Goal: Task Accomplishment & Management: Manage account settings

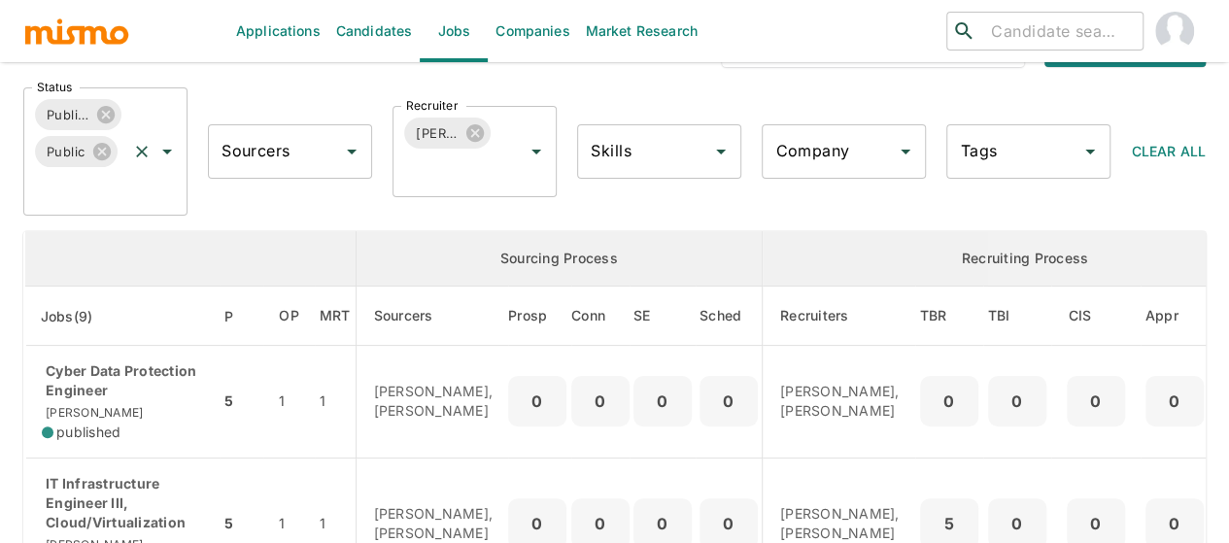
scroll to position [194, 0]
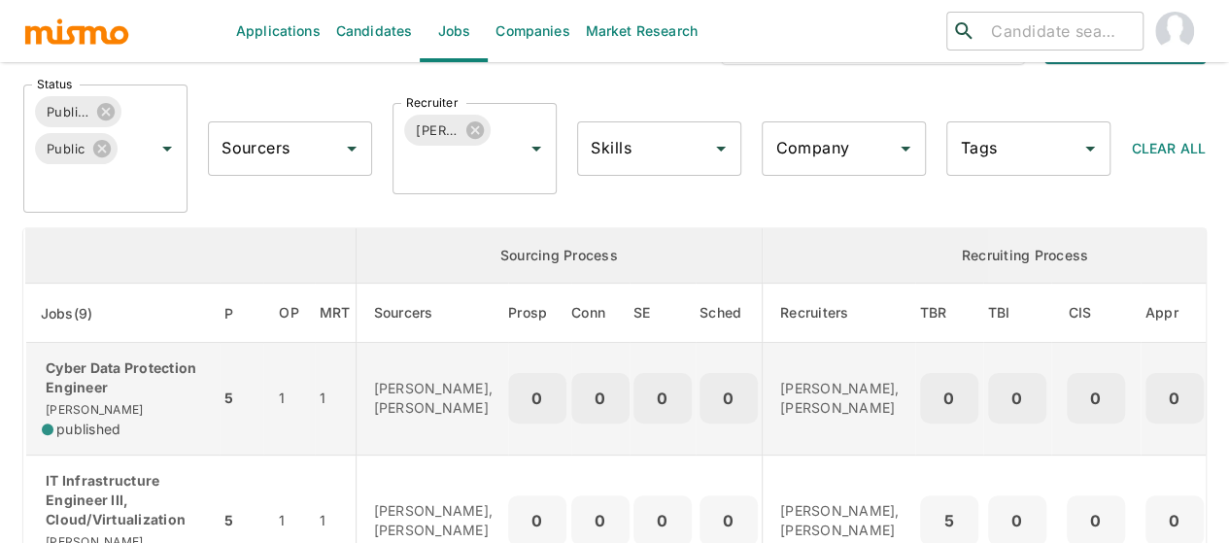
scroll to position [194, 0]
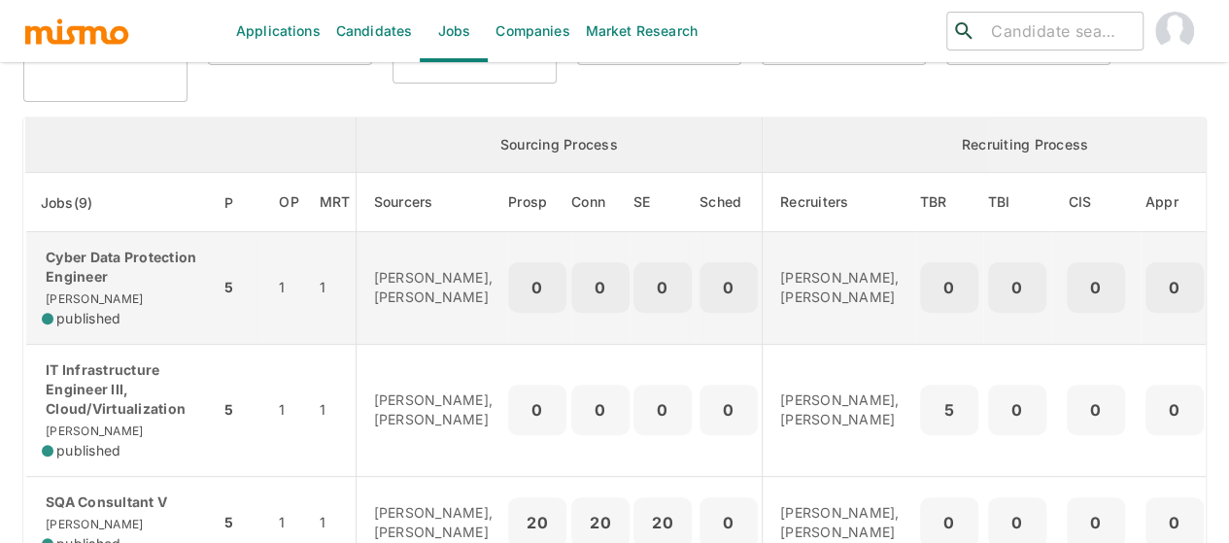
click at [118, 273] on p "Cyber Data Protection Engineer" at bounding box center [123, 267] width 162 height 39
click at [107, 269] on p "Cyber Data Protection Engineer" at bounding box center [123, 267] width 162 height 39
click at [95, 285] on p "Cyber Data Protection Engineer" at bounding box center [123, 267] width 162 height 39
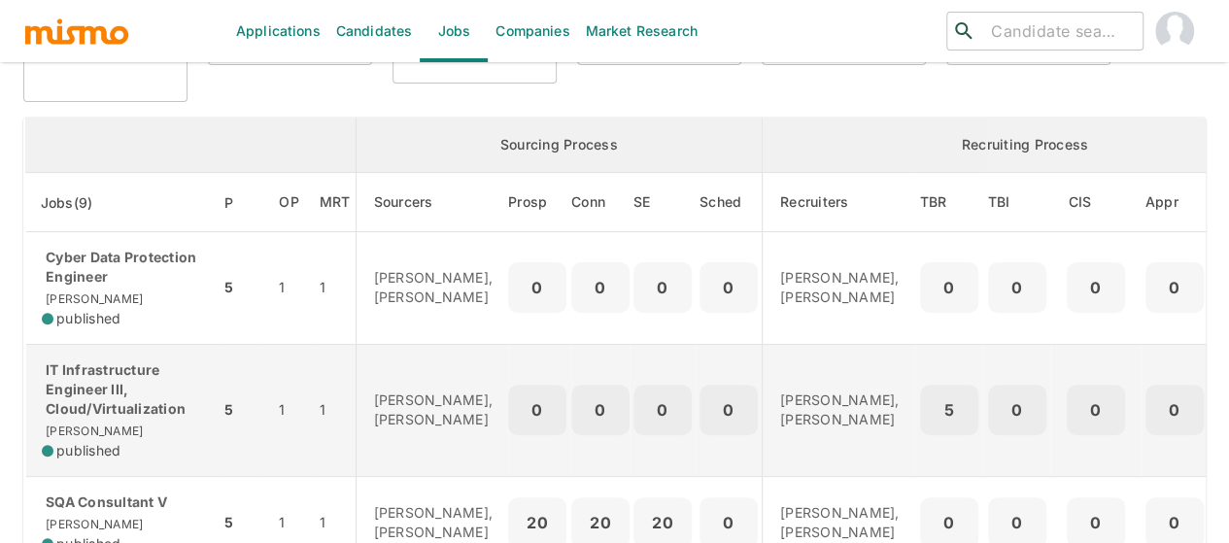
click at [87, 396] on p "IT Infrastructure Engineer III, Cloud/Virtualization" at bounding box center [123, 389] width 162 height 58
click at [120, 405] on p "IT Infrastructure Engineer III, Cloud/Virtualization" at bounding box center [123, 389] width 162 height 58
click at [68, 413] on p "IT Infrastructure Engineer III, Cloud/Virtualization" at bounding box center [123, 389] width 162 height 58
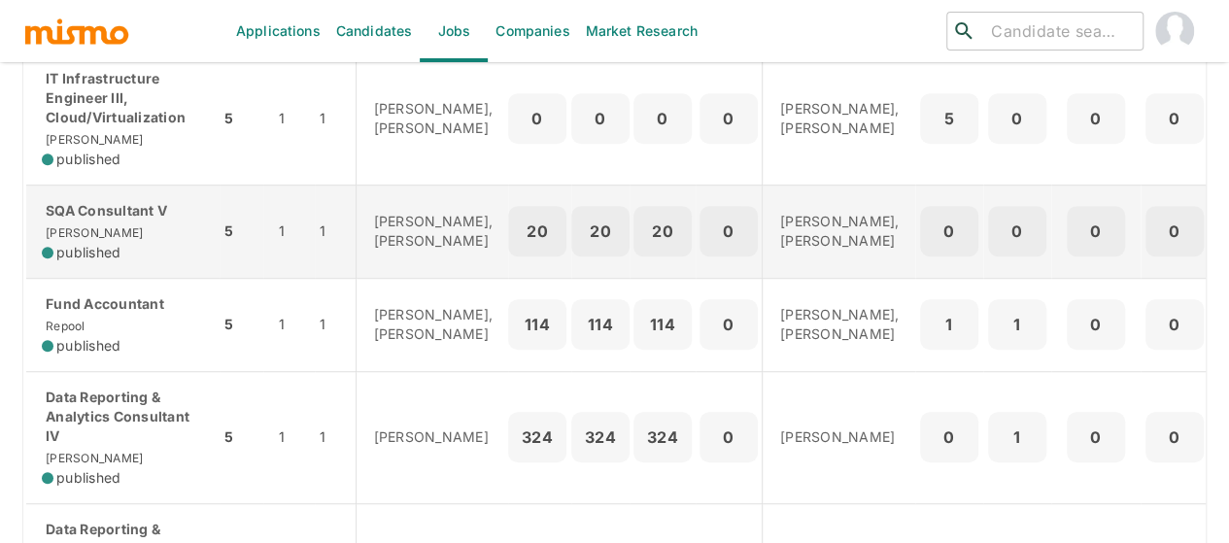
scroll to position [291, 0]
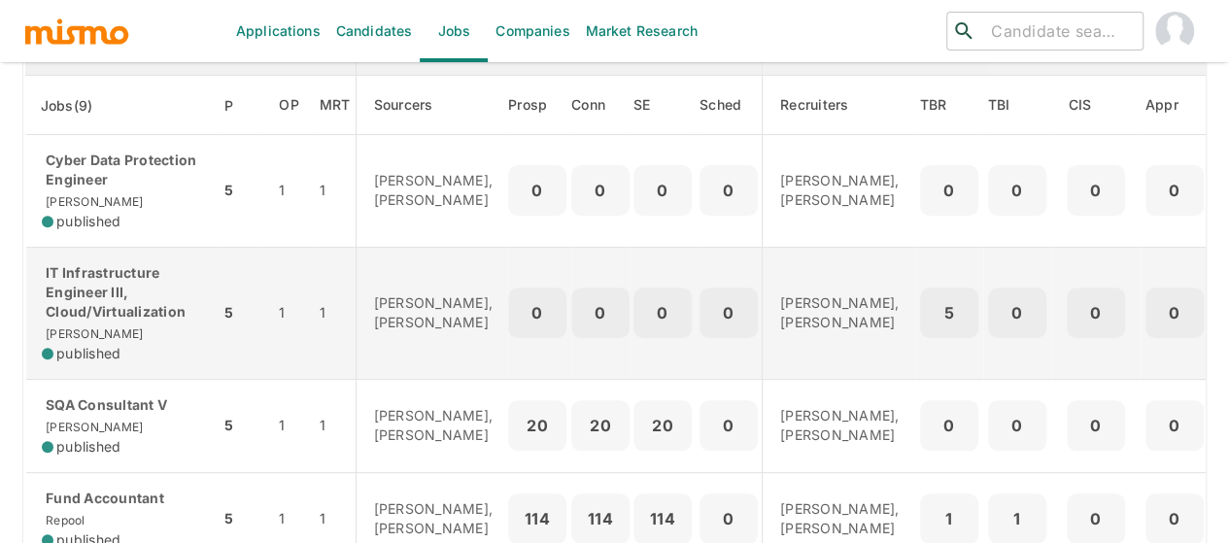
click at [118, 264] on p "IT Infrastructure Engineer III, Cloud/Virtualization" at bounding box center [123, 292] width 162 height 58
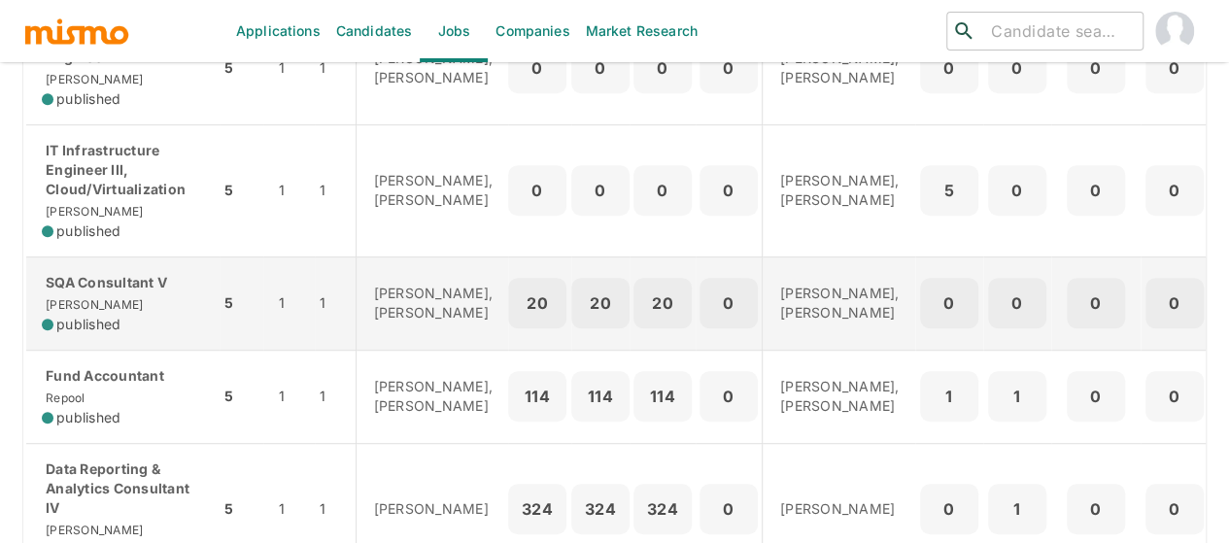
scroll to position [388, 0]
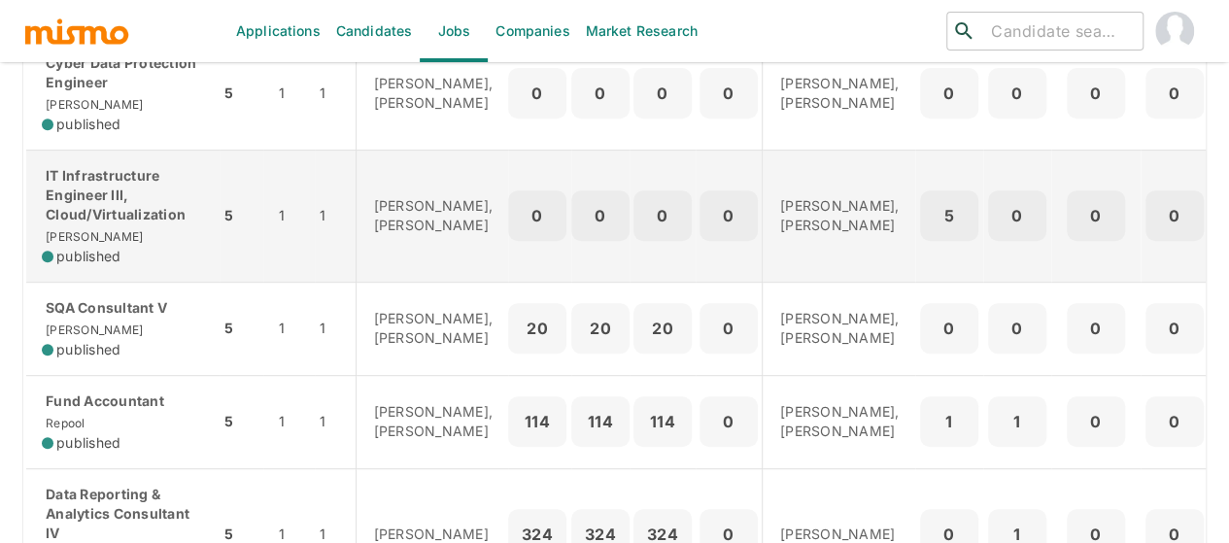
click at [162, 228] on div "IT Infrastructure Engineer III, Cloud/Virtualization Kaiser published" at bounding box center [123, 216] width 162 height 100
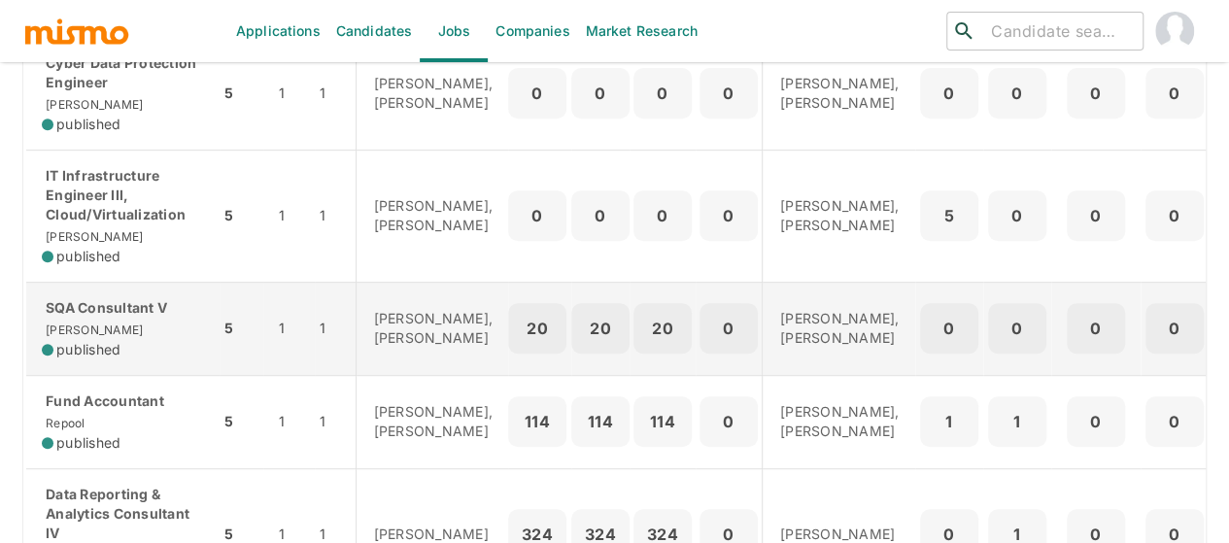
click at [110, 329] on div "SQA Consultant V Kaiser published" at bounding box center [123, 328] width 162 height 61
click at [122, 318] on p "SQA Consultant V" at bounding box center [123, 307] width 162 height 19
click at [107, 331] on div "SQA Consultant V Kaiser published" at bounding box center [123, 328] width 162 height 61
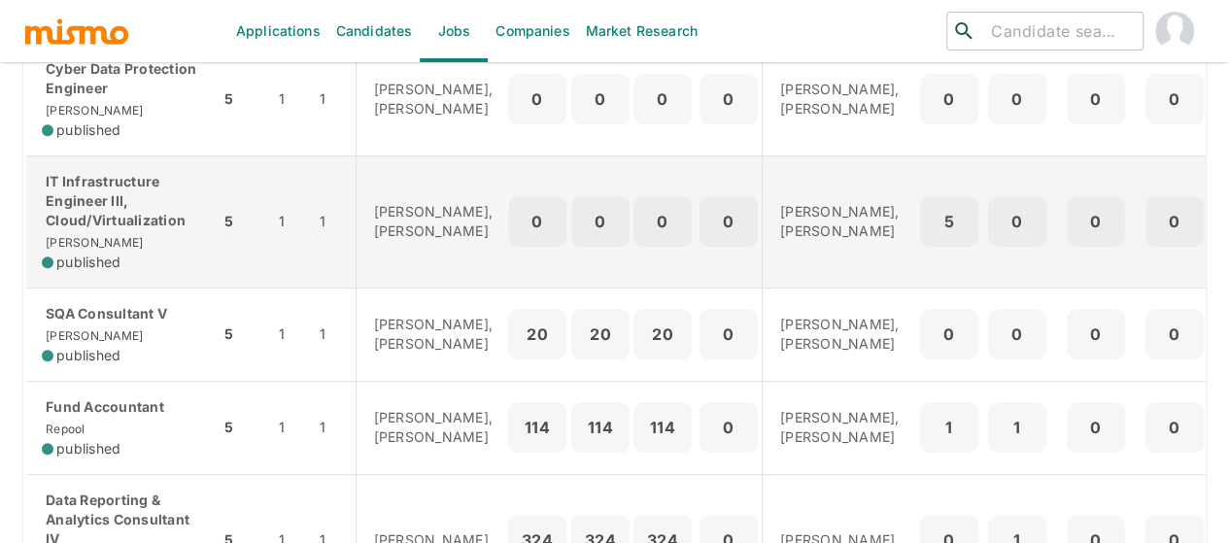
scroll to position [291, 0]
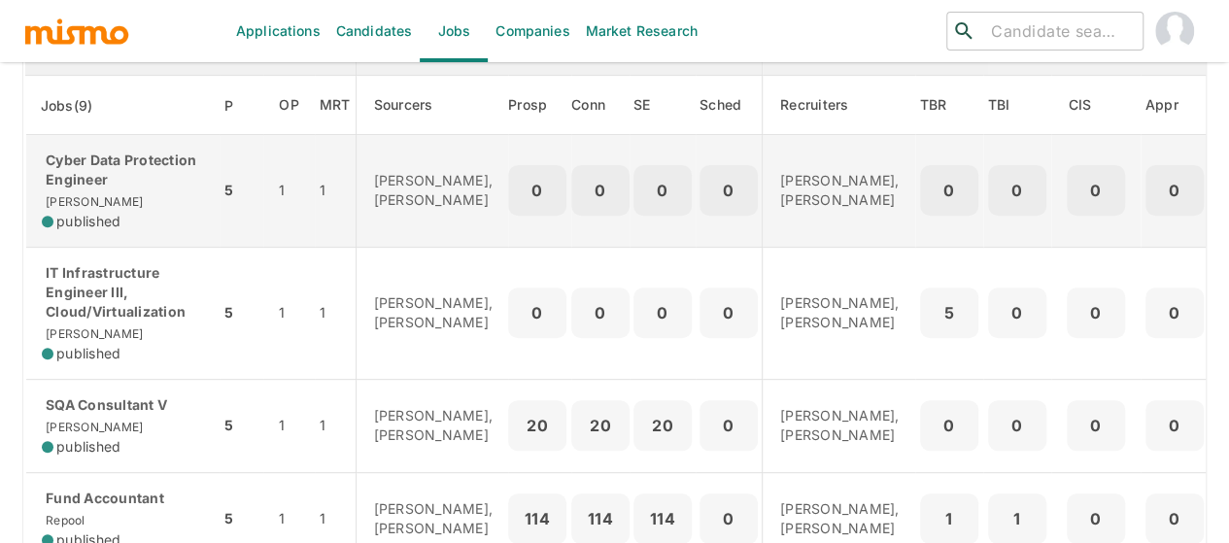
click at [105, 182] on p "Cyber Data Protection Engineer" at bounding box center [123, 170] width 162 height 39
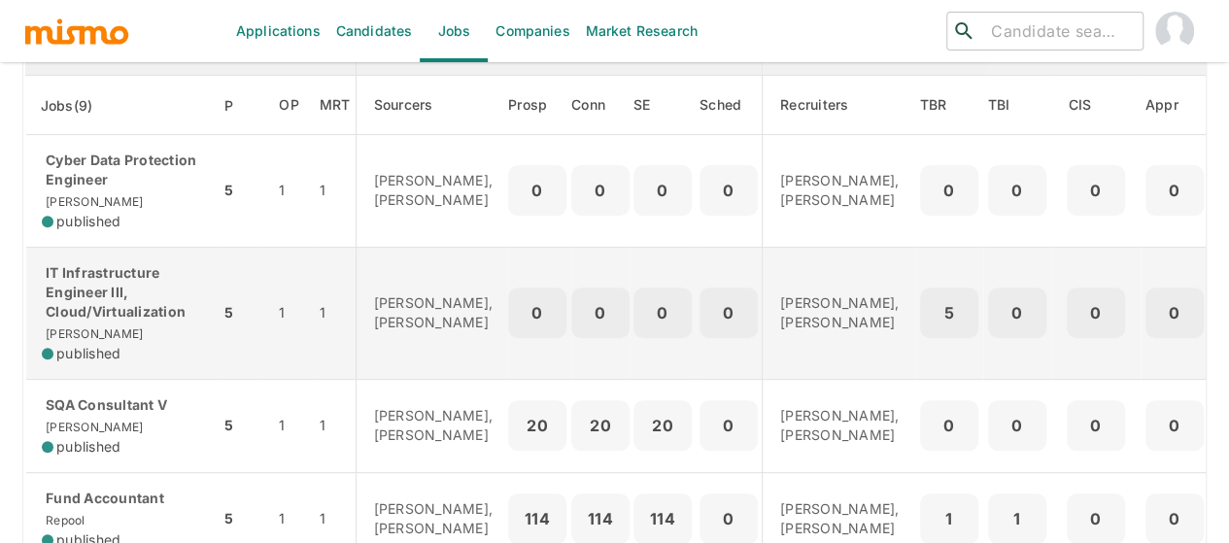
click at [105, 313] on p "IT Infrastructure Engineer III, Cloud/Virtualization" at bounding box center [123, 292] width 162 height 58
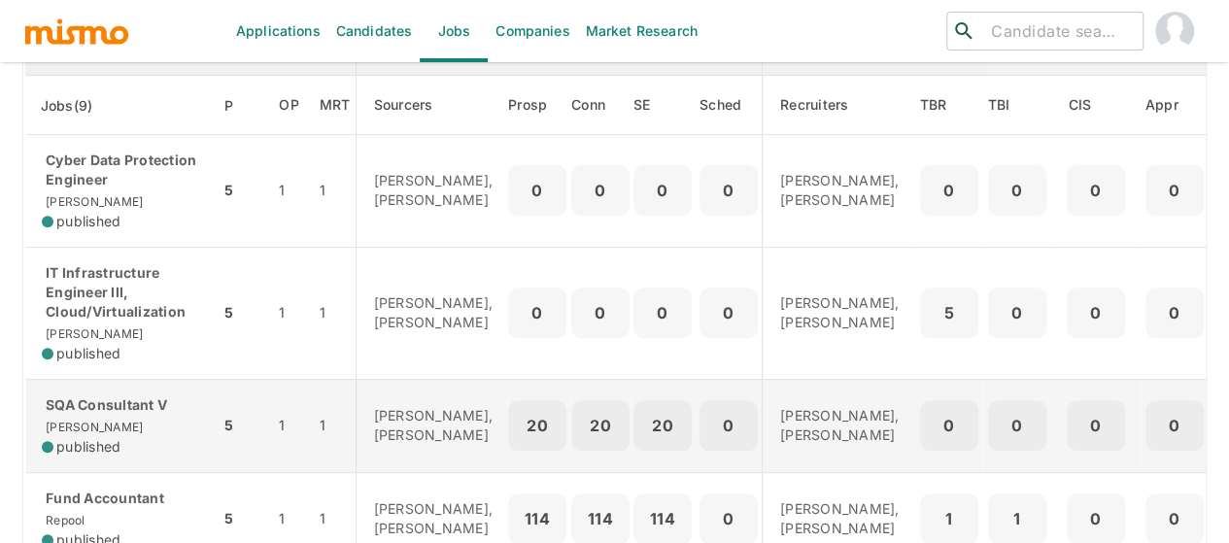
click at [72, 434] on span "Kaiser" at bounding box center [92, 427] width 101 height 15
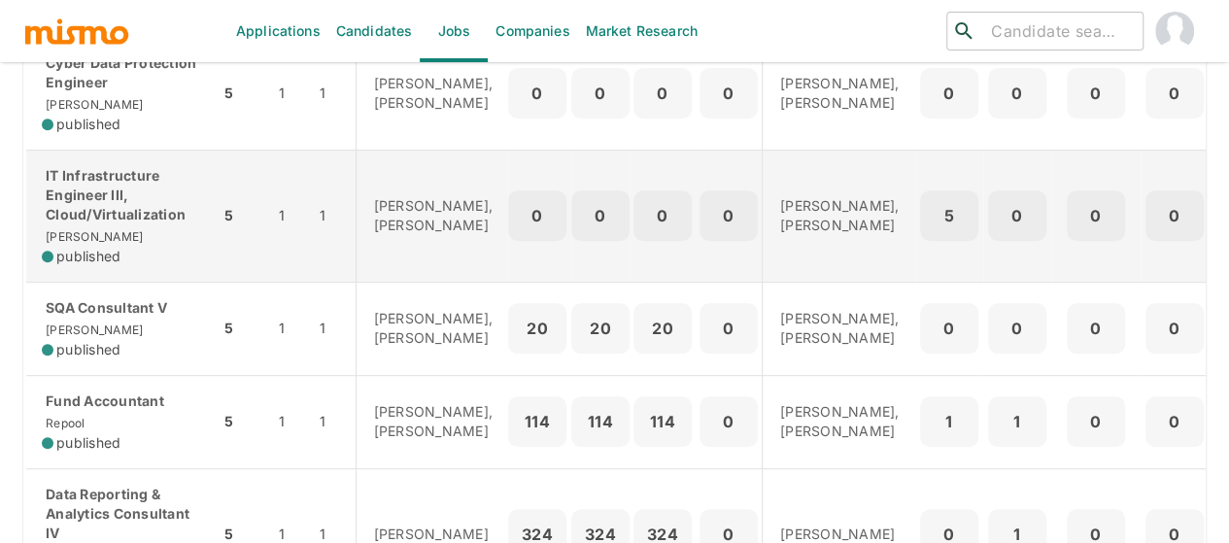
scroll to position [486, 0]
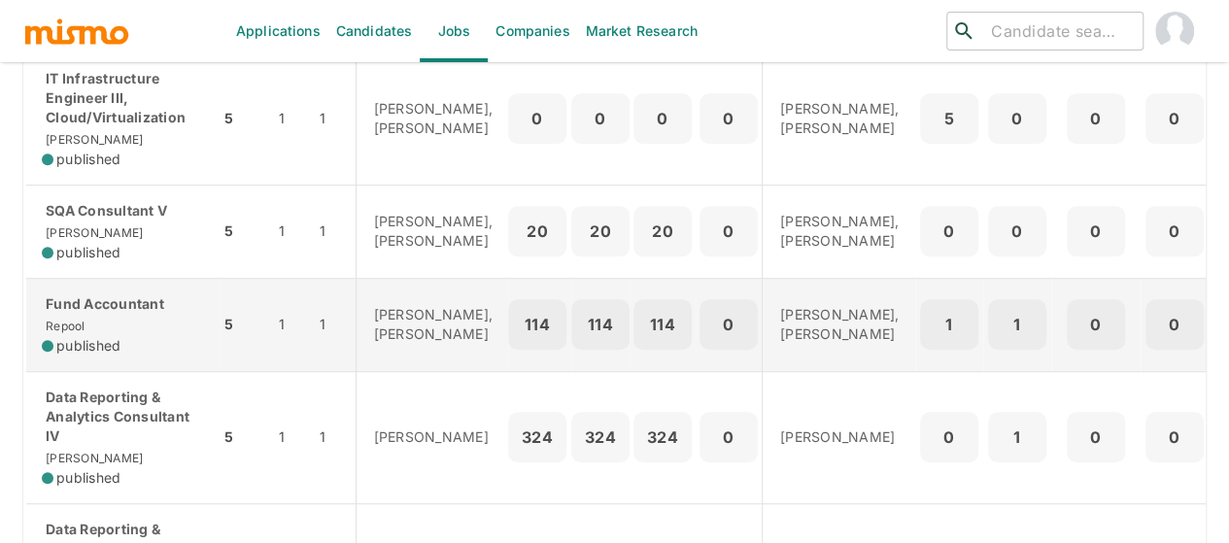
click at [109, 314] on p "Fund Accountant" at bounding box center [123, 303] width 162 height 19
click at [80, 314] on p "Fund Accountant" at bounding box center [123, 303] width 162 height 19
click at [87, 355] on span "published" at bounding box center [88, 345] width 64 height 19
click at [84, 342] on div "Fund Accountant Repool published" at bounding box center [123, 324] width 162 height 61
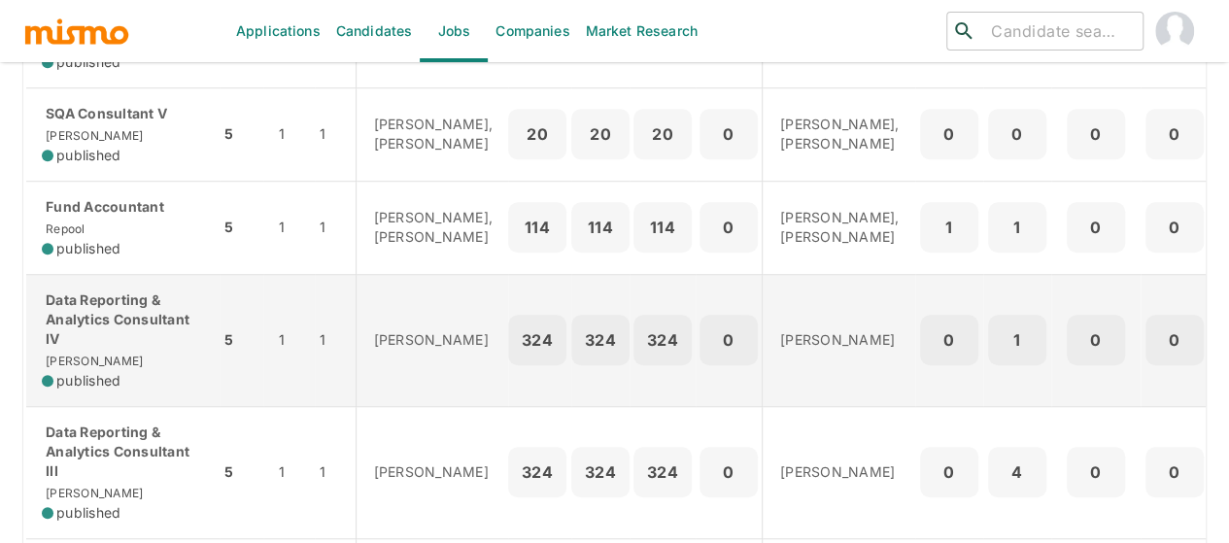
click at [94, 349] on p "Data Reporting & Analytics Consultant IV" at bounding box center [123, 319] width 162 height 58
click at [97, 349] on p "Data Reporting & Analytics Consultant IV" at bounding box center [123, 319] width 162 height 58
click at [72, 347] on p "Data Reporting & Analytics Consultant IV" at bounding box center [123, 319] width 162 height 58
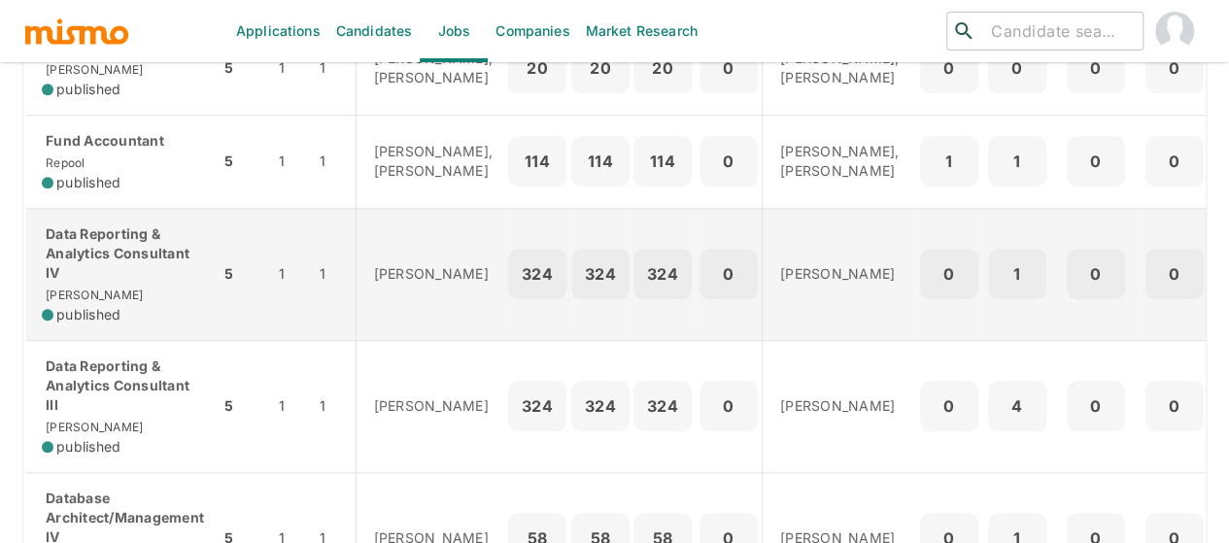
scroll to position [777, 0]
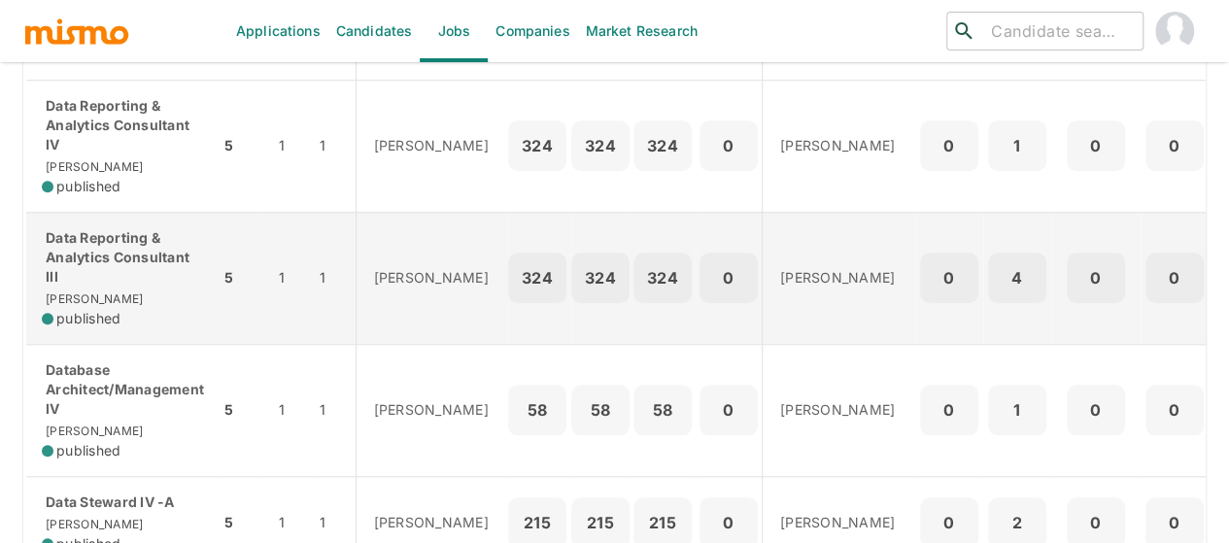
click at [77, 278] on p "Data Reporting & Analytics Consultant III" at bounding box center [123, 257] width 162 height 58
click at [43, 287] on p "Data Reporting & Analytics Consultant III" at bounding box center [123, 257] width 162 height 58
click at [82, 323] on div "Data Reporting & Analytics Consultant III Kaiser published" at bounding box center [123, 278] width 162 height 100
click at [122, 287] on p "Data Reporting & Analytics Consultant III" at bounding box center [123, 257] width 162 height 58
click at [73, 287] on p "Data Reporting & Analytics Consultant III" at bounding box center [123, 257] width 162 height 58
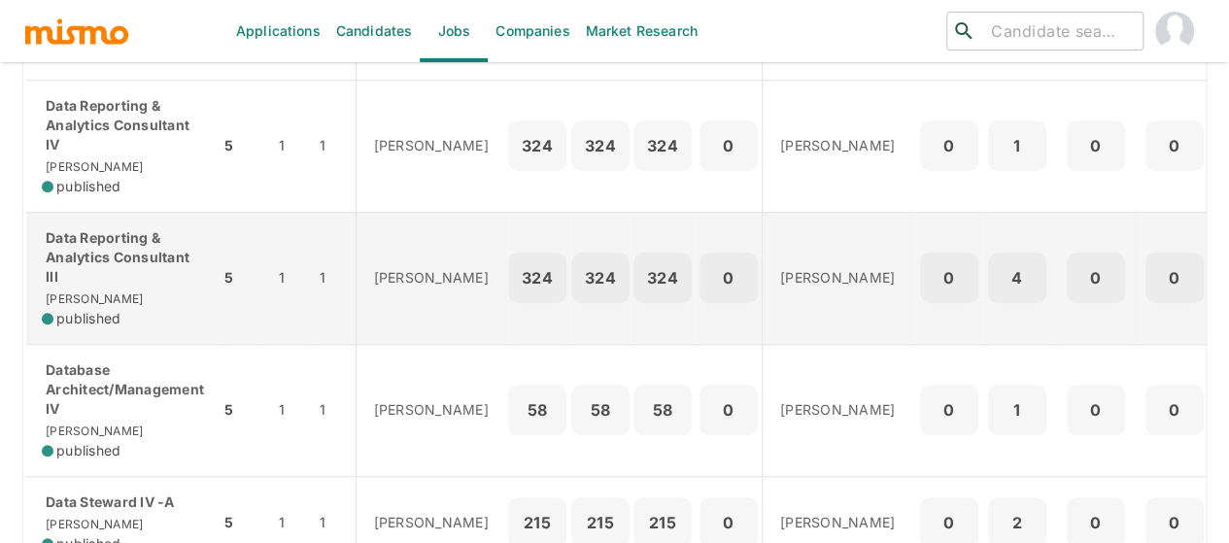
click at [111, 287] on p "Data Reporting & Analytics Consultant III" at bounding box center [123, 257] width 162 height 58
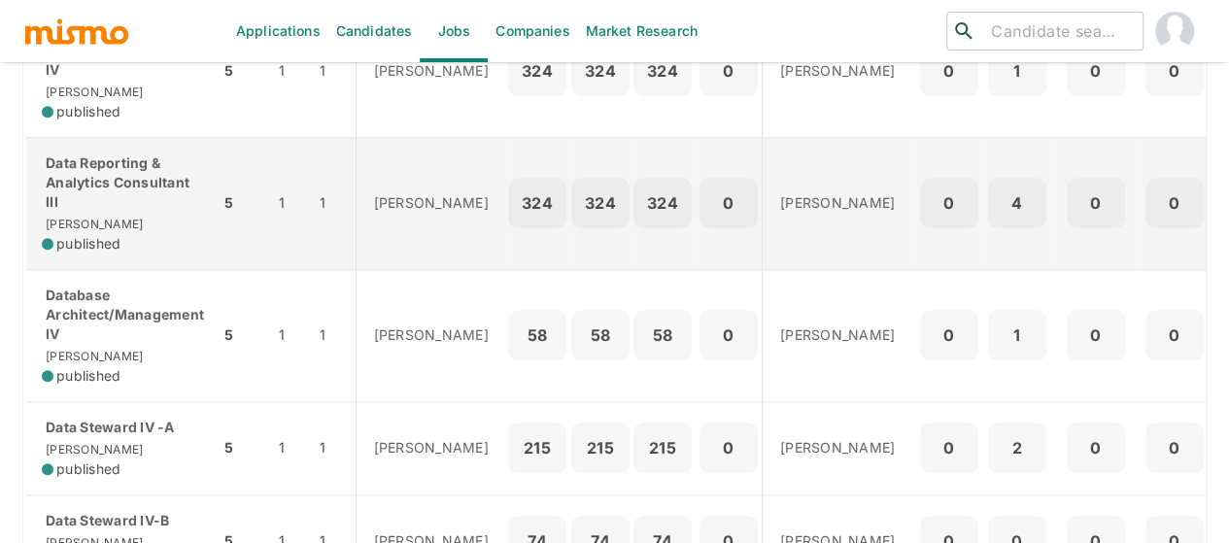
scroll to position [971, 0]
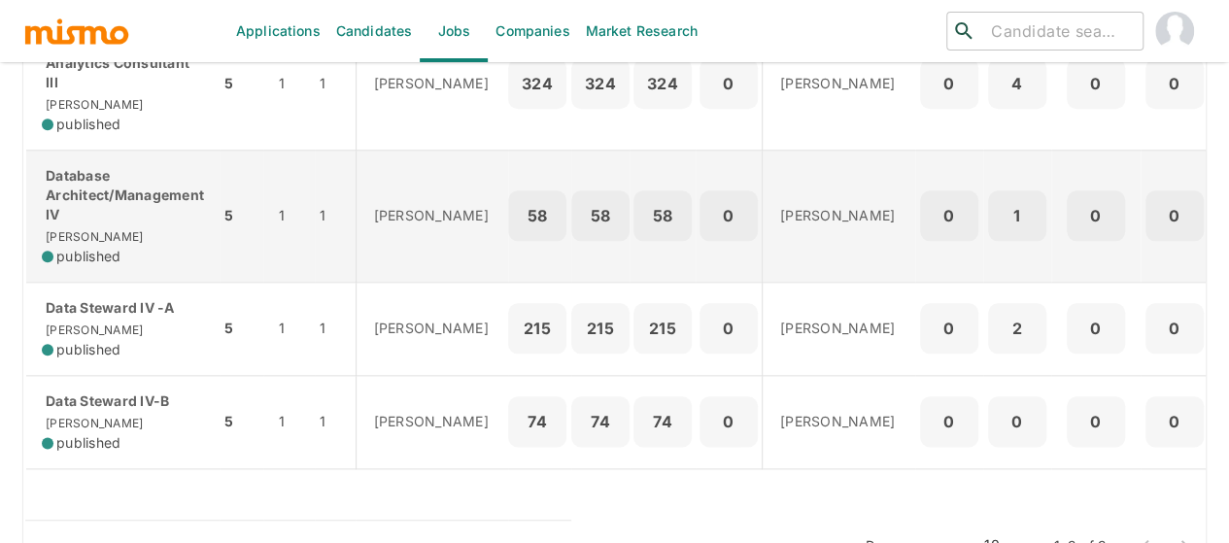
click at [140, 257] on div "Database Architect/Management IV Kaiser published" at bounding box center [123, 216] width 162 height 100
click at [89, 224] on p "Database Architect/Management IV" at bounding box center [123, 195] width 162 height 58
click at [85, 224] on p "Database Architect/Management IV" at bounding box center [123, 195] width 162 height 58
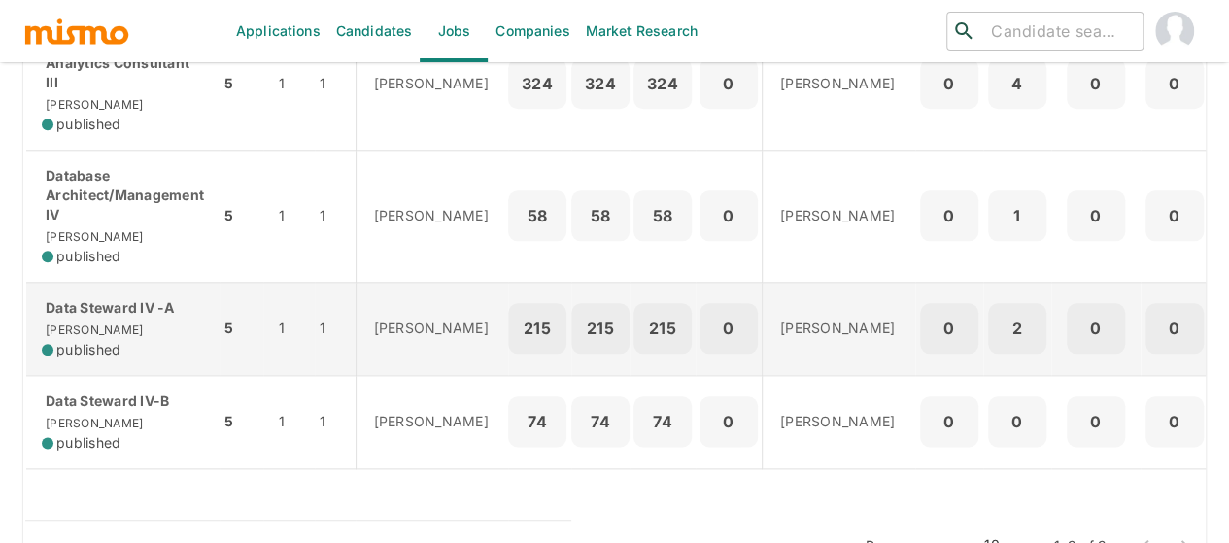
scroll to position [1057, 0]
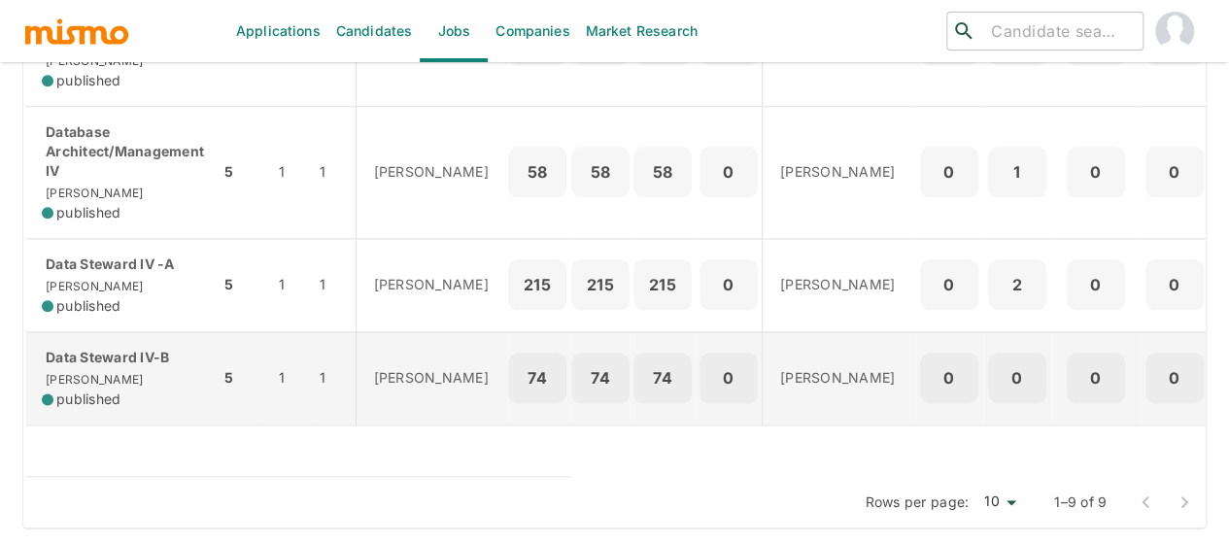
click at [103, 373] on div "Data Steward IV-B Kaiser published" at bounding box center [123, 378] width 162 height 61
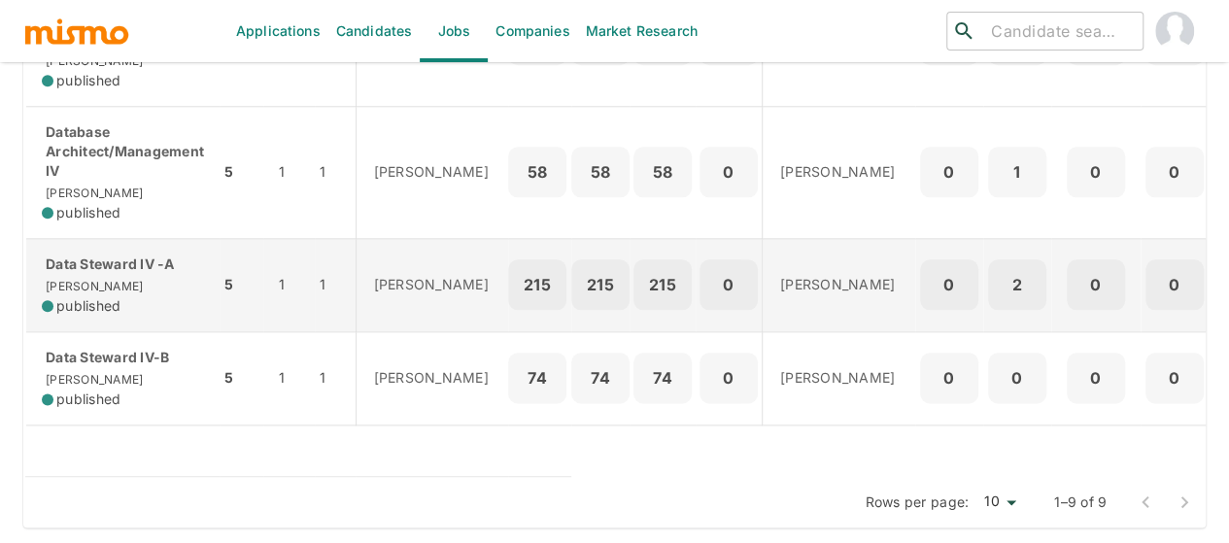
click at [89, 274] on div "Data Steward IV -A Kaiser published" at bounding box center [123, 284] width 162 height 61
click at [95, 296] on span "published" at bounding box center [88, 305] width 64 height 19
click at [106, 254] on p "Data Steward IV -A" at bounding box center [123, 263] width 162 height 19
click at [93, 263] on div "Data Steward IV -A Kaiser published" at bounding box center [123, 284] width 162 height 61
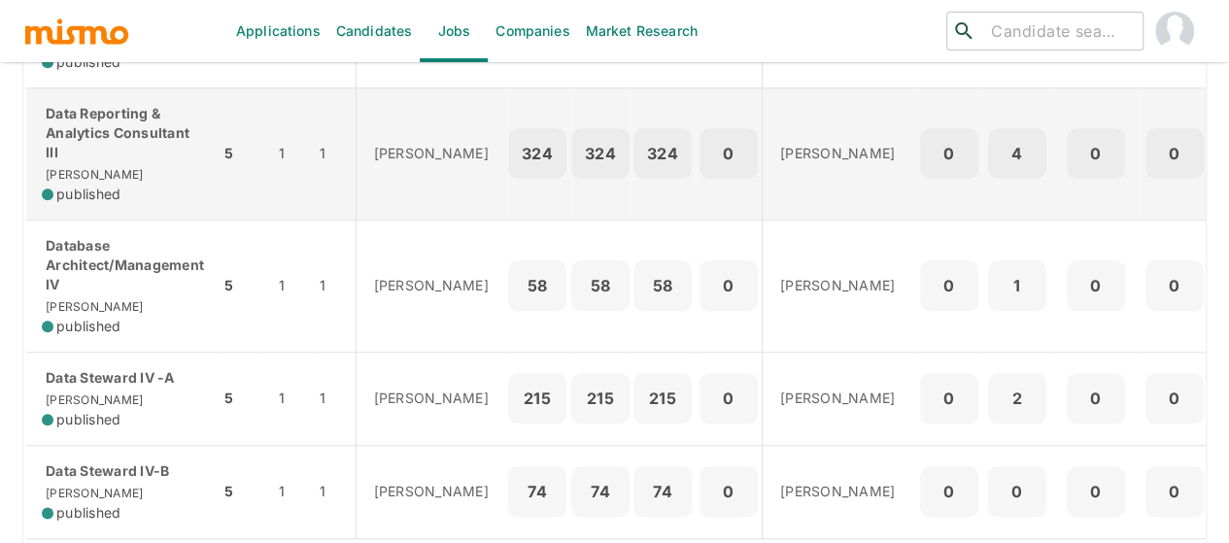
scroll to position [862, 0]
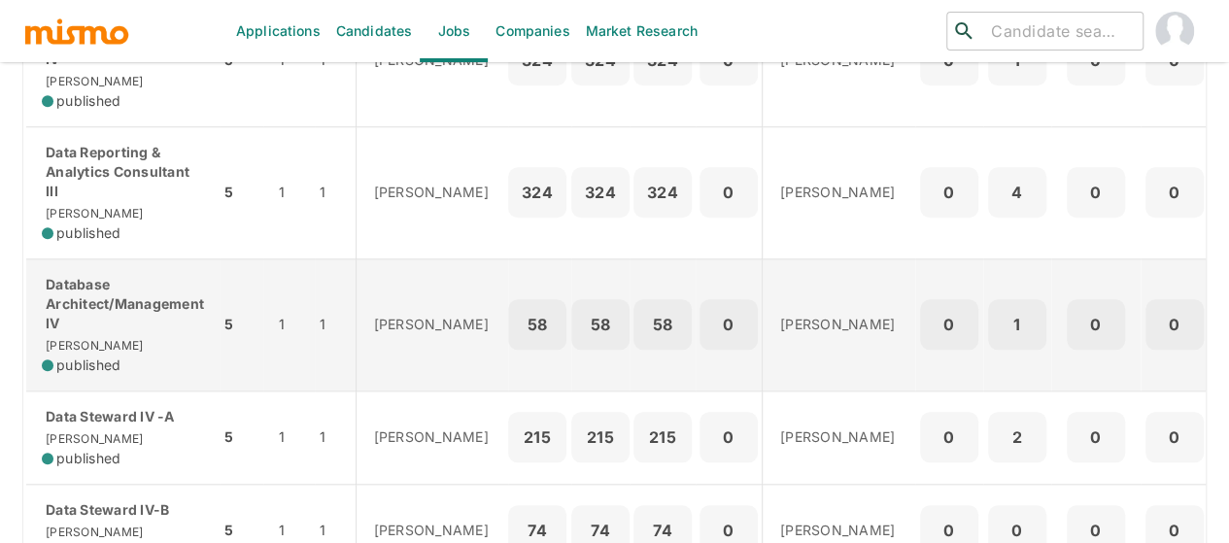
click at [126, 333] on p "Database Architect/Management IV" at bounding box center [123, 304] width 162 height 58
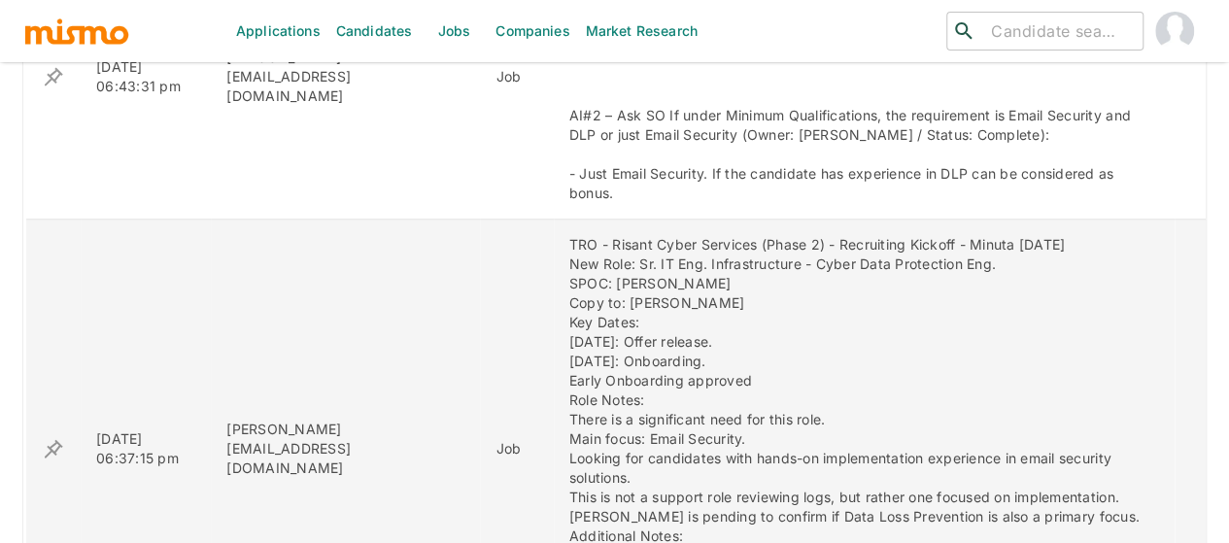
scroll to position [583, 0]
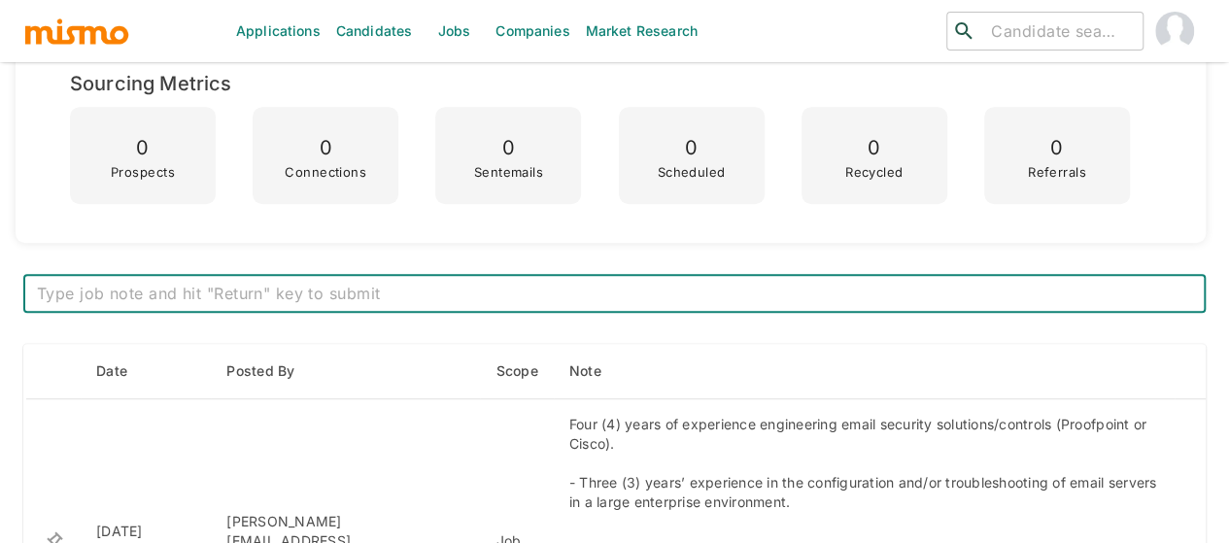
click at [295, 290] on textarea at bounding box center [614, 294] width 1155 height 22
paste textarea "New position. We will start sourcing and looking for candidates for this role"
type textarea "New position. We will start sourcing and looking for candidates for this role"
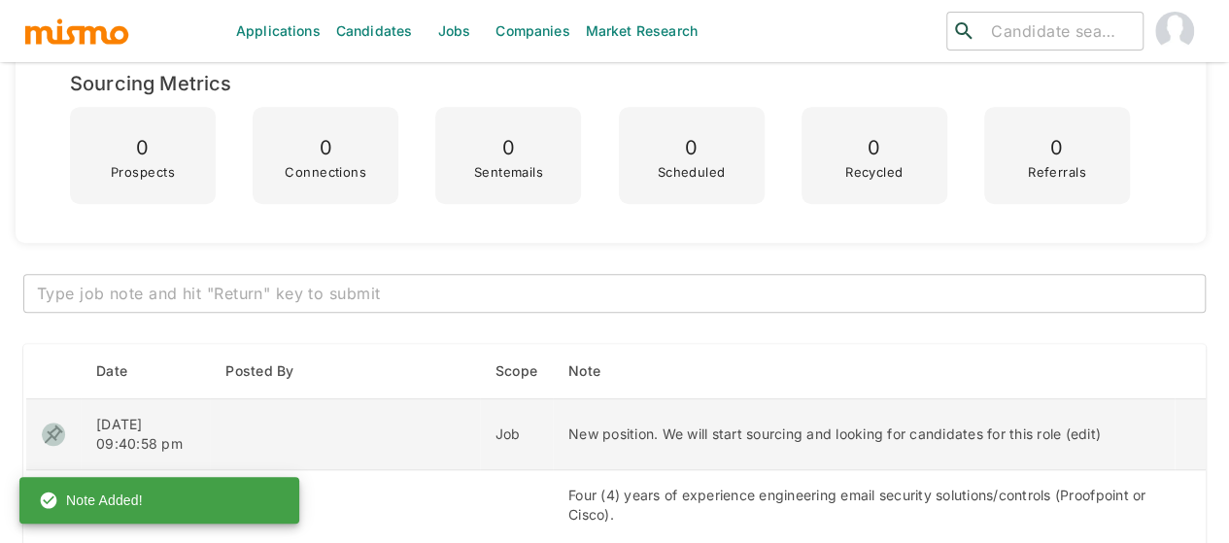
click at [59, 428] on icon "enhanced table" at bounding box center [54, 433] width 18 height 18
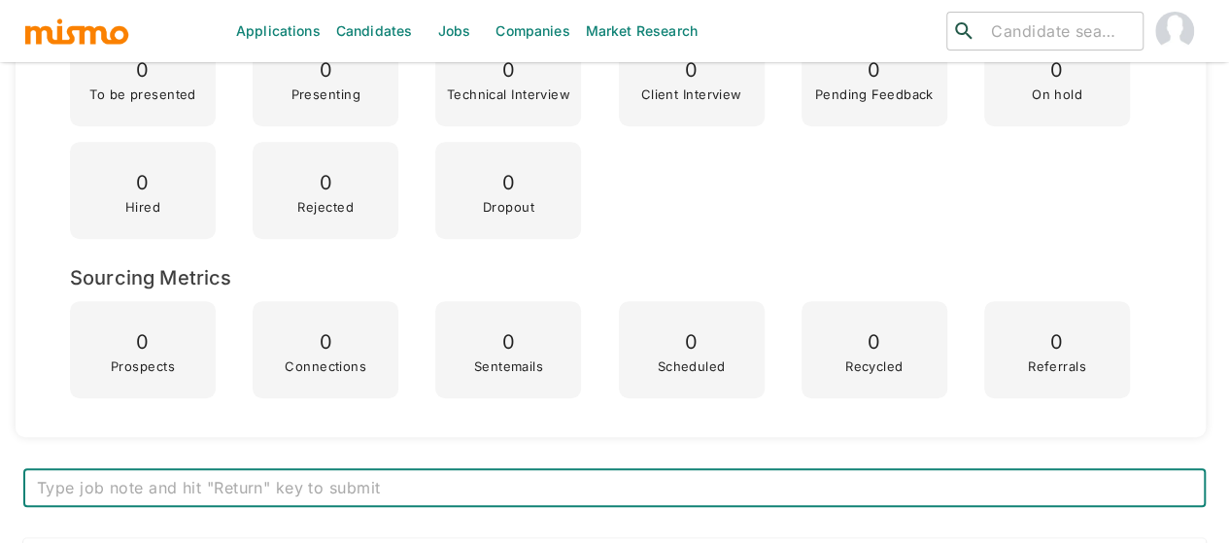
scroll to position [680, 0]
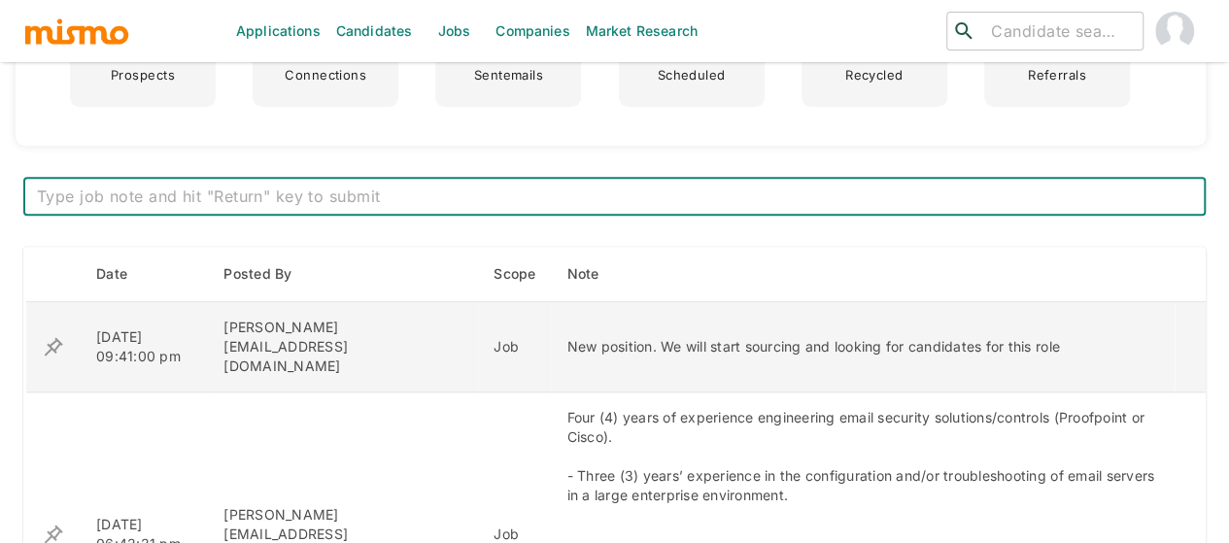
click at [45, 335] on icon "enhanced table" at bounding box center [53, 346] width 23 height 23
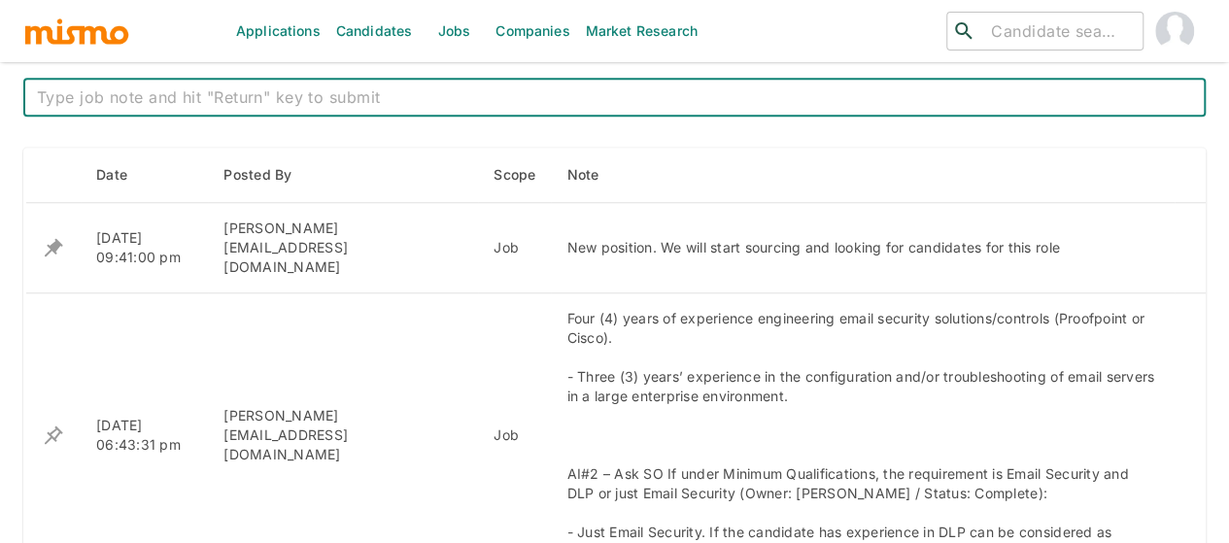
scroll to position [777, 0]
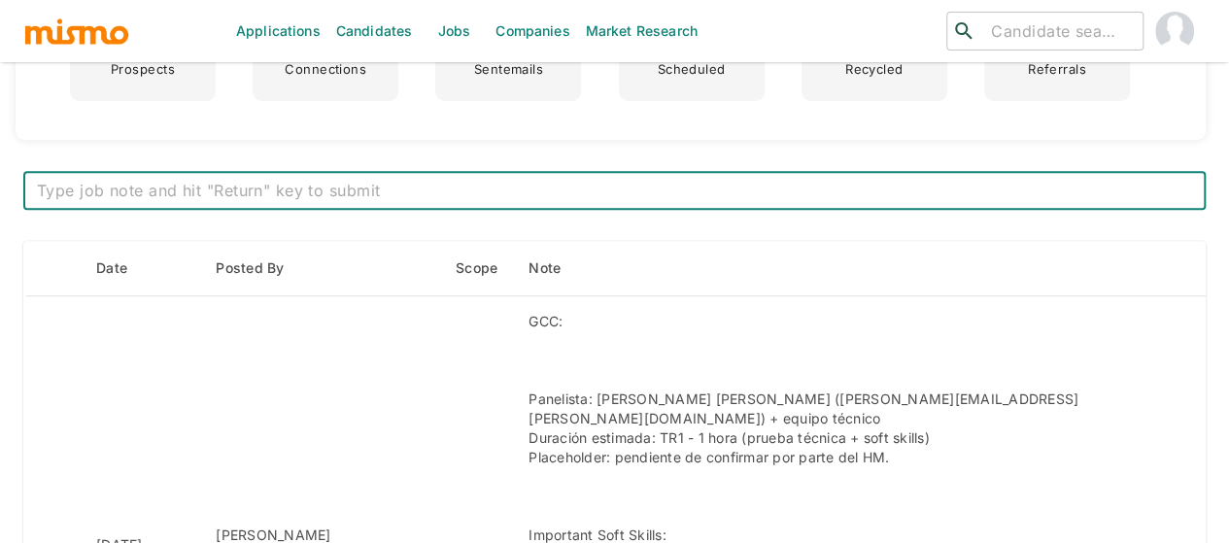
scroll to position [705, 0]
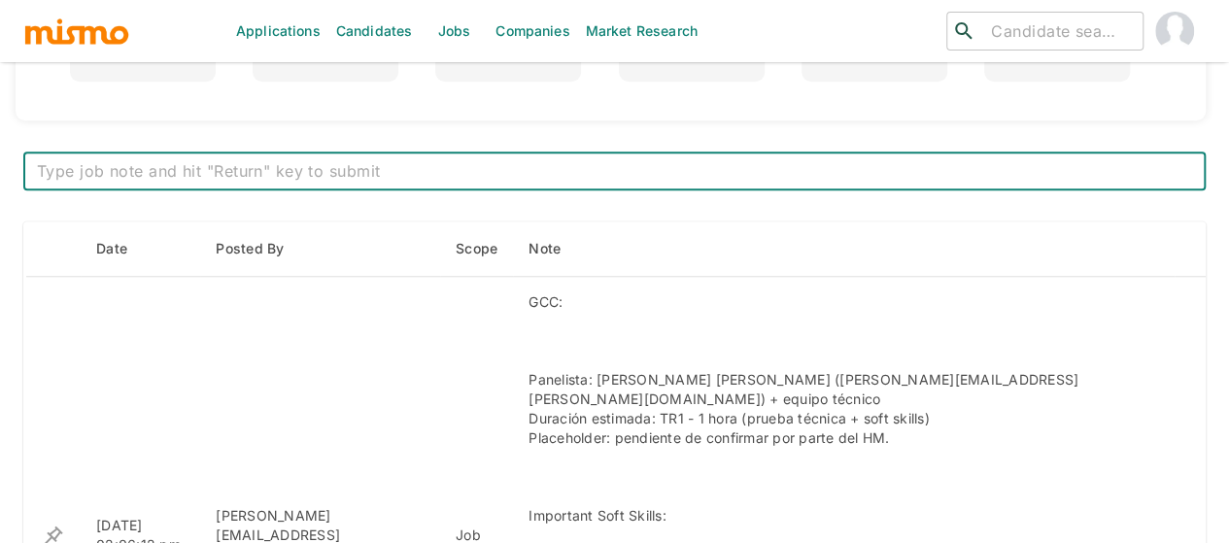
click at [293, 173] on textarea at bounding box center [614, 171] width 1155 height 22
paste textarea "Five candidates to be presented (from Mai): Windsor Gomez, Esteban Alvarez, Max…"
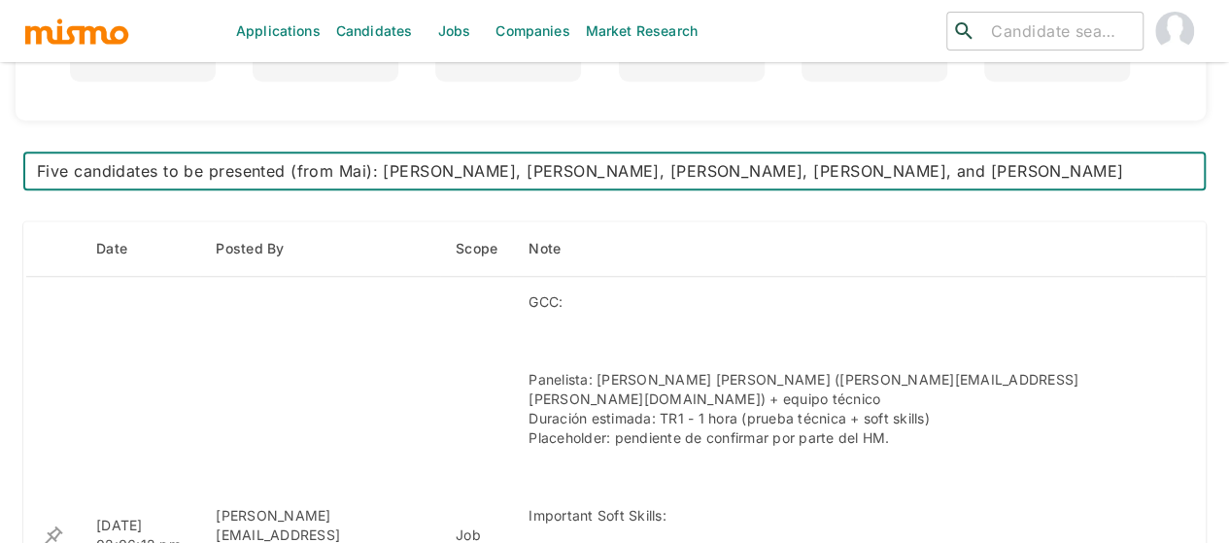
drag, startPoint x: 70, startPoint y: 167, endPoint x: 38, endPoint y: 166, distance: 32.1
click at [38, 166] on textarea "Five candidates to be presented (from Mai): Windsor Gomez, Esteban Alvarez, Max…" at bounding box center [614, 171] width 1155 height 22
type textarea "5 candidates to be presented (from Mai): [PERSON_NAME], [PERSON_NAME], [PERSON_…"
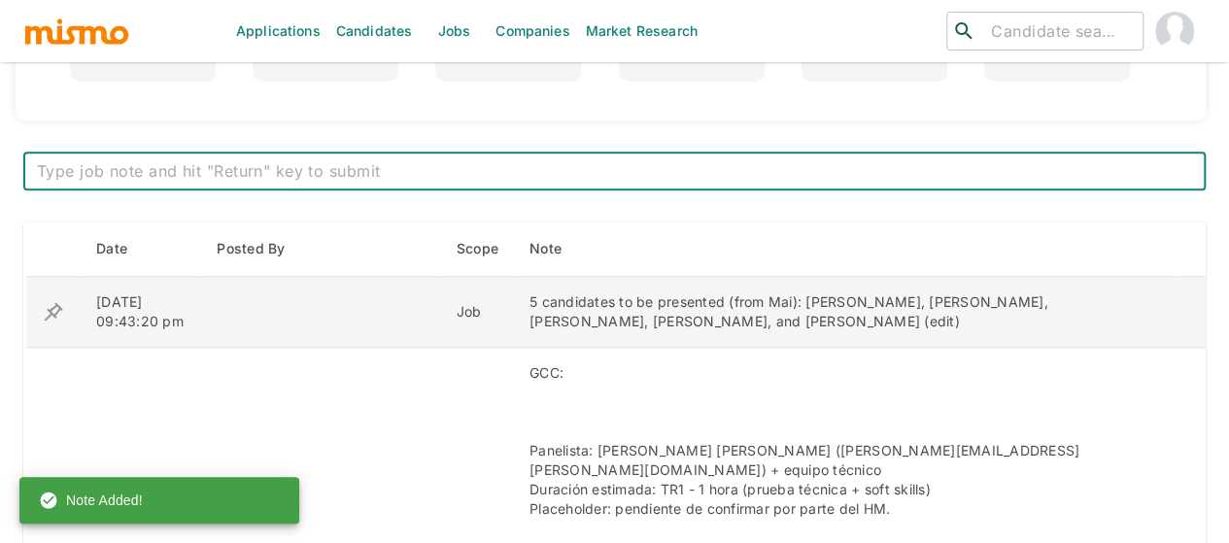
click at [54, 312] on icon "enhanced table" at bounding box center [54, 311] width 18 height 18
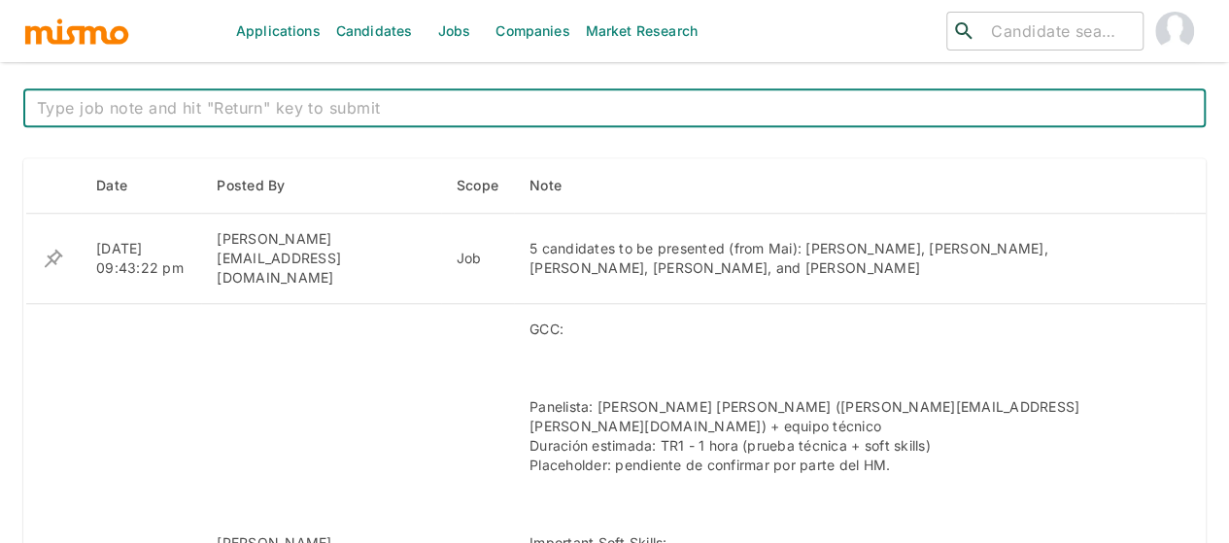
scroll to position [777, 0]
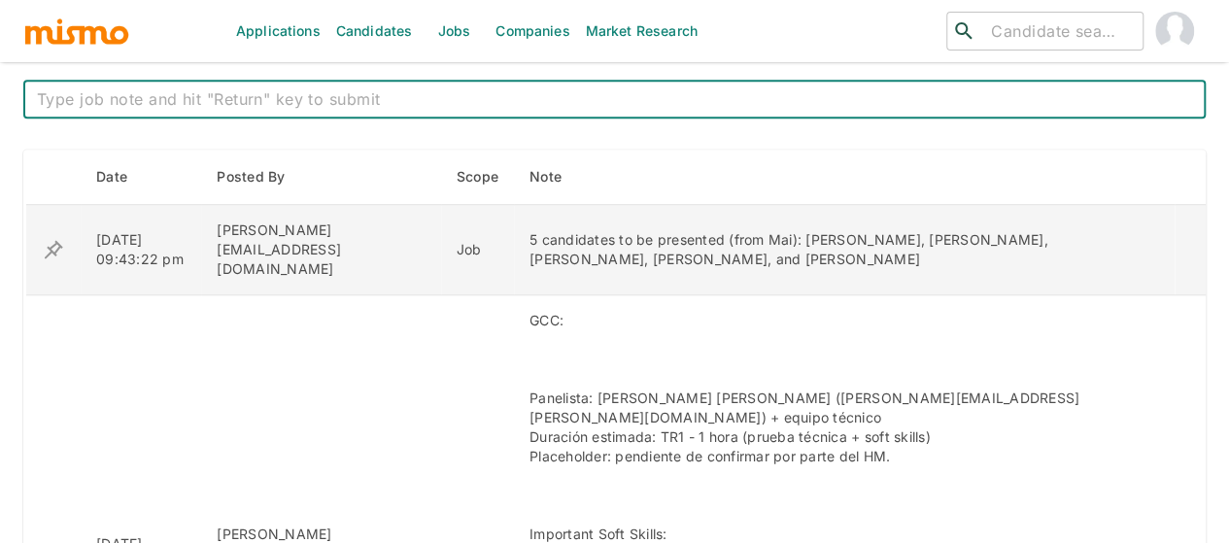
click at [59, 240] on icon "enhanced table" at bounding box center [54, 249] width 18 height 18
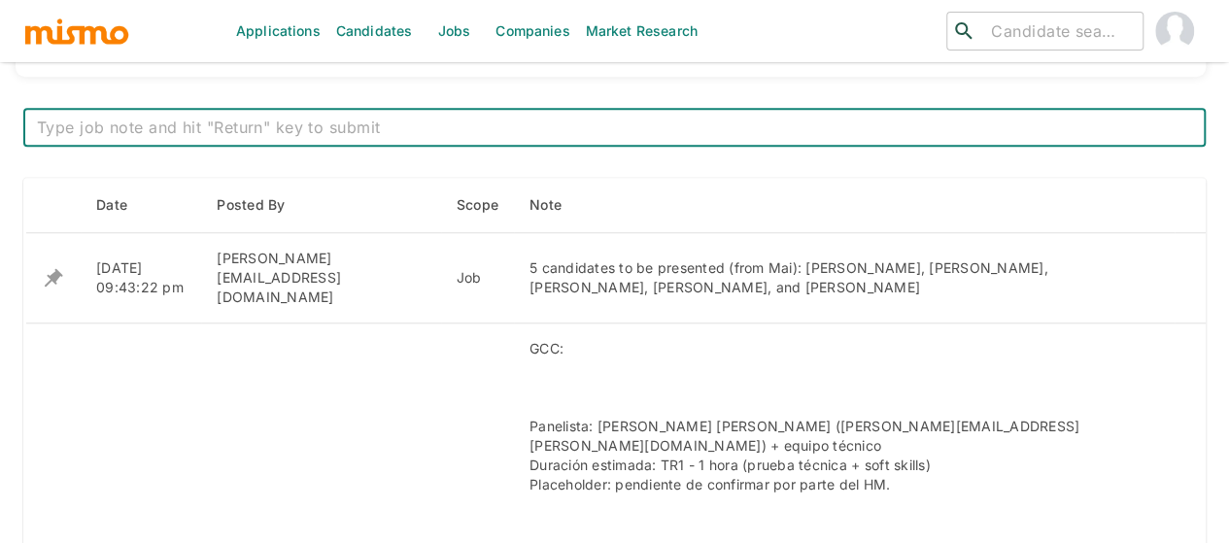
scroll to position [699, 0]
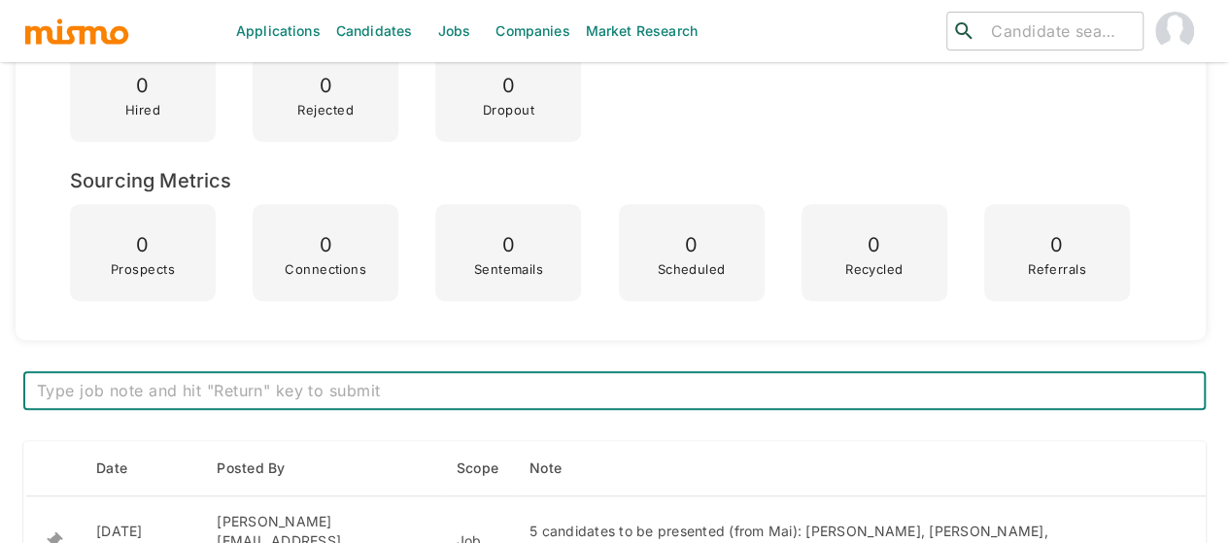
scroll to position [777, 0]
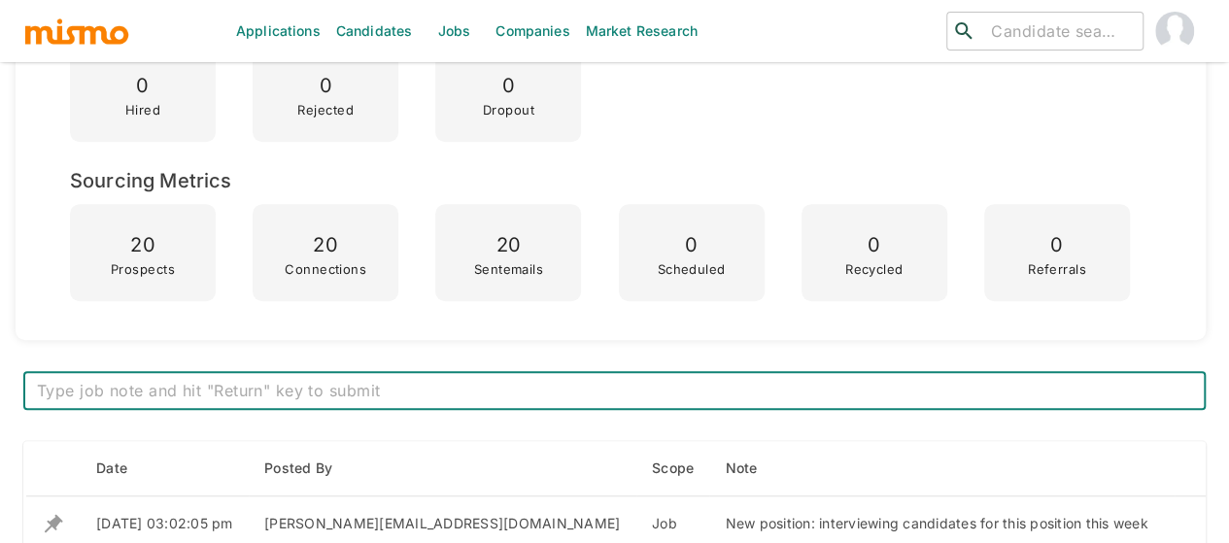
scroll to position [583, 0]
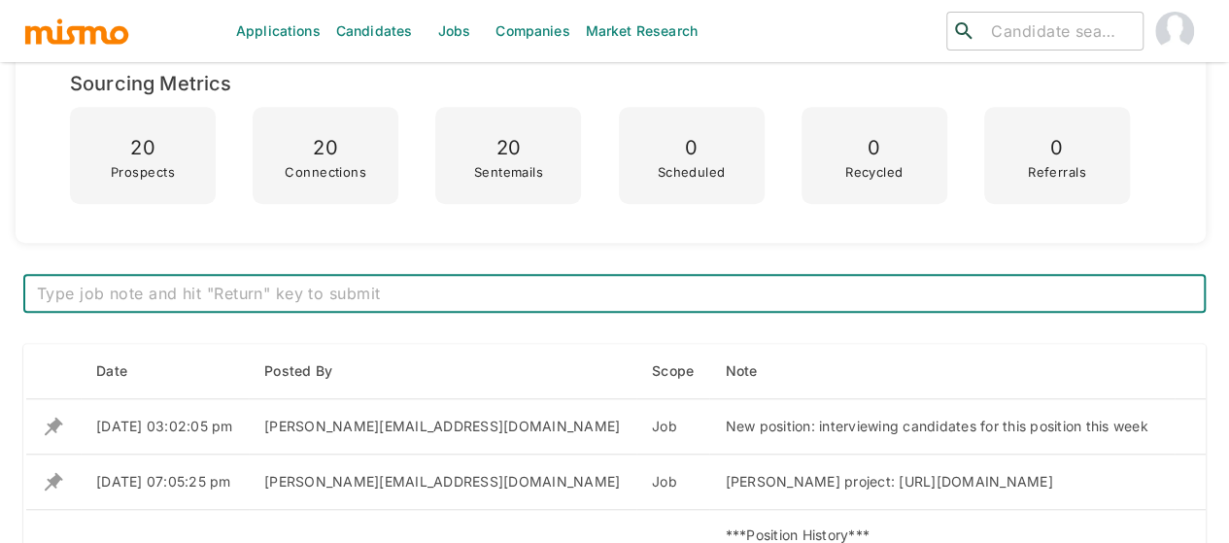
click at [248, 283] on textarea at bounding box center [614, 294] width 1155 height 22
paste textarea "New position. Interviewing candidates this week. Potential blockers: salary, wo…"
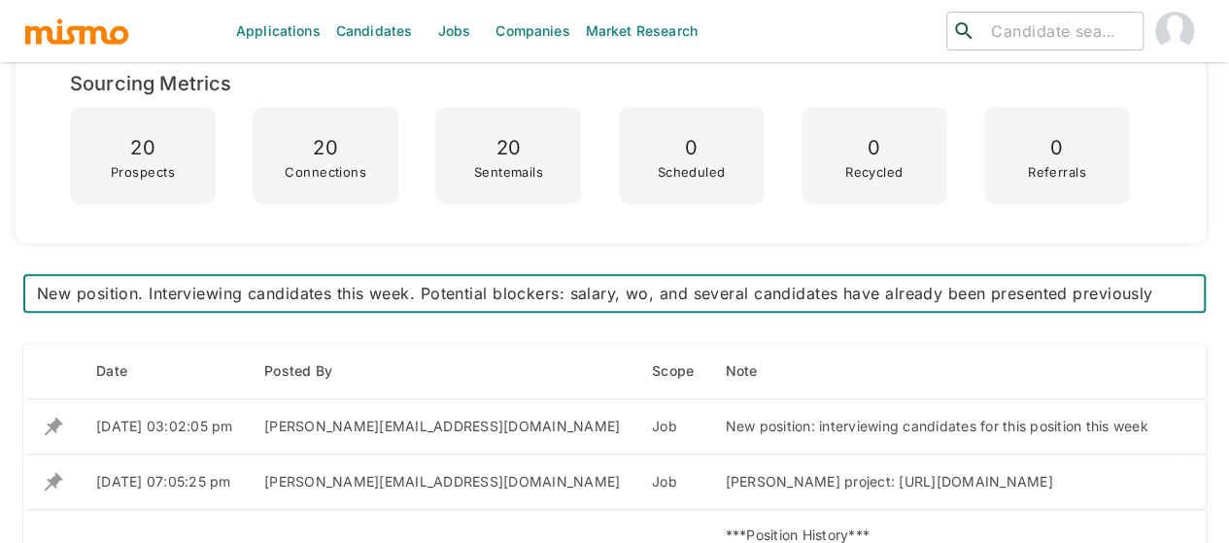
scroll to position [0, 0]
type textarea "New position. Interviewing candidates this week. Potential blockers: salary, WF…"
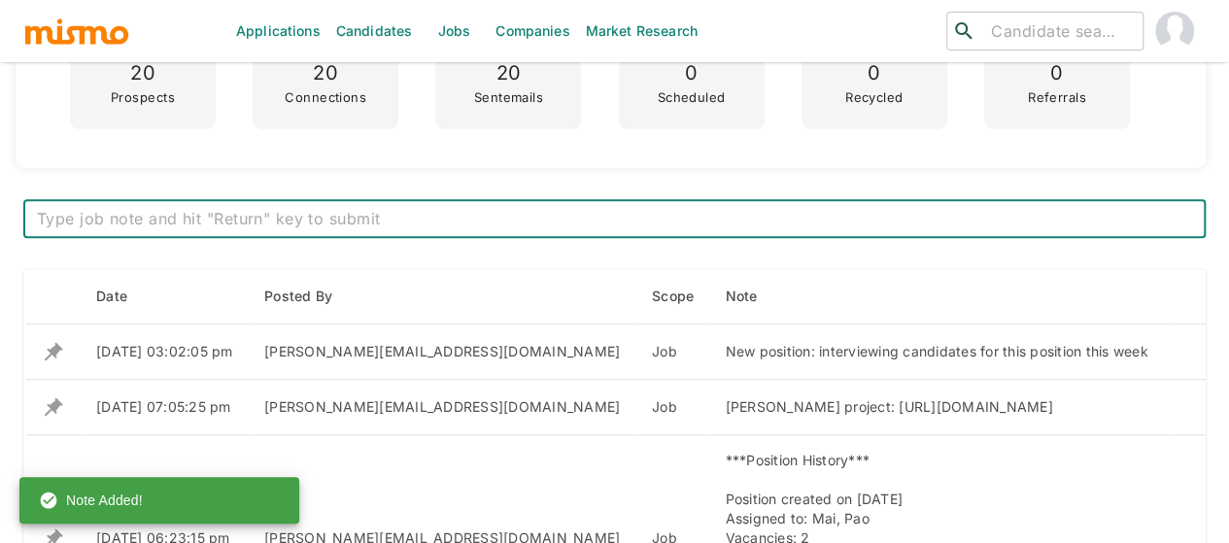
scroll to position [680, 0]
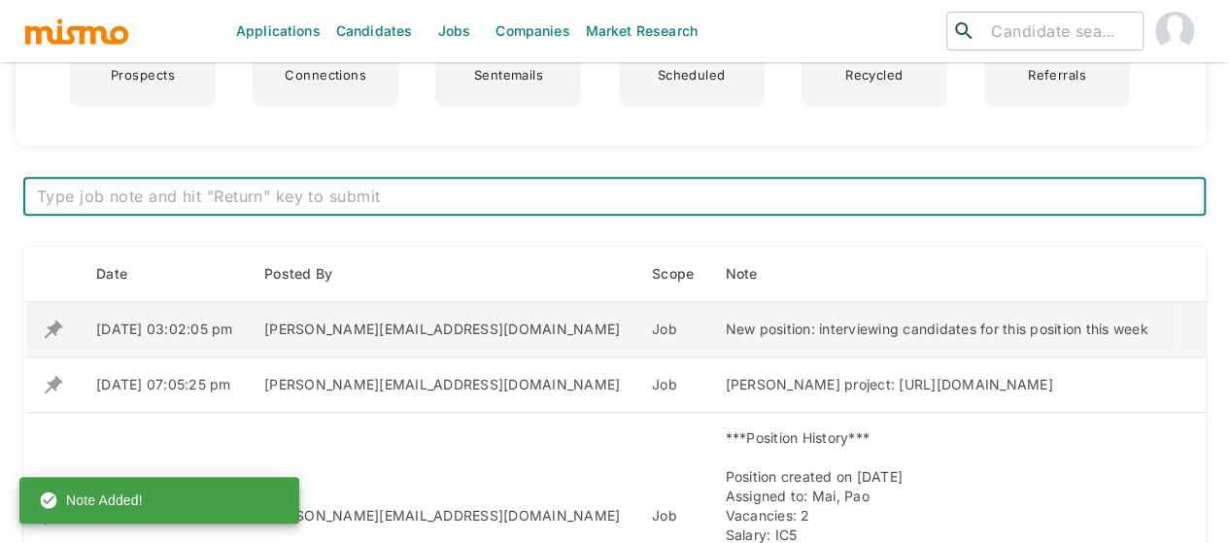
click at [56, 329] on icon "enhanced table" at bounding box center [54, 330] width 18 height 18
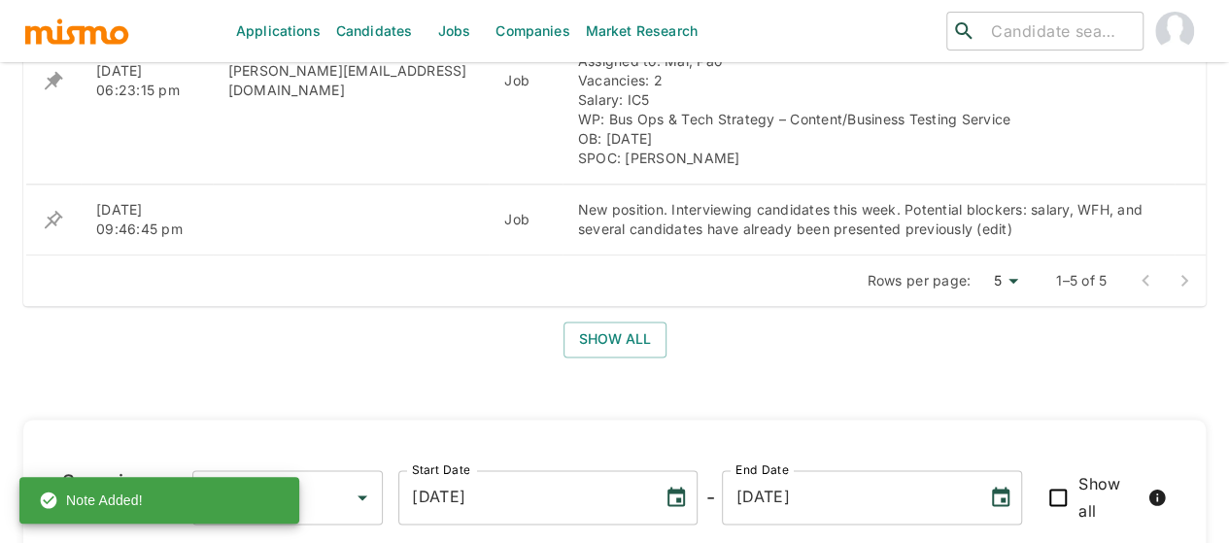
scroll to position [1165, 0]
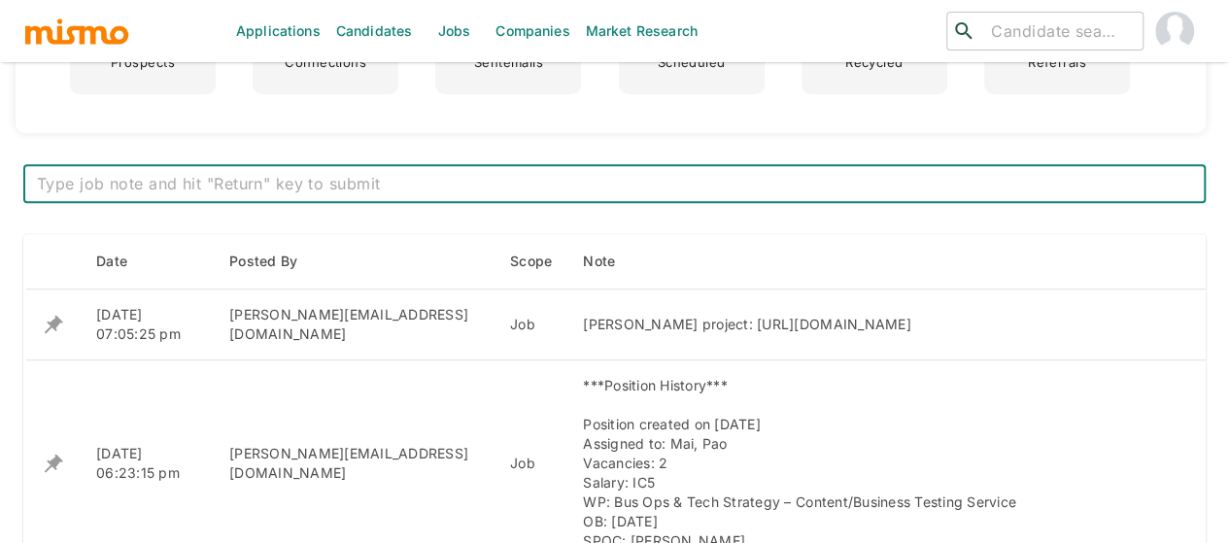
scroll to position [1081, 0]
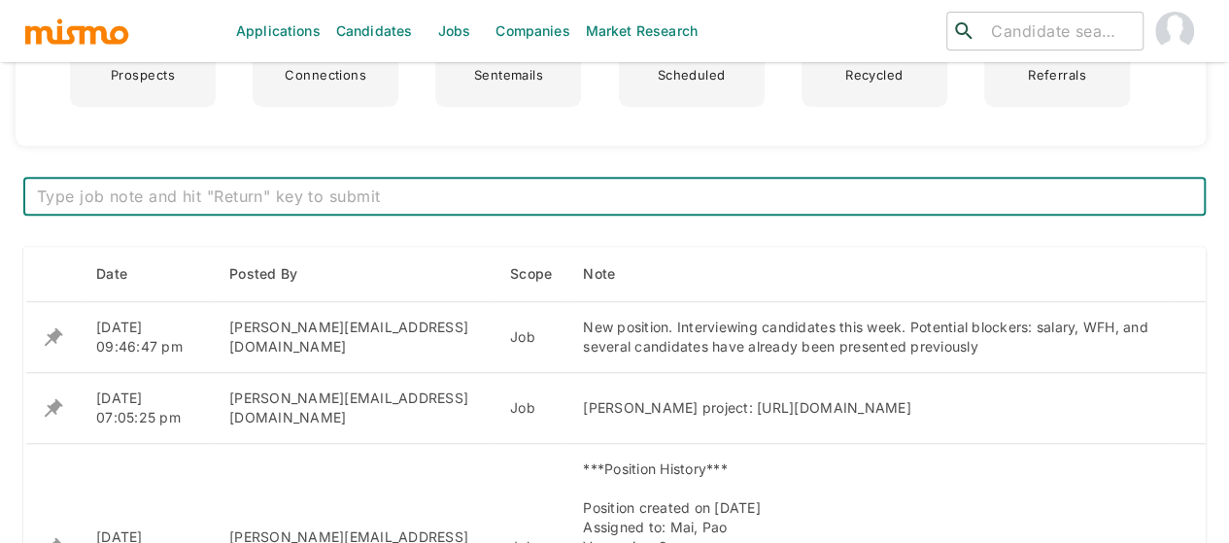
scroll to position [777, 0]
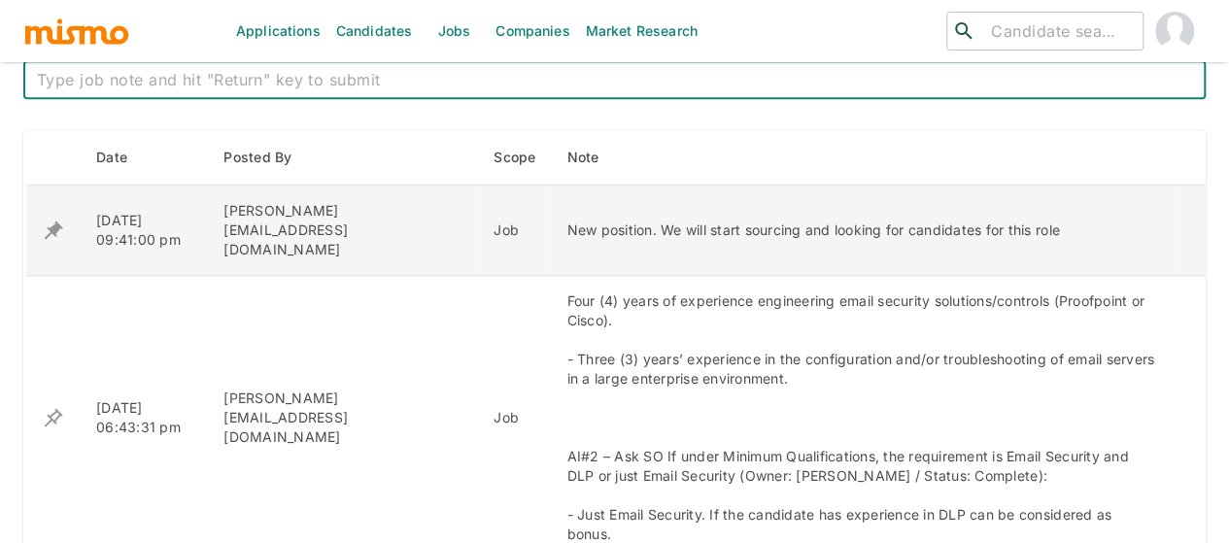
scroll to position [699, 0]
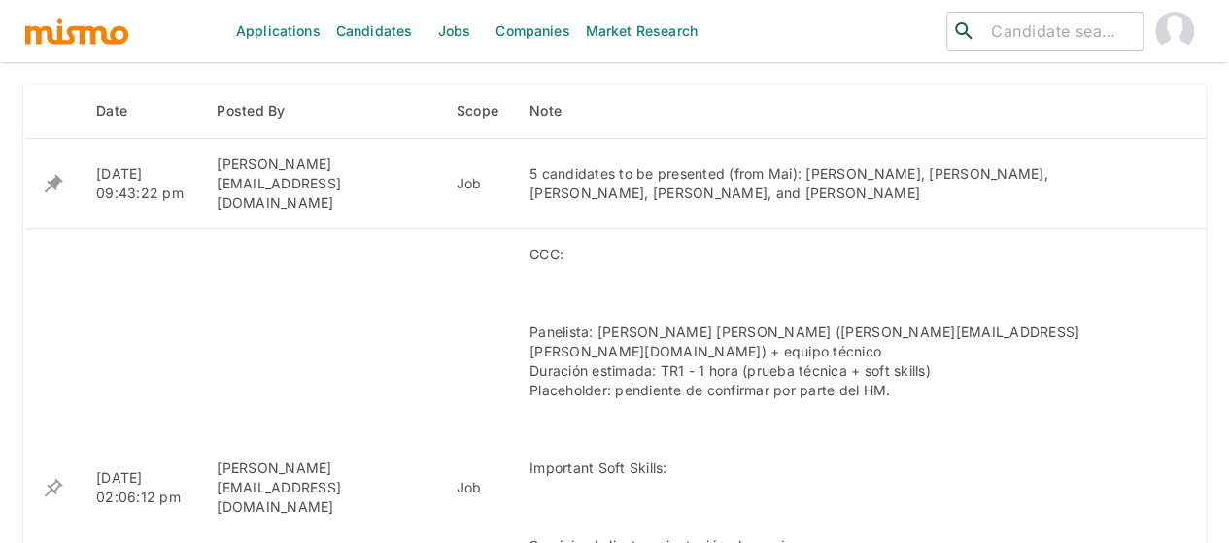
scroll to position [874, 0]
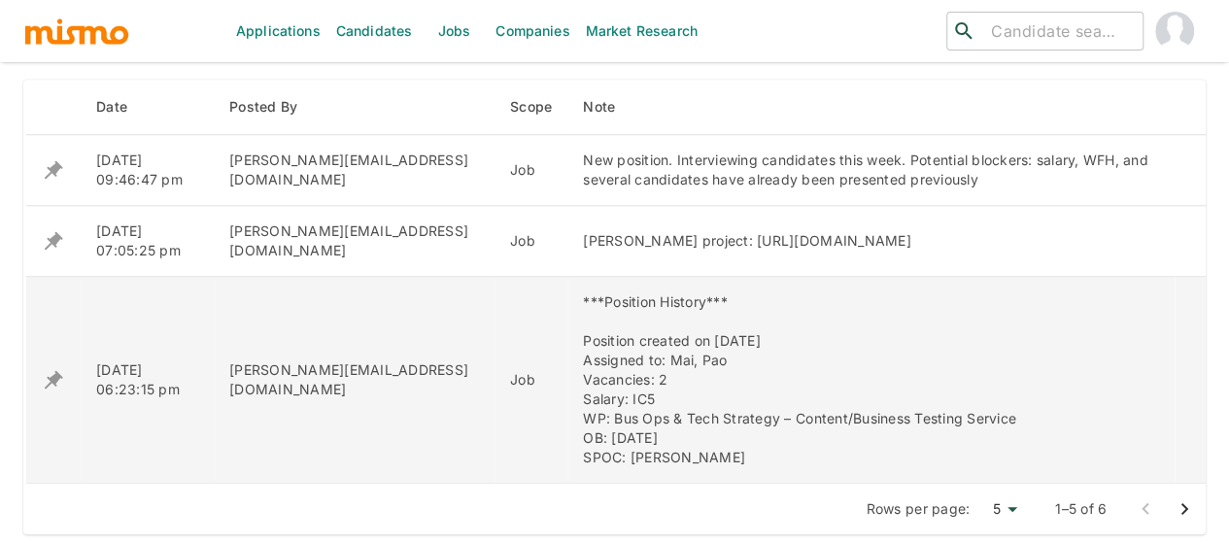
scroll to position [874, 0]
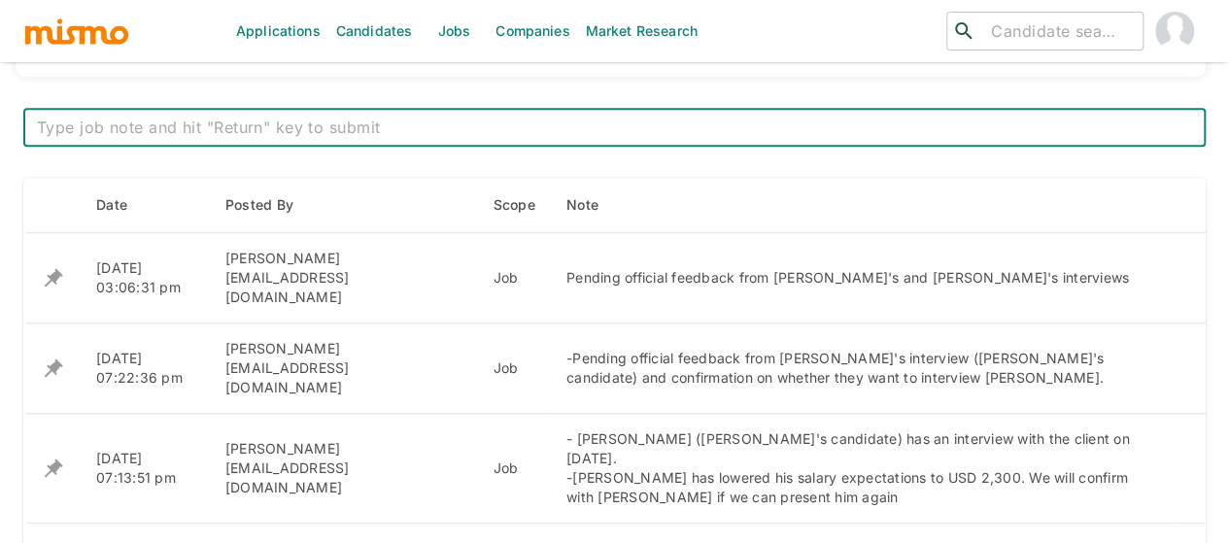
scroll to position [777, 0]
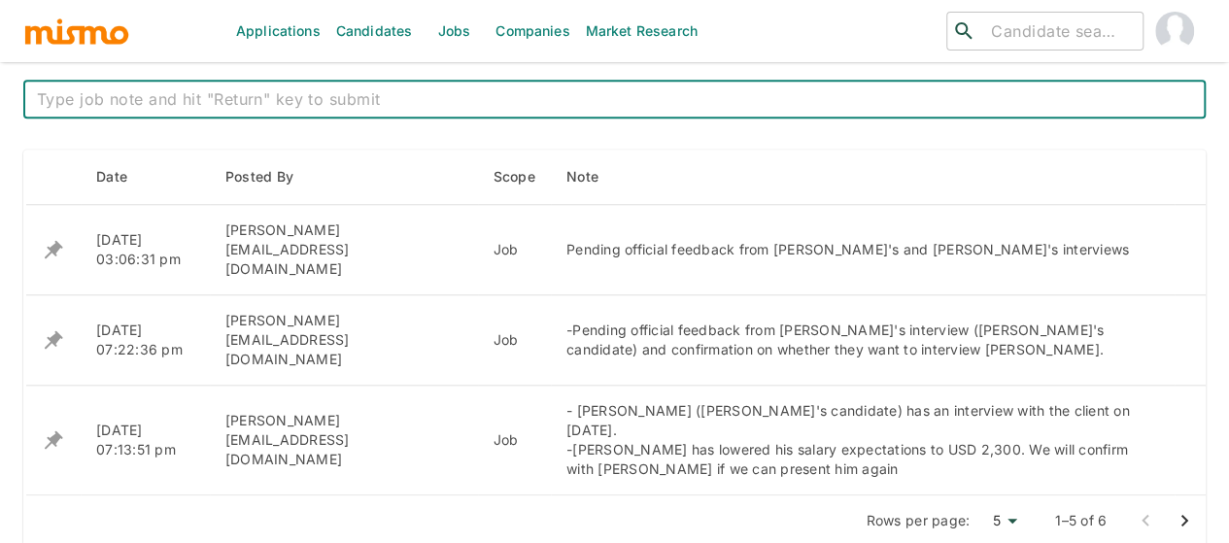
click at [280, 100] on textarea at bounding box center [614, 99] width 1155 height 22
paste textarea "[PERSON_NAME] and [PERSON_NAME] were rejected due to lack of experience. [PERSO…"
type textarea "[PERSON_NAME] and [PERSON_NAME] were rejected due to lack of experience. [PERSO…"
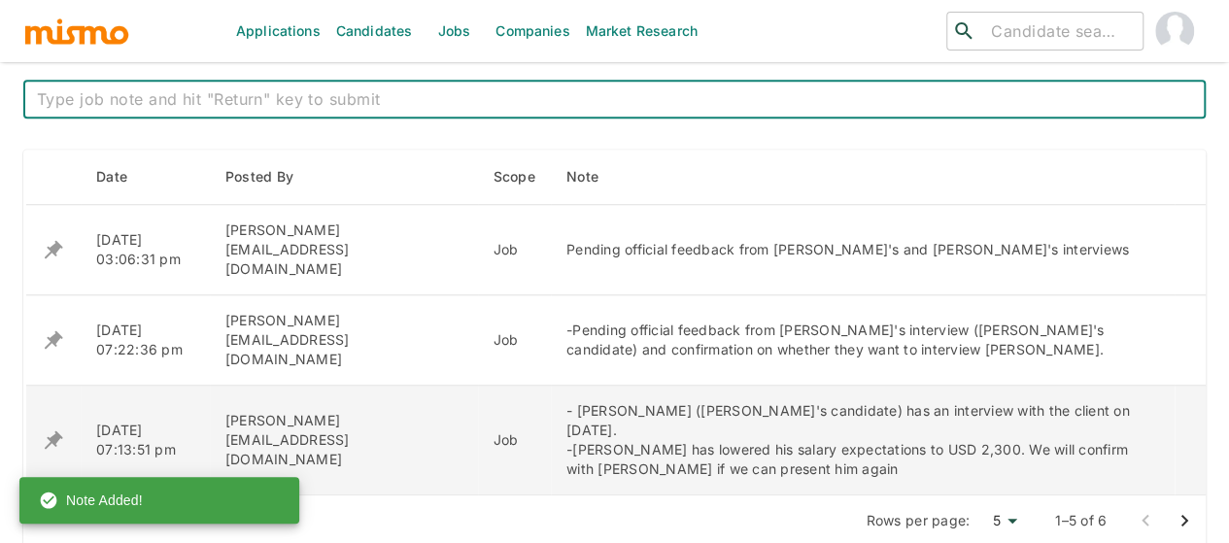
click at [56, 259] on icon "enhanced table" at bounding box center [54, 250] width 18 height 18
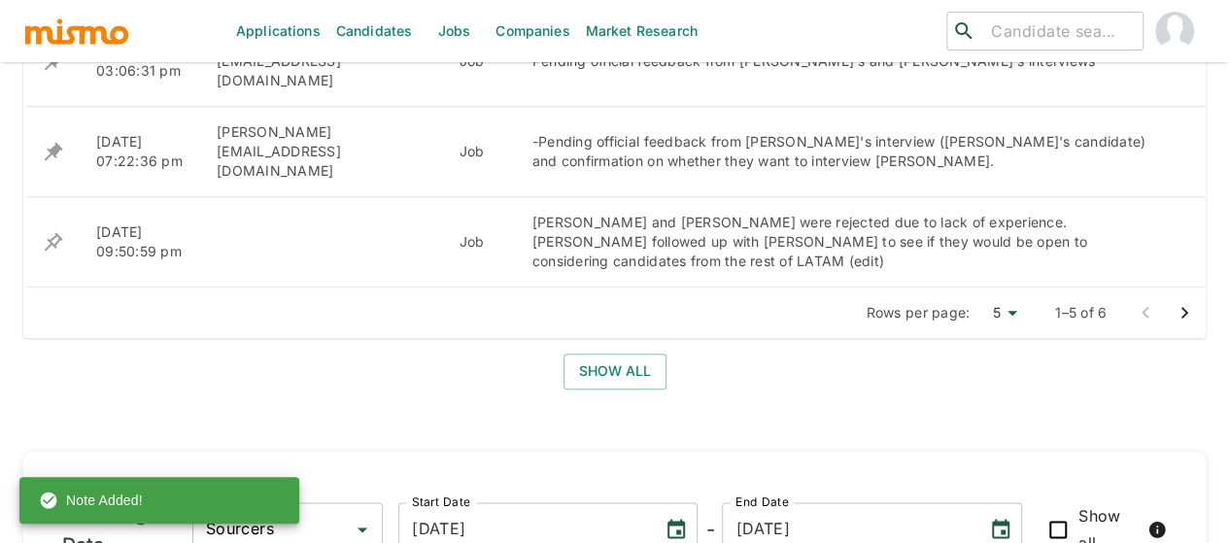
scroll to position [971, 0]
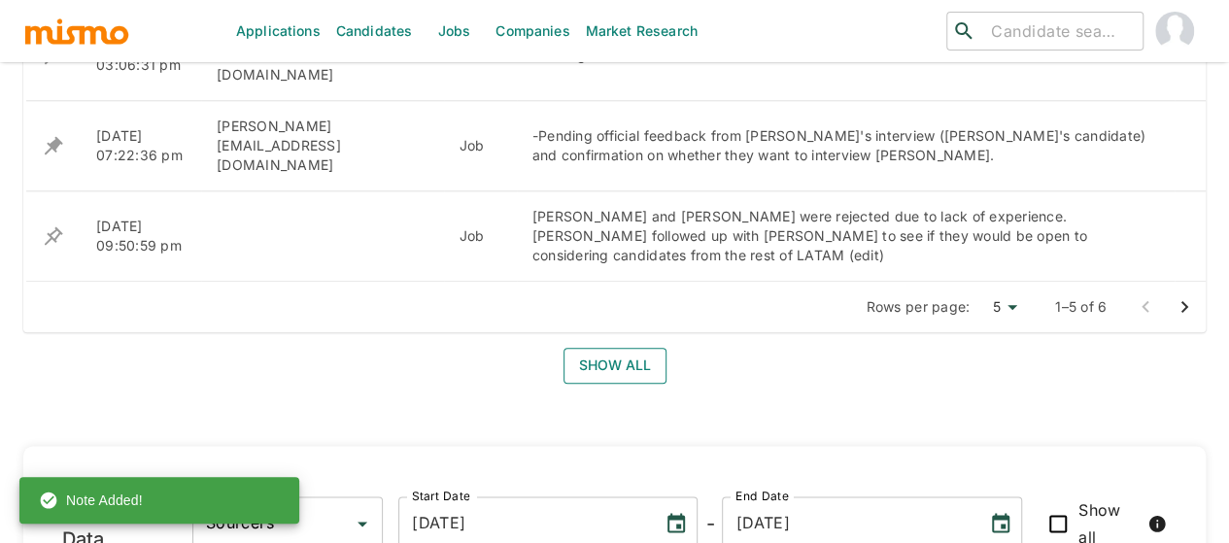
click at [606, 348] on button "Show all" at bounding box center [614, 366] width 103 height 36
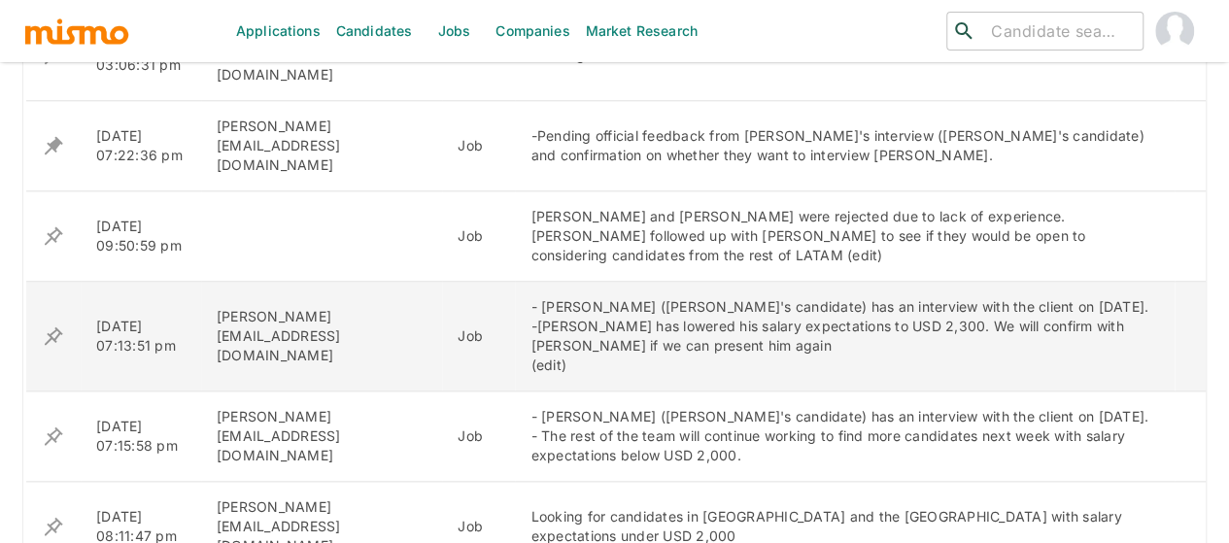
scroll to position [874, 0]
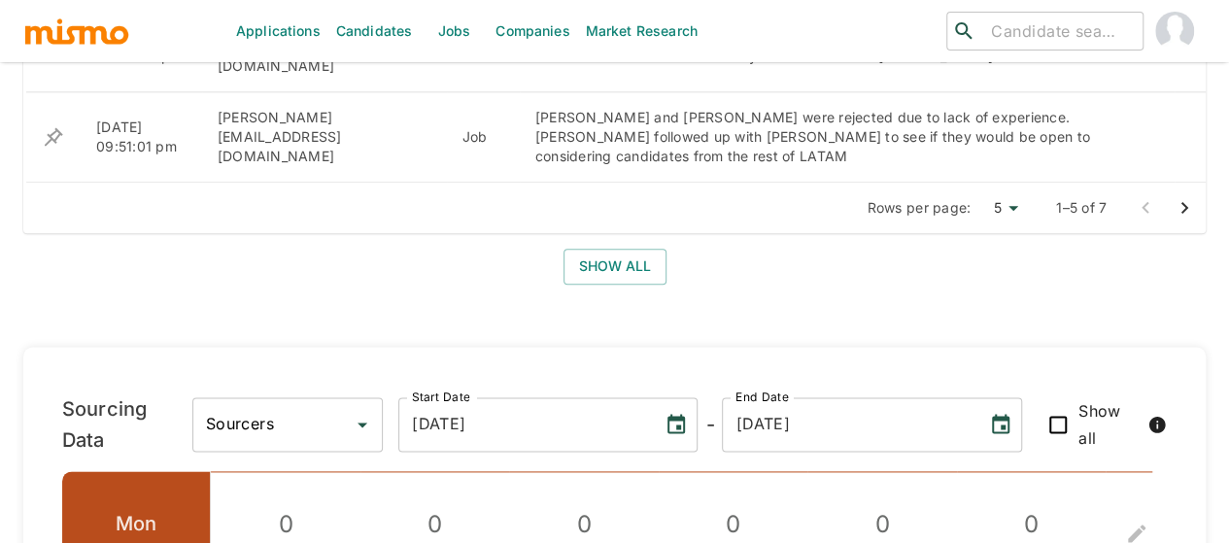
scroll to position [874, 0]
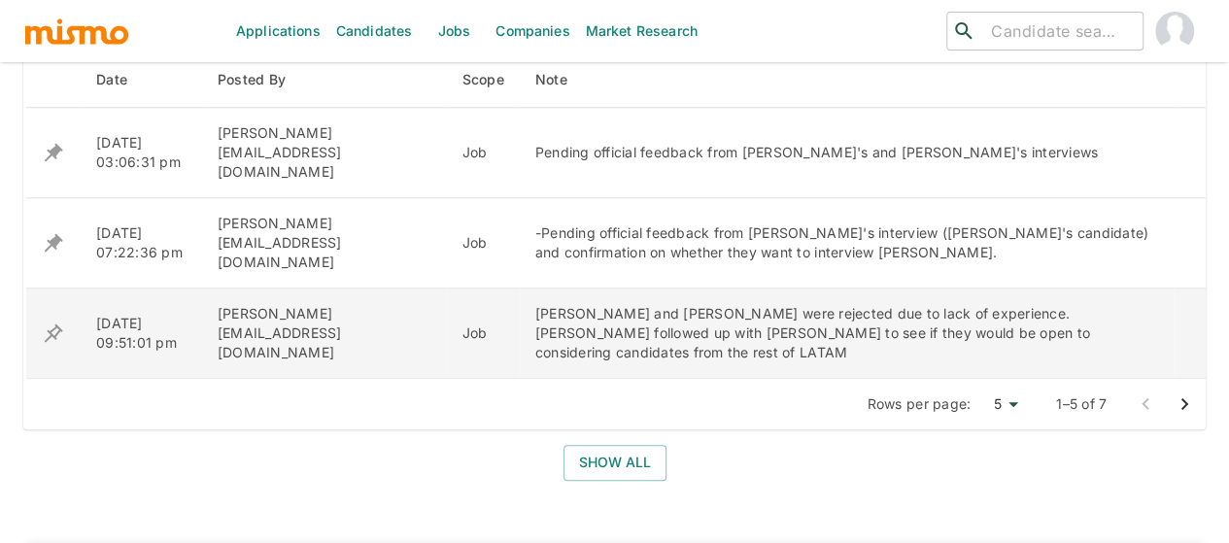
click at [49, 164] on icon "enhanced table" at bounding box center [53, 152] width 23 height 23
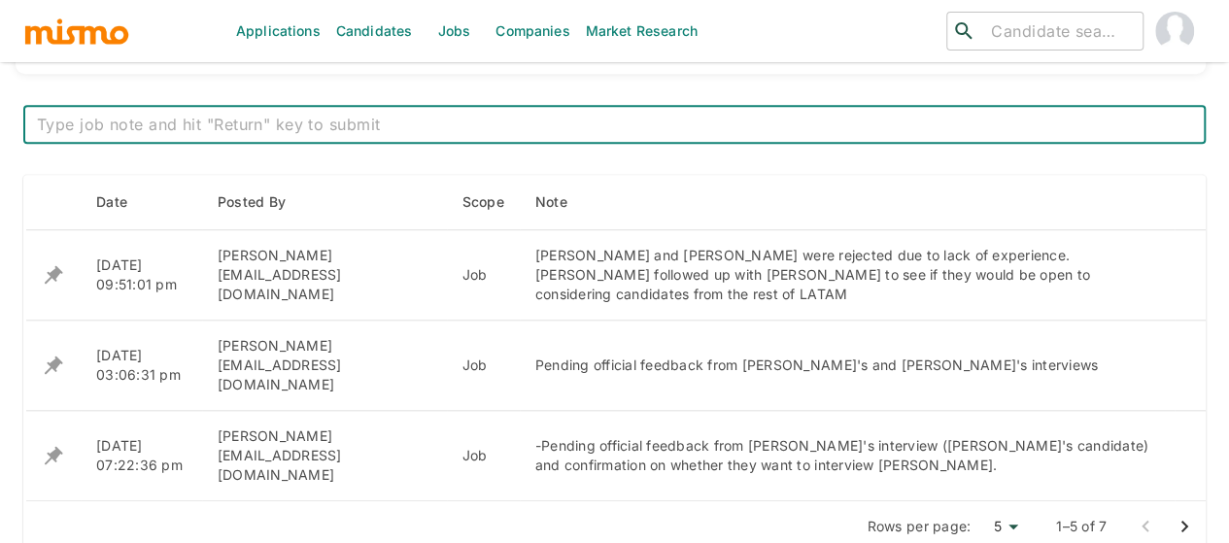
scroll to position [777, 0]
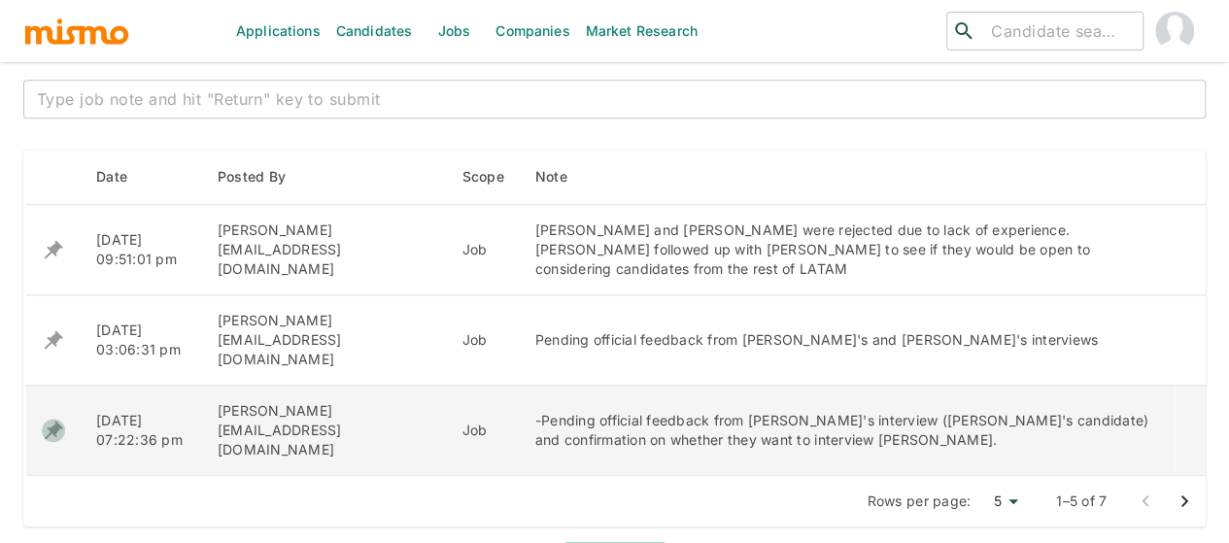
click at [51, 259] on icon "enhanced table" at bounding box center [54, 250] width 18 height 18
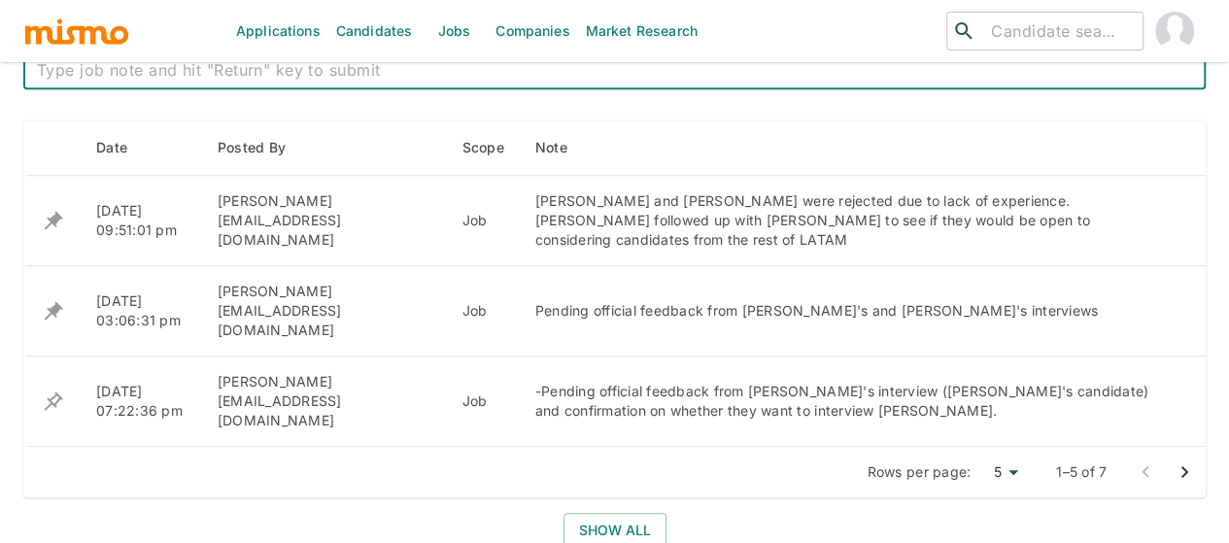
scroll to position [777, 0]
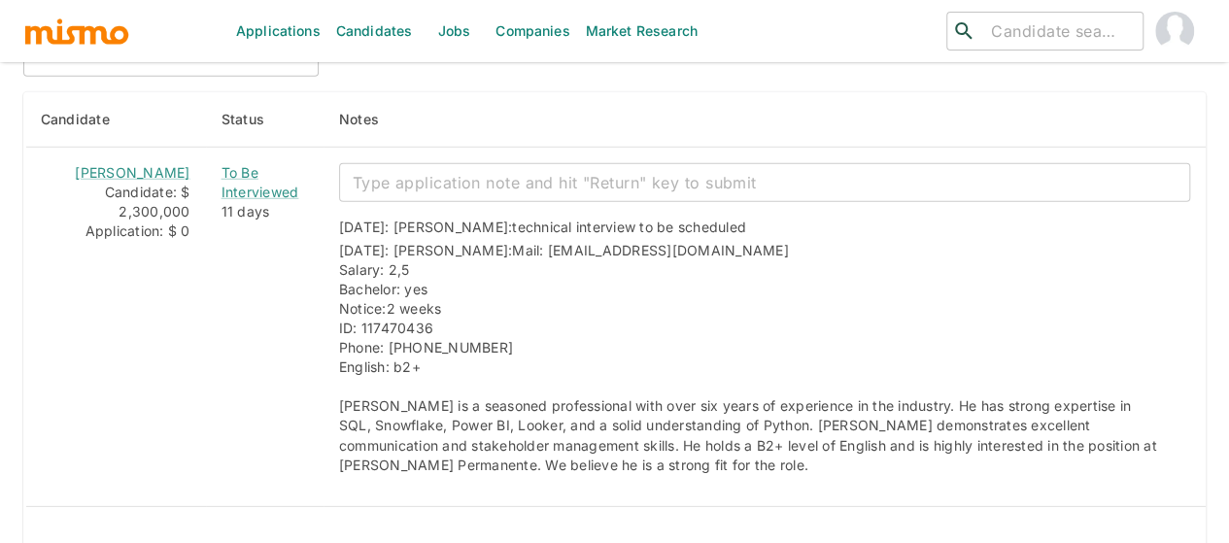
scroll to position [2594, 0]
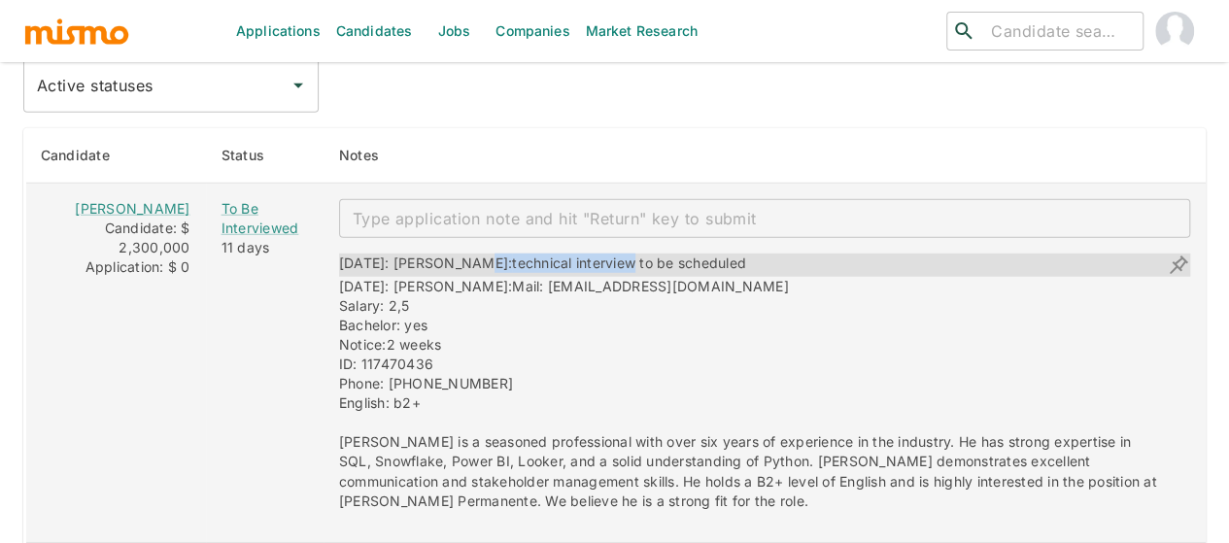
drag, startPoint x: 576, startPoint y: 213, endPoint x: 446, endPoint y: 210, distance: 130.2
click at [446, 253] on div "[DATE]: [PERSON_NAME]: technical interview to be scheduled" at bounding box center [542, 264] width 407 height 23
copy div "technical interview"
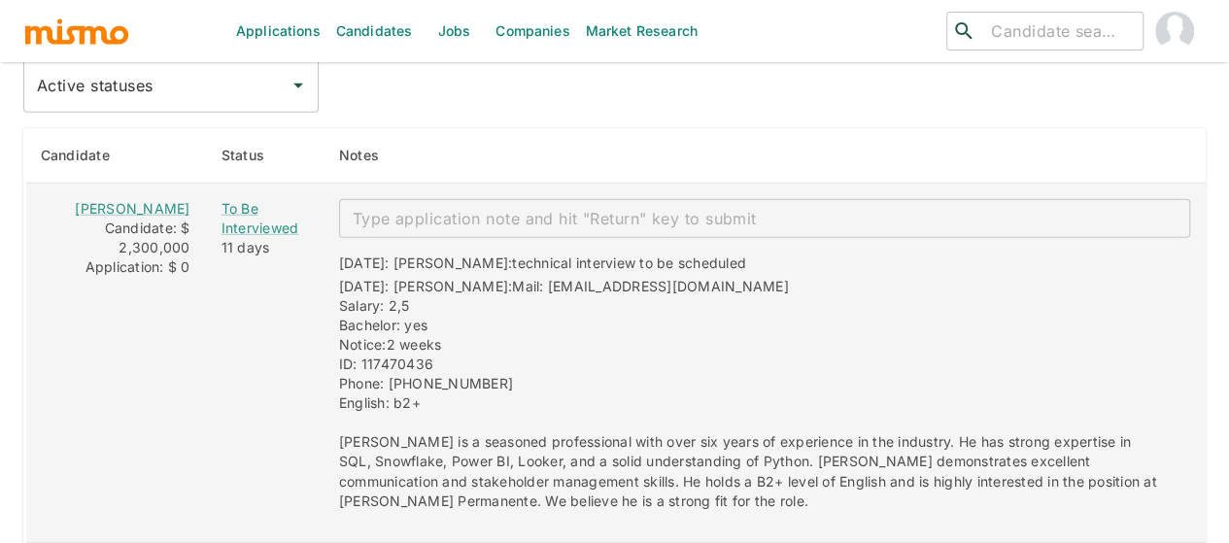
click at [422, 208] on textarea "enhanced table" at bounding box center [765, 219] width 824 height 22
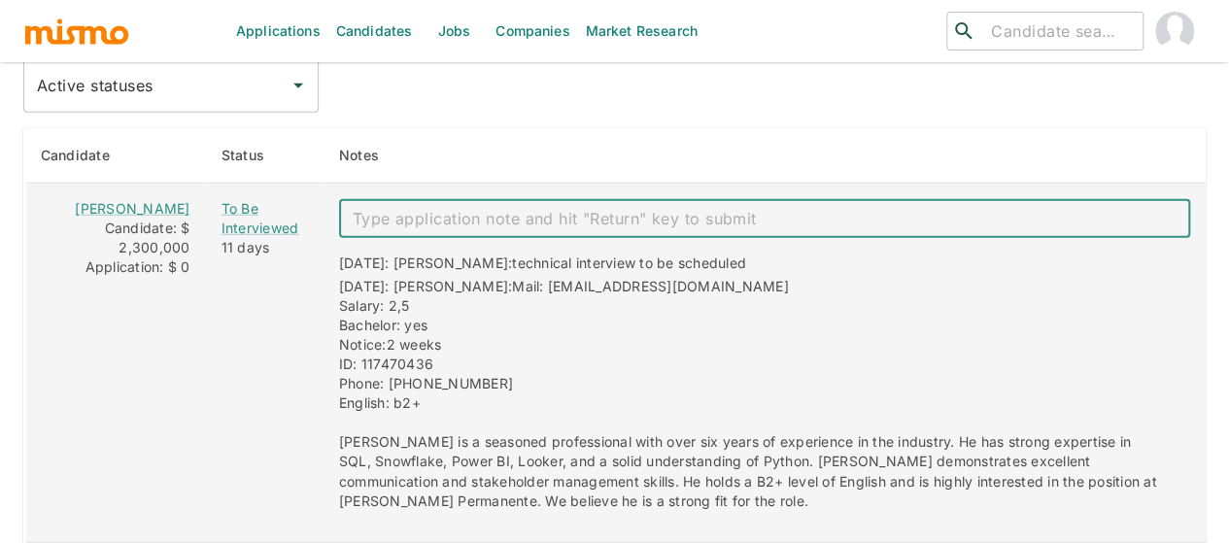
paste textarea "technical interview"
type textarea "technical interview 08/26"
drag, startPoint x: 554, startPoint y: 176, endPoint x: 327, endPoint y: 168, distance: 226.4
click at [339, 199] on div "technical interview 08/26 x ​" at bounding box center [764, 218] width 851 height 39
click at [537, 208] on textarea "technical interview 08/26" at bounding box center [765, 219] width 824 height 22
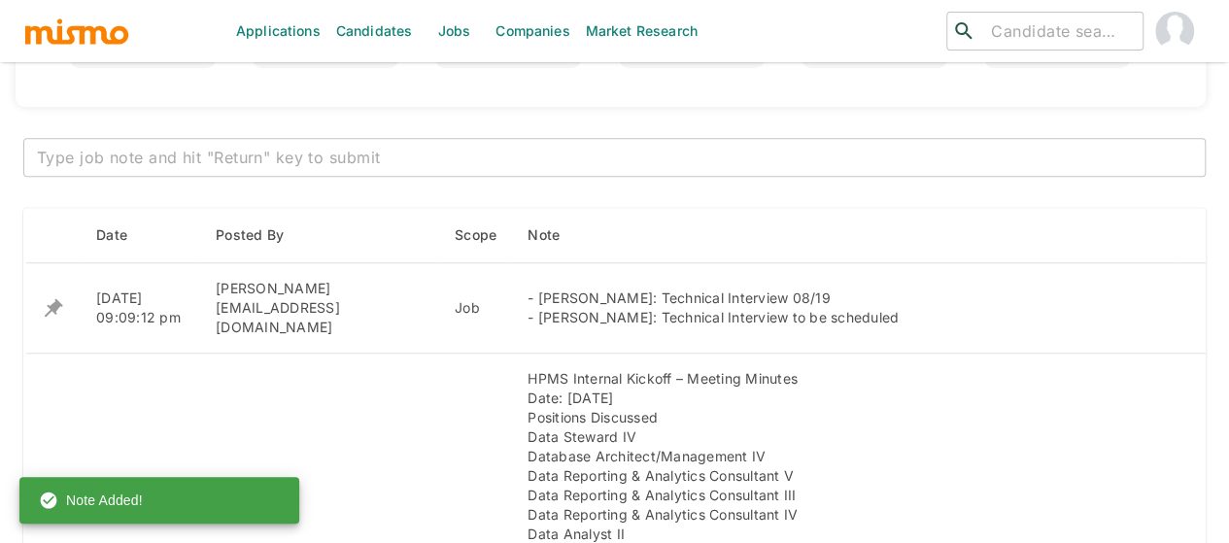
scroll to position [749, 0]
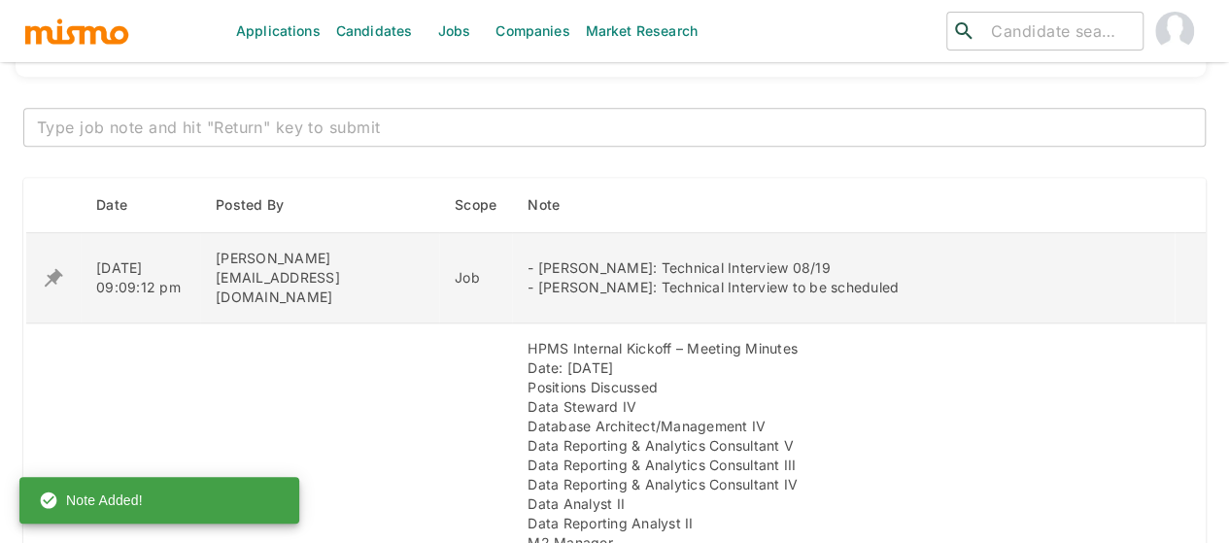
click at [52, 269] on icon "enhanced table" at bounding box center [54, 278] width 18 height 18
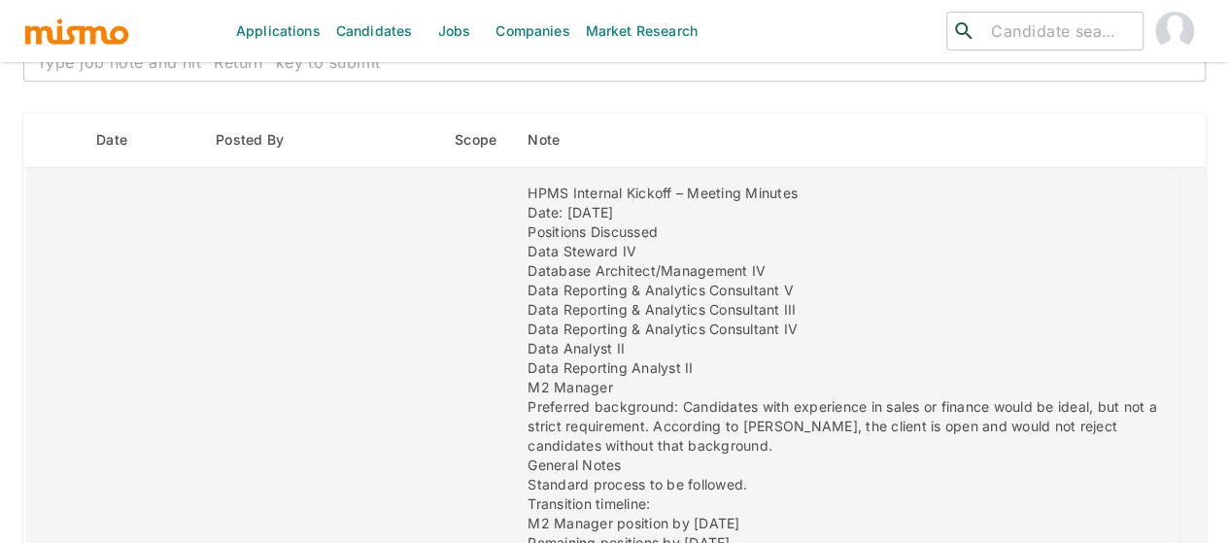
scroll to position [652, 0]
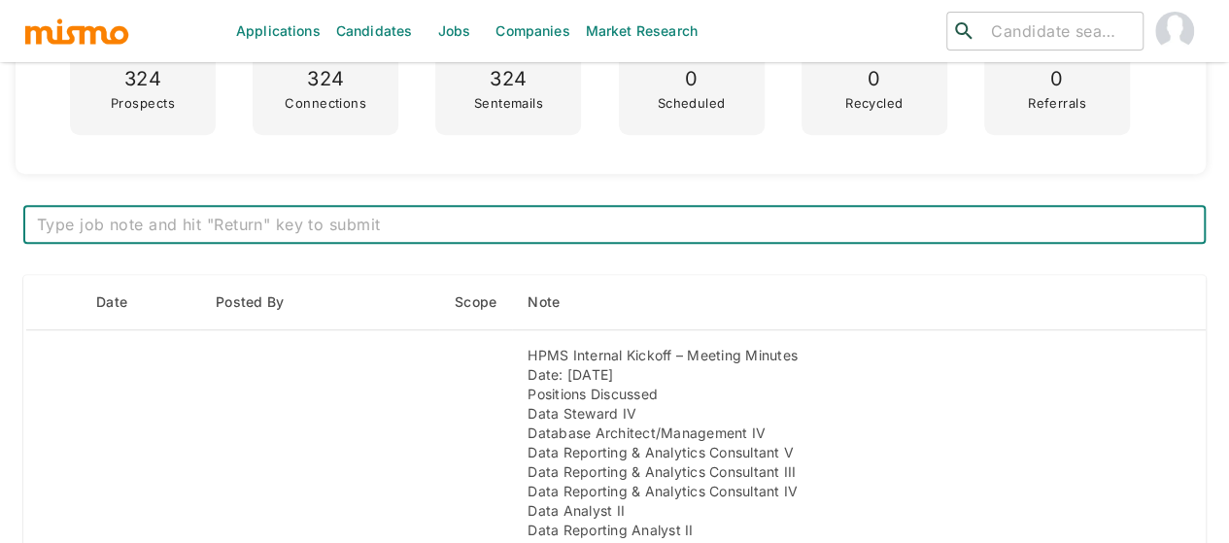
click at [186, 219] on textarea at bounding box center [614, 225] width 1155 height 22
paste textarea "technical interview 08/26"
type textarea "Manuel Miranda: technical interview 08/26"
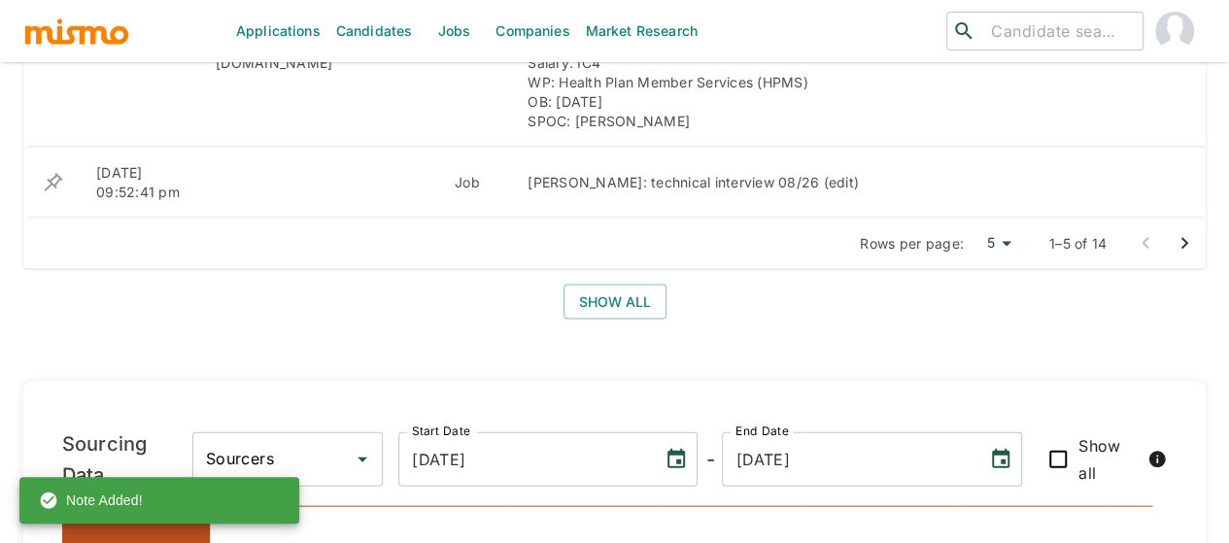
scroll to position [1914, 0]
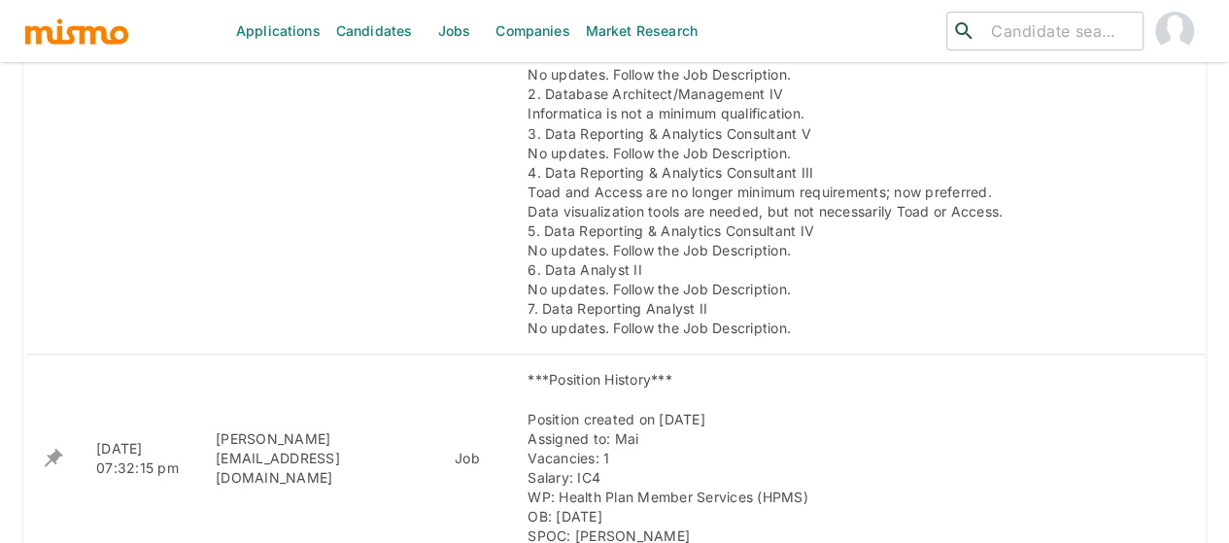
scroll to position [1748, 0]
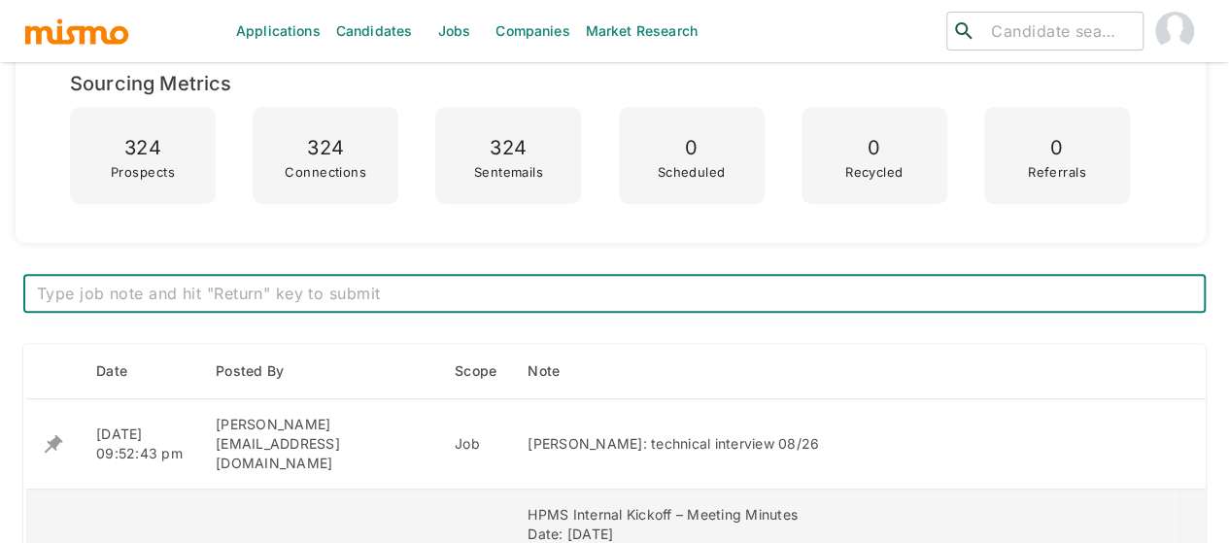
scroll to position [680, 0]
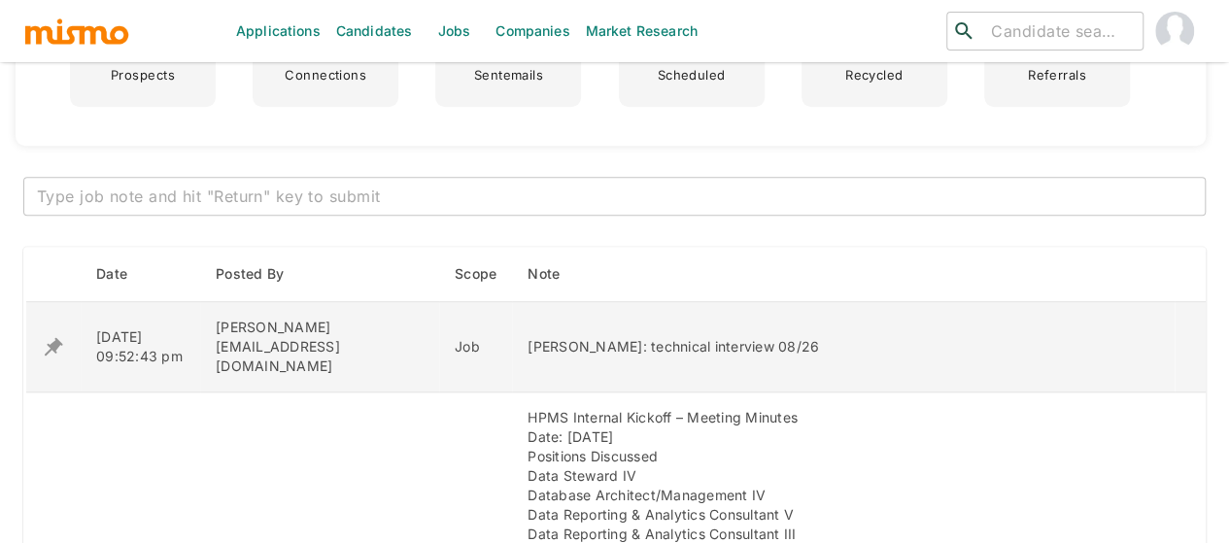
drag, startPoint x: 484, startPoint y: 334, endPoint x: 781, endPoint y: 334, distance: 297.2
click at [781, 337] on div "Manuel Miranda: technical interview 08/26" at bounding box center [842, 346] width 631 height 19
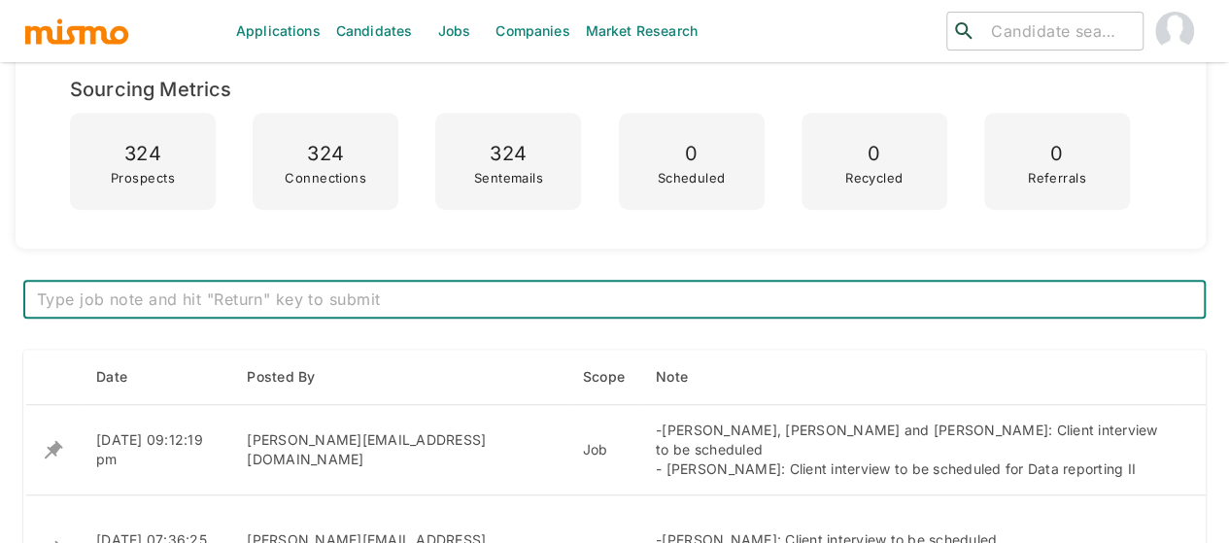
scroll to position [777, 0]
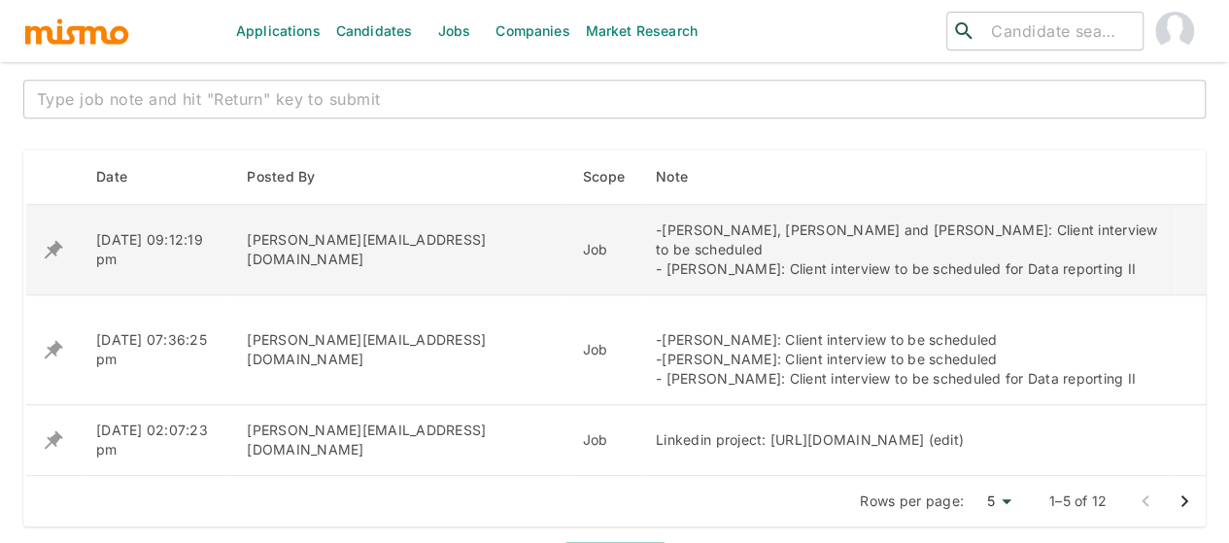
drag, startPoint x: 975, startPoint y: 250, endPoint x: 453, endPoint y: 232, distance: 522.8
click at [640, 232] on td "-[PERSON_NAME], [PERSON_NAME] and [PERSON_NAME]: Client interview to be schedul…" at bounding box center [907, 250] width 534 height 90
copy div "-Andrew Araya, Daniel Leon and Karina Chacon: Client interview to be scheduled …"
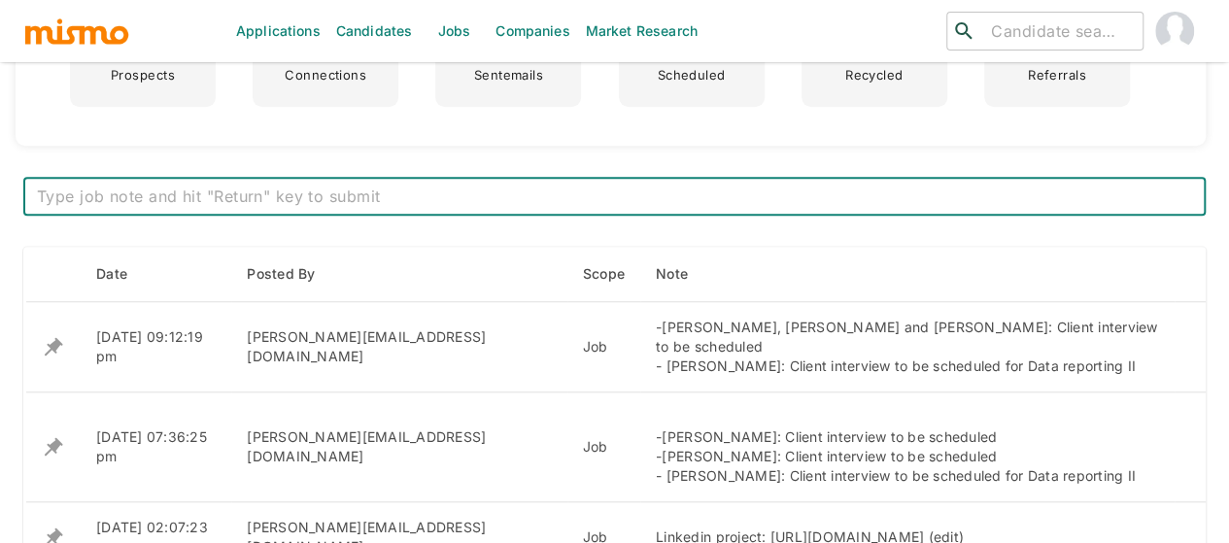
click at [266, 197] on textarea at bounding box center [614, 197] width 1155 height 22
paste textarea "-Andrew Araya: Client interview 08/28 - Daniel Leon and Karina Chacon: Client i…"
type textarea "-Andrew Araya: Client interview 08/28 - Daniel Leon and Karina Chacon: Client i…"
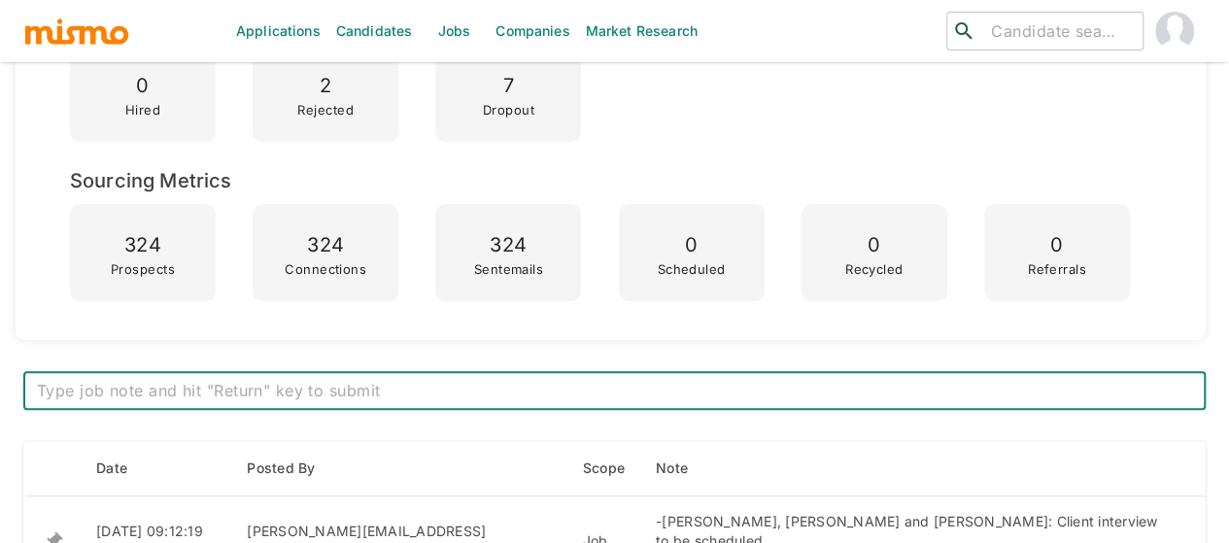
scroll to position [777, 0]
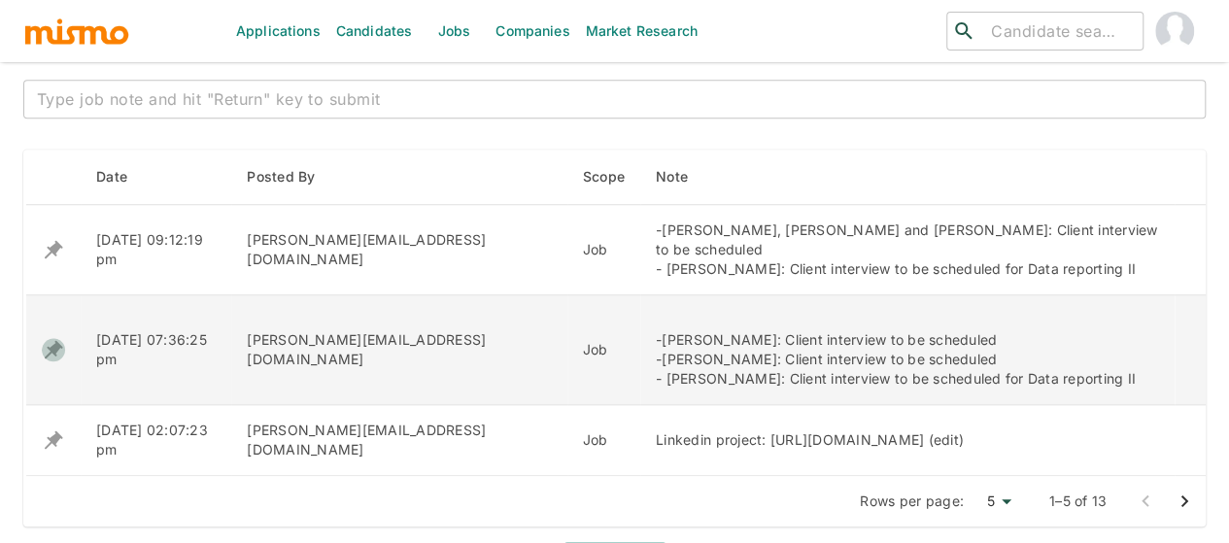
click at [53, 259] on icon "enhanced table" at bounding box center [54, 250] width 18 height 18
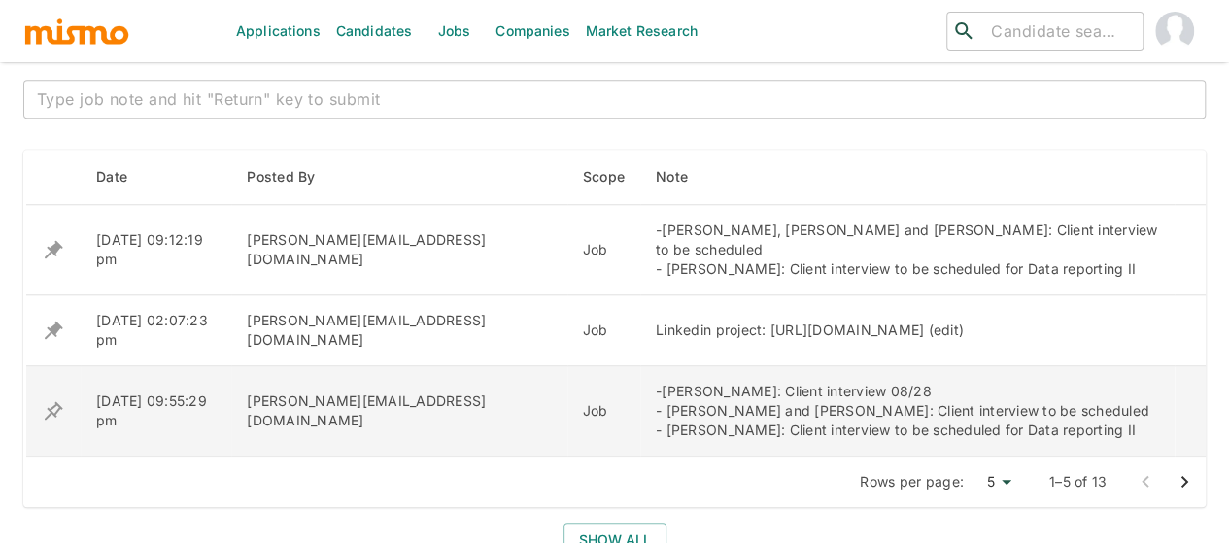
click at [55, 259] on icon "enhanced table" at bounding box center [54, 250] width 18 height 18
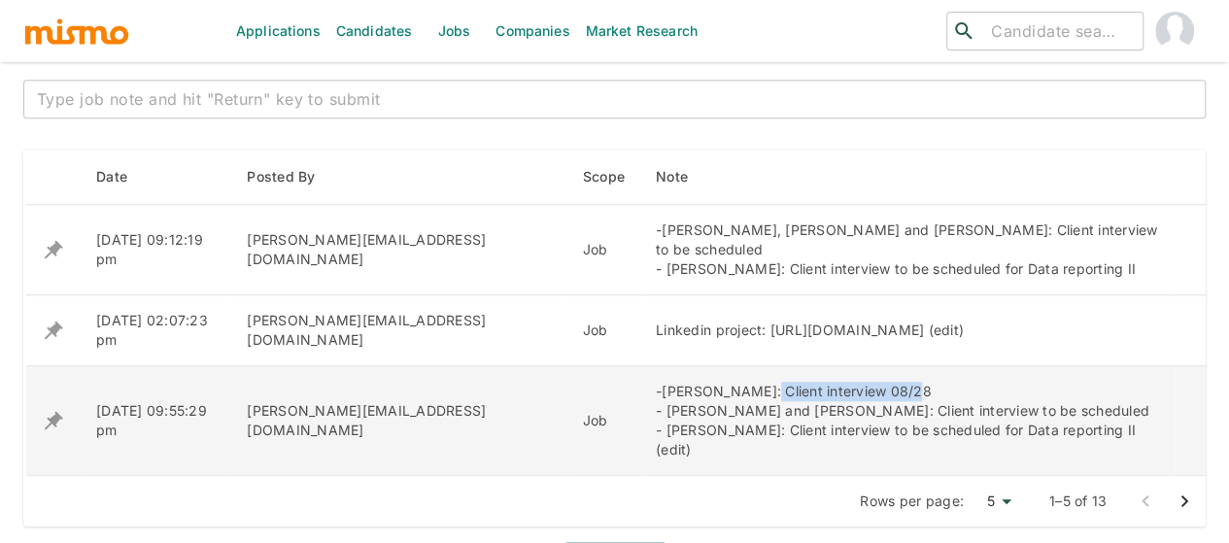
drag, startPoint x: 727, startPoint y: 367, endPoint x: 573, endPoint y: 364, distance: 154.5
click at [656, 382] on div "-Andrew Araya: Client interview 08/28 - Daniel Leon and Karina Chacon: Client i…" at bounding box center [907, 421] width 503 height 78
copy div "Client interview 08/28"
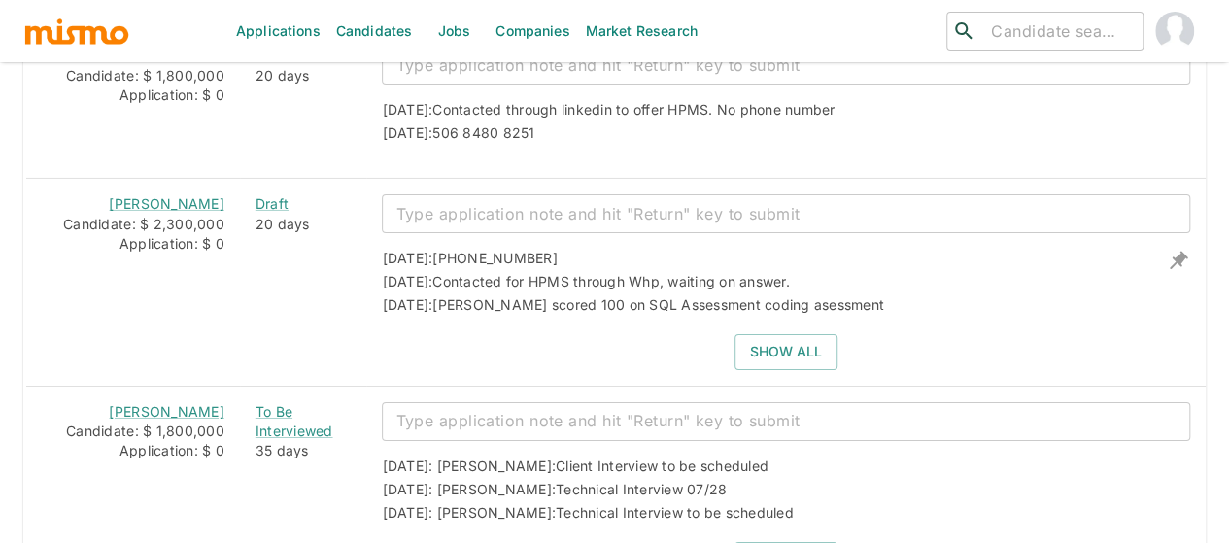
scroll to position [3302, 0]
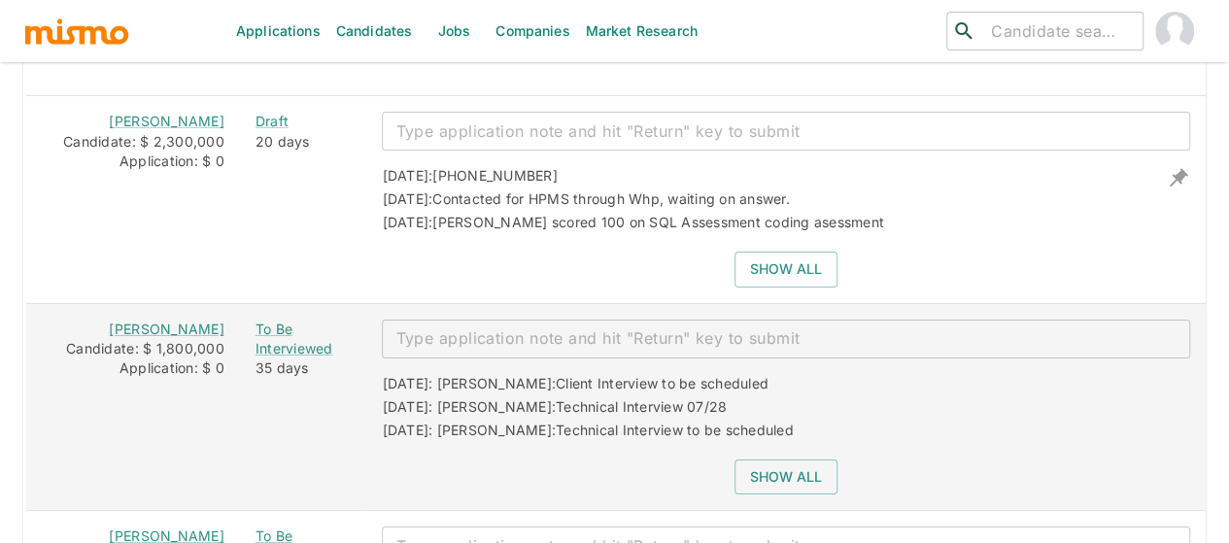
click at [502, 327] on textarea "enhanced table" at bounding box center [785, 338] width 781 height 22
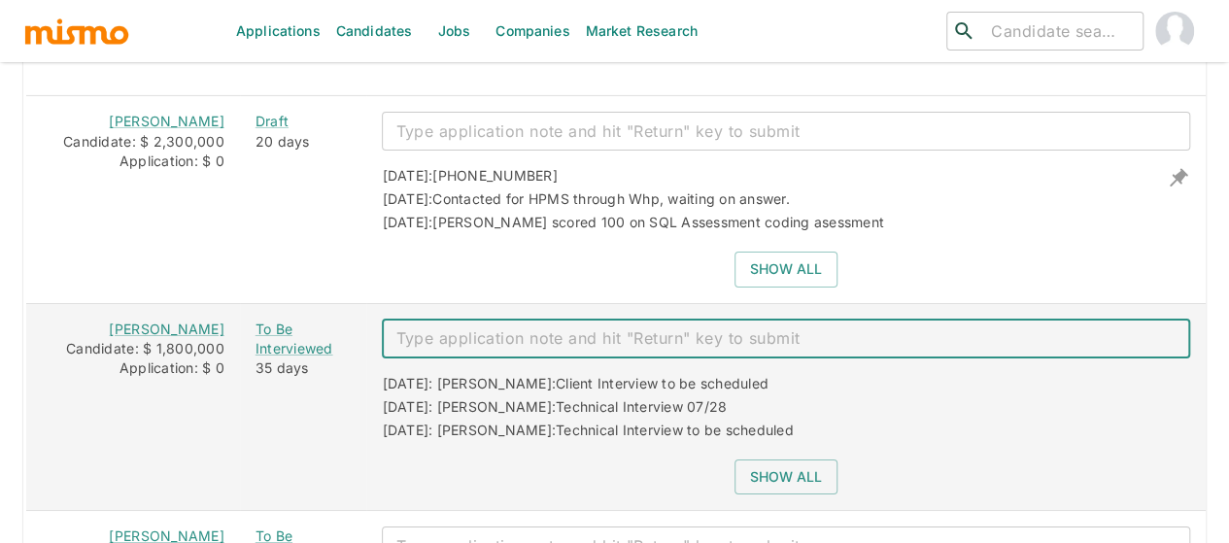
paste textarea "Client interview 08/28"
type textarea "Client interview 08/28"
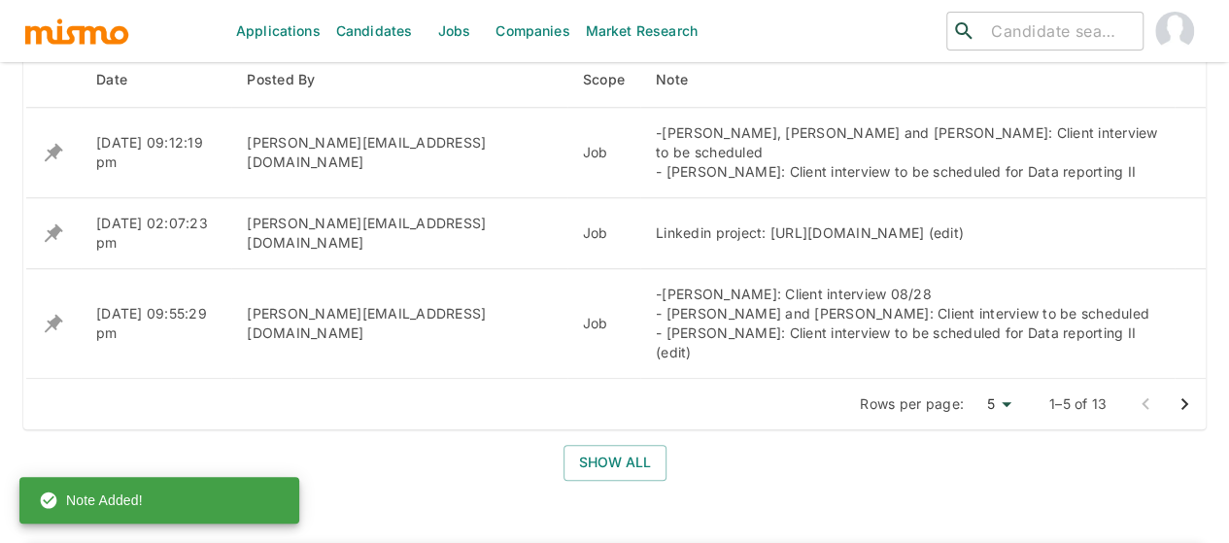
scroll to position [874, 0]
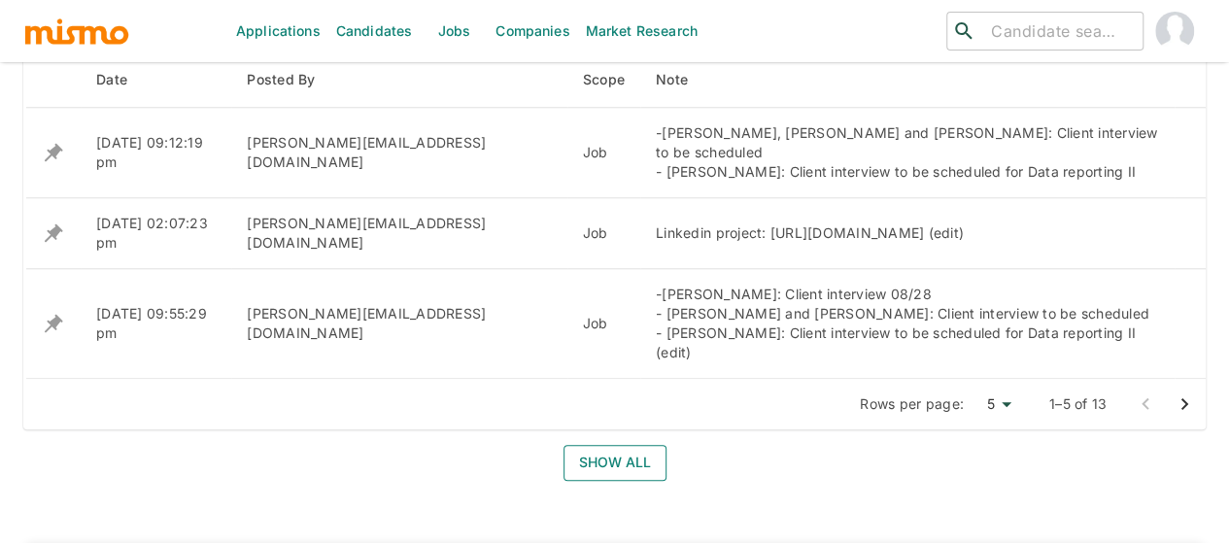
click at [606, 445] on button "Show all" at bounding box center [614, 463] width 103 height 36
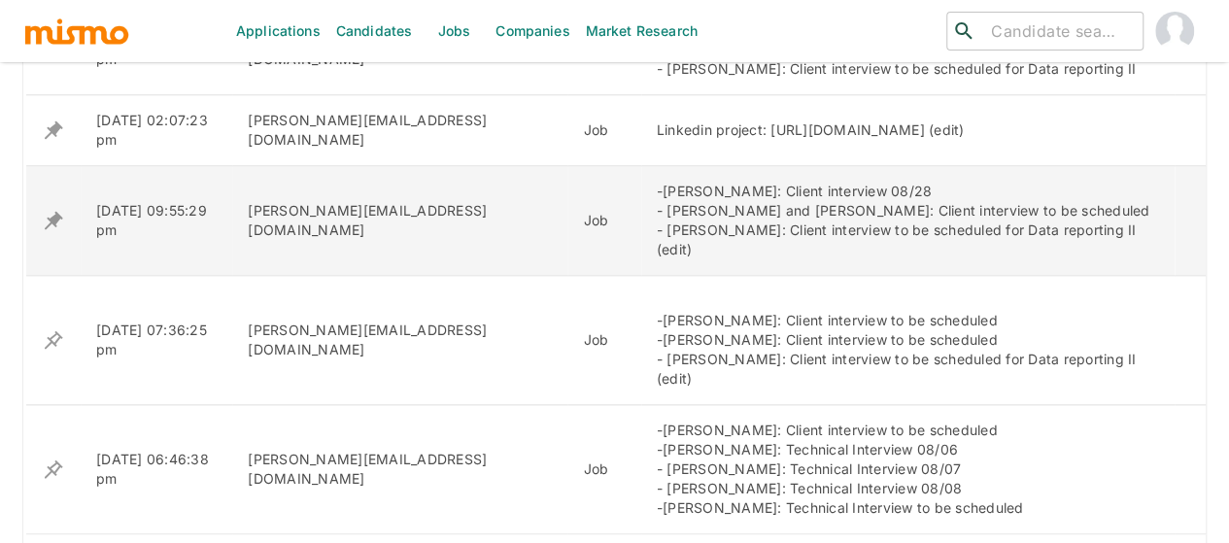
scroll to position [971, 0]
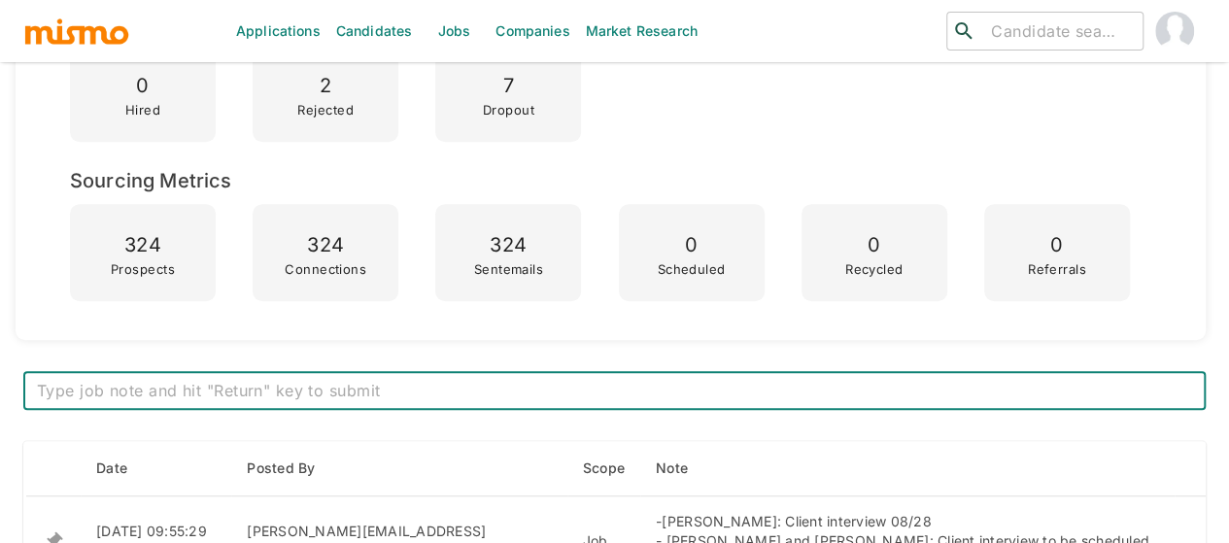
scroll to position [777, 0]
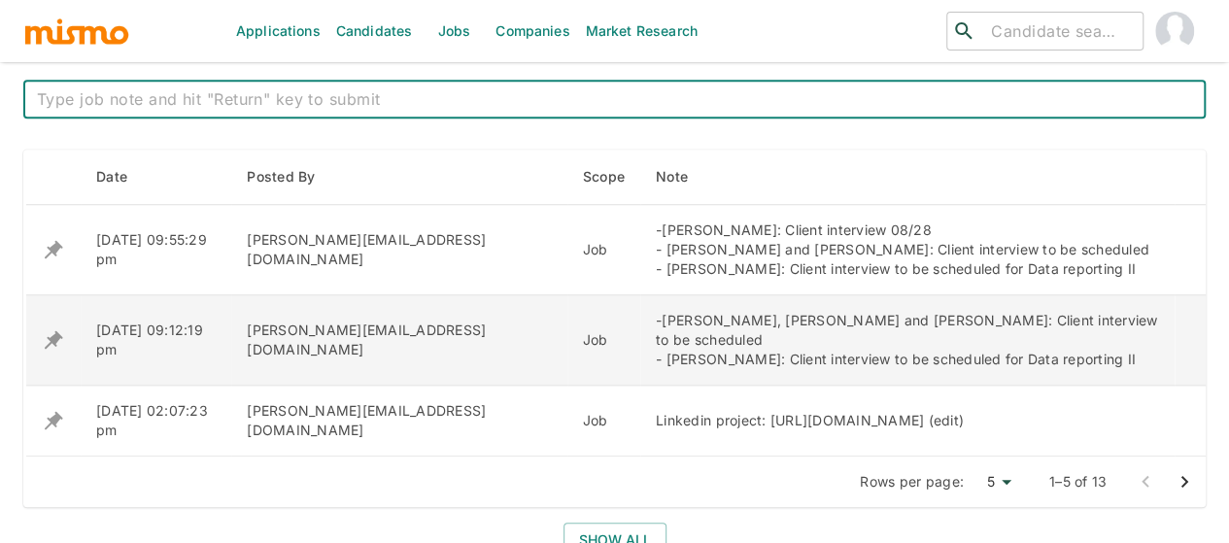
click at [51, 261] on icon "enhanced table" at bounding box center [53, 249] width 23 height 23
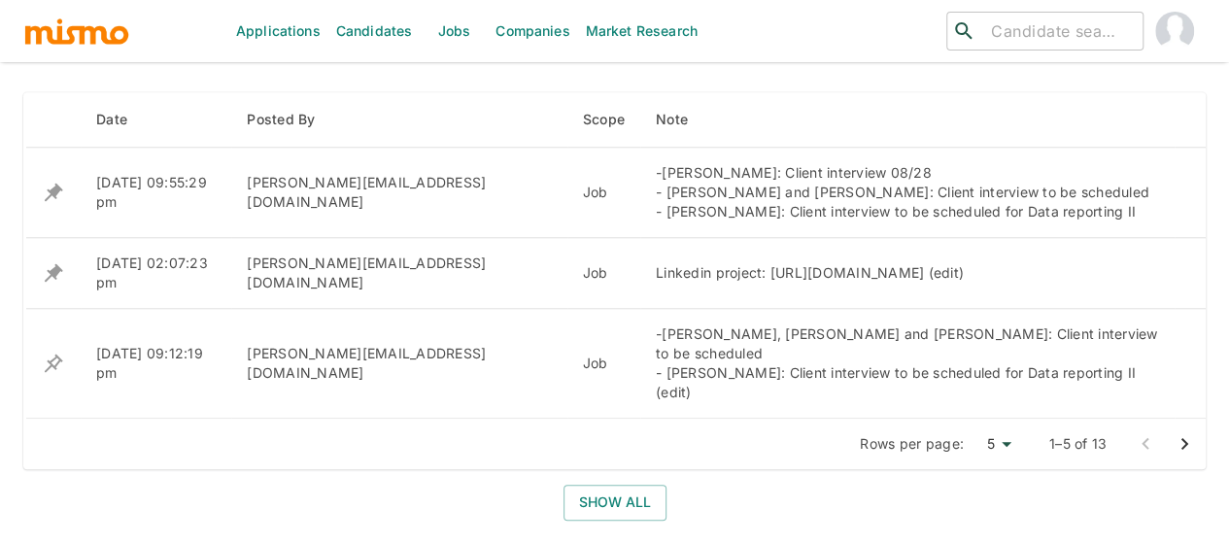
scroll to position [874, 0]
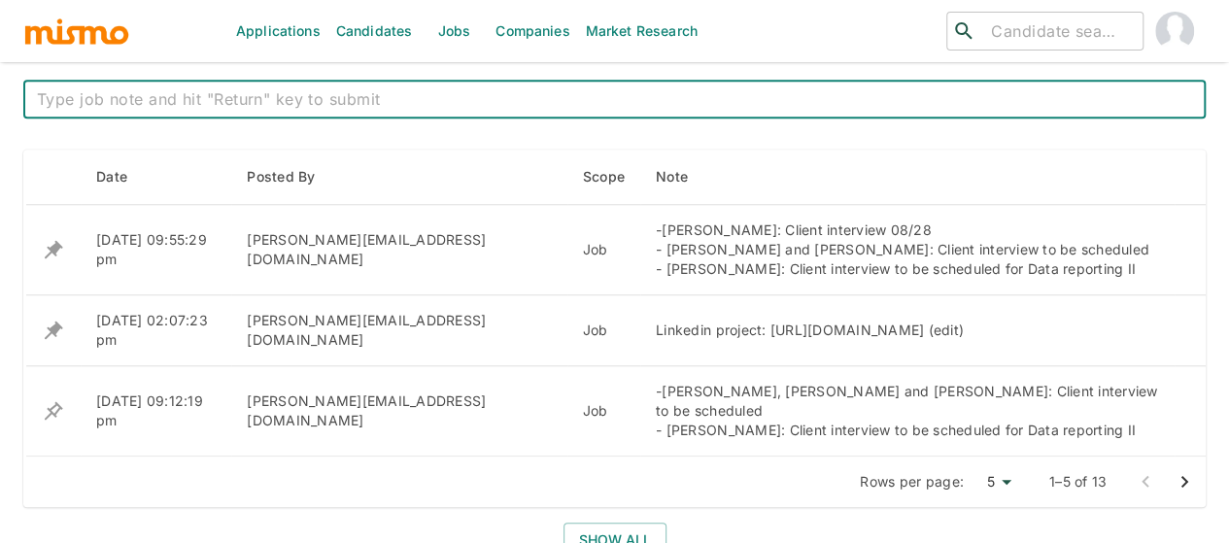
scroll to position [874, 0]
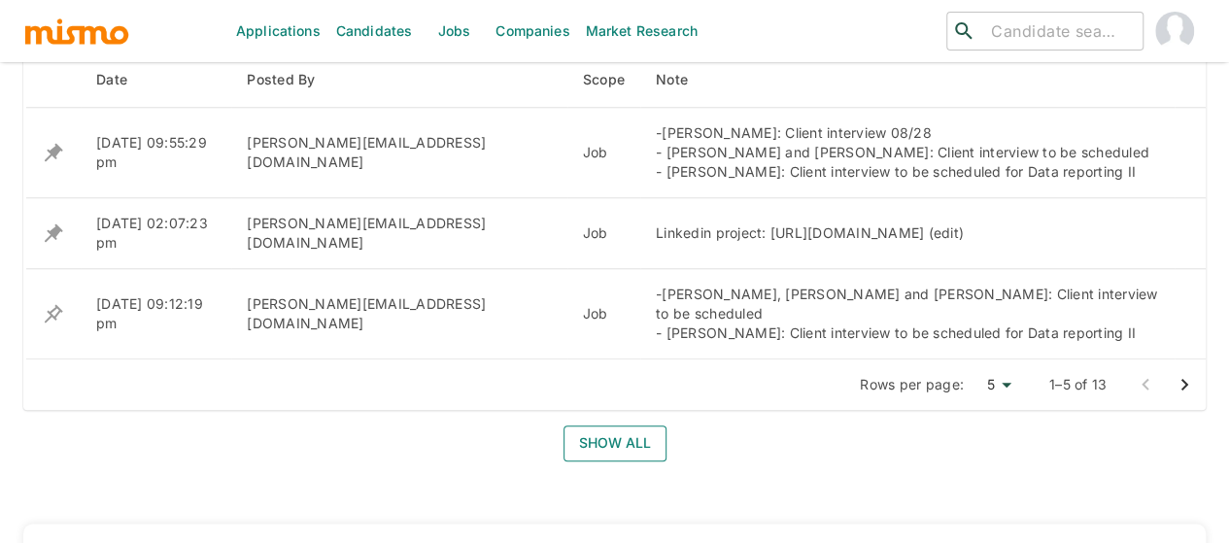
click at [596, 425] on button "Show all" at bounding box center [614, 443] width 103 height 36
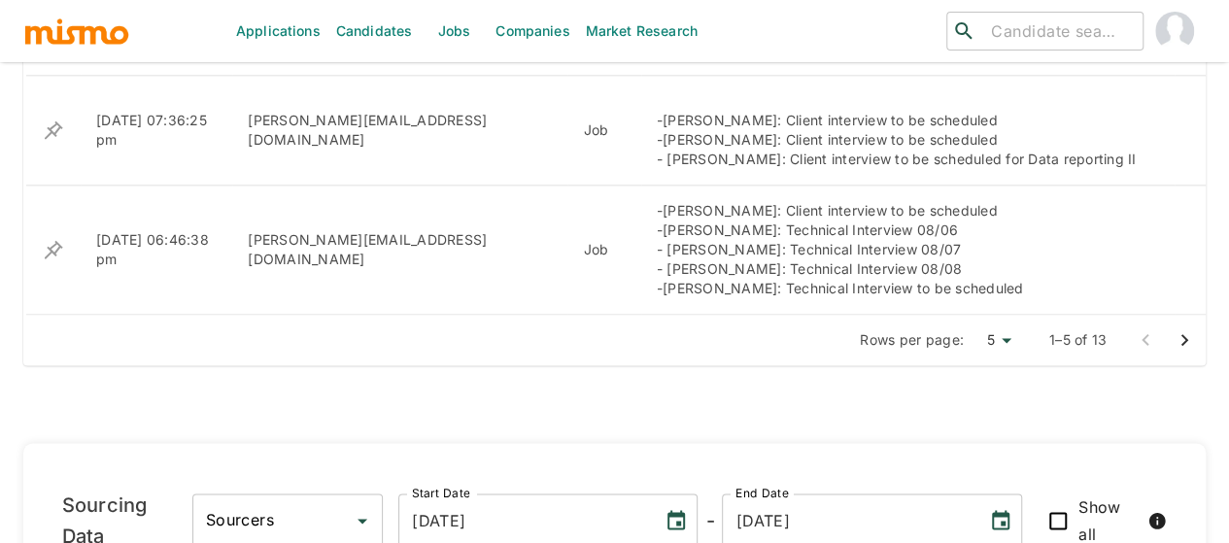
scroll to position [1165, 0]
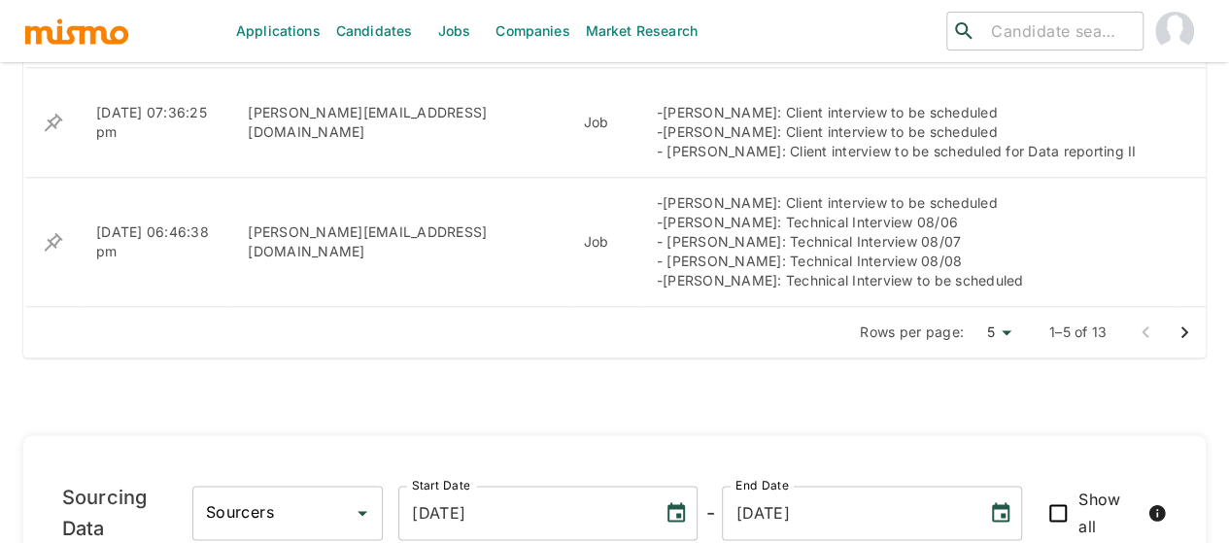
click at [1178, 321] on icon "Go to next page" at bounding box center [1183, 332] width 23 height 23
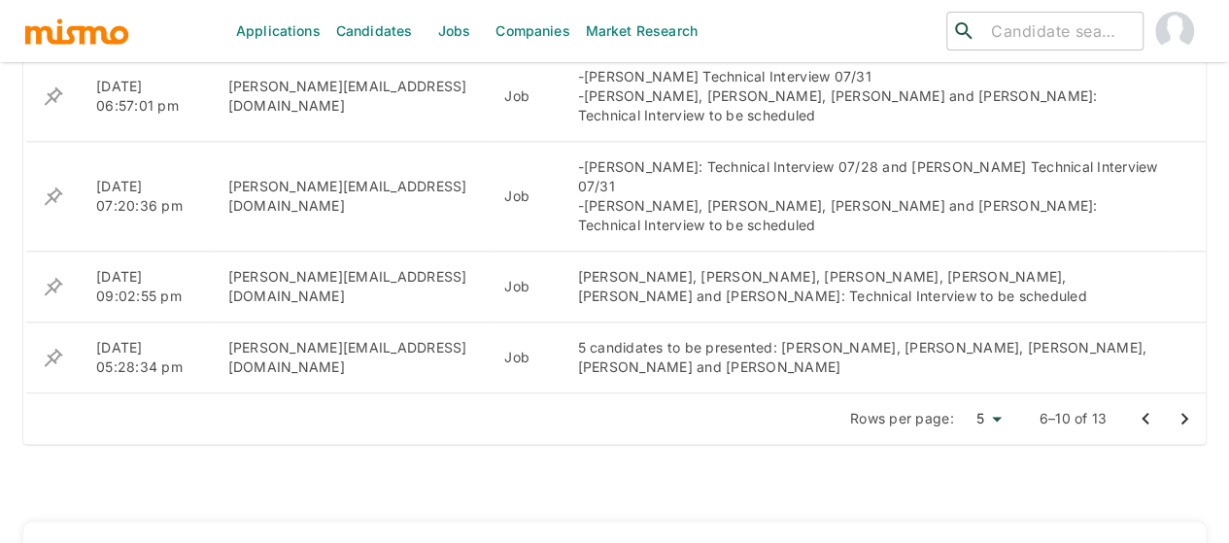
scroll to position [1068, 0]
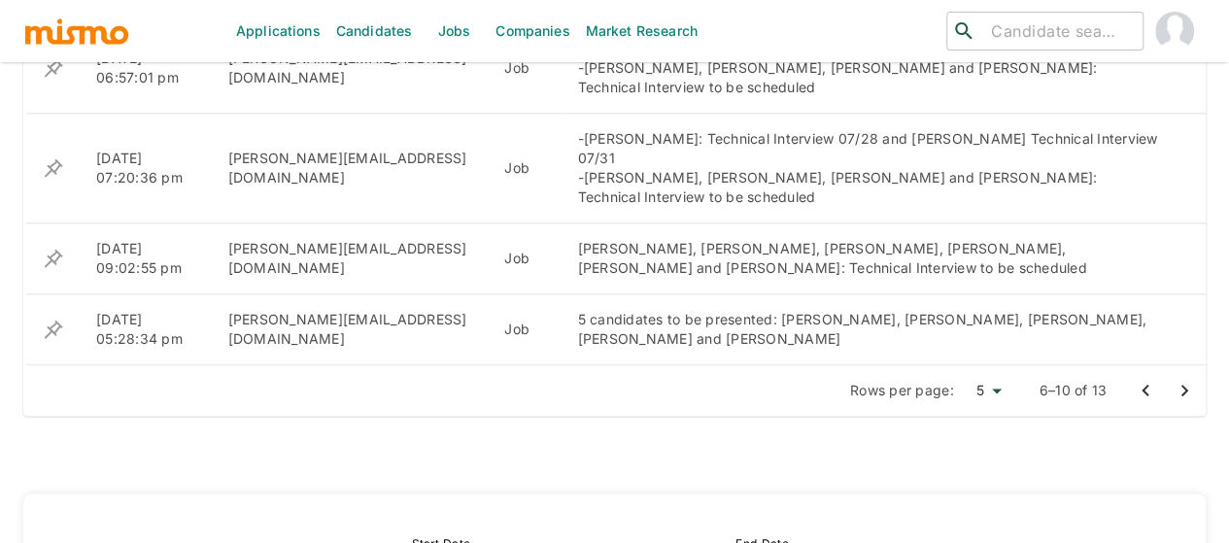
click at [1185, 385] on icon "Go to next page" at bounding box center [1184, 391] width 7 height 12
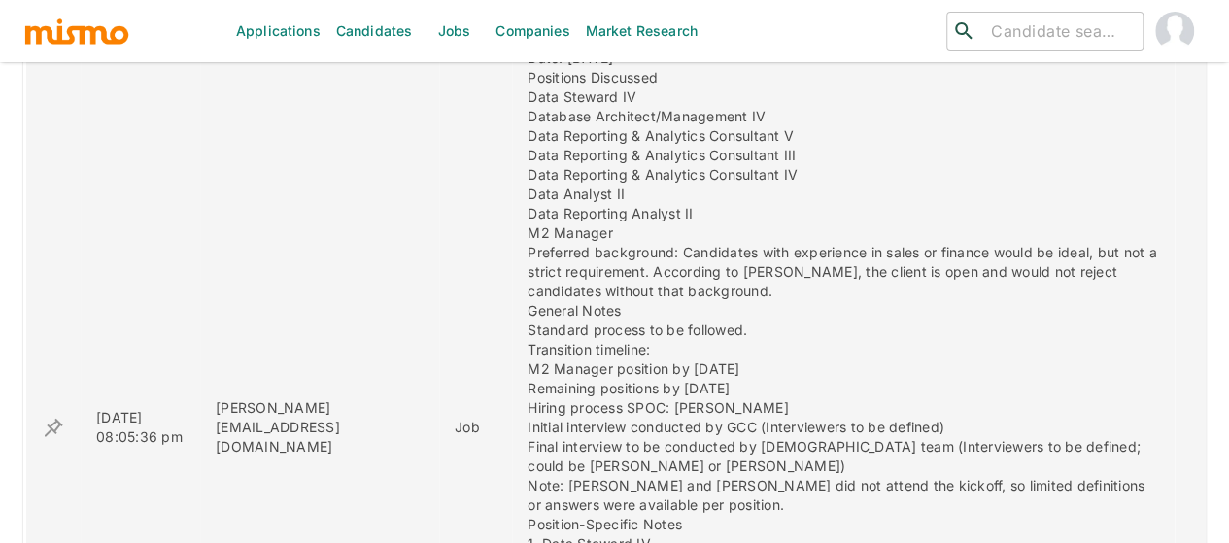
scroll to position [1165, 0]
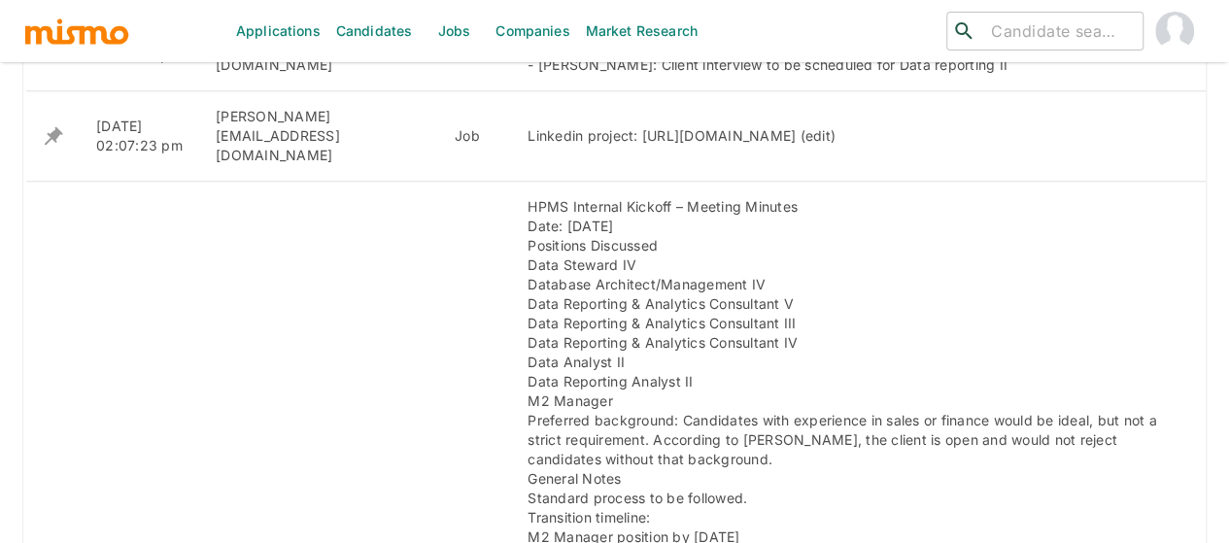
scroll to position [874, 0]
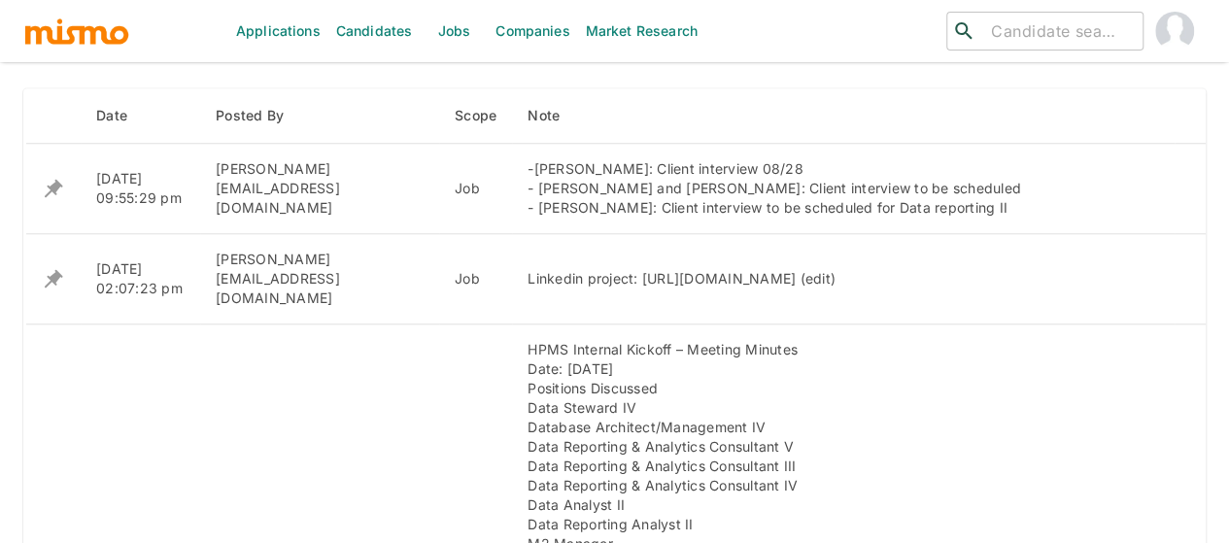
scroll to position [796, 0]
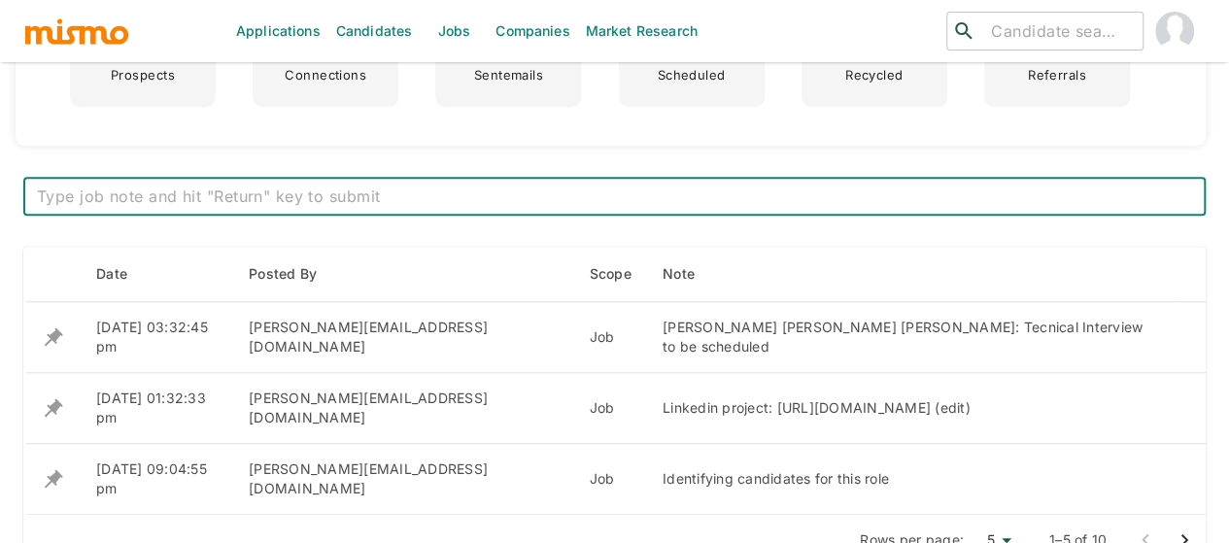
scroll to position [777, 0]
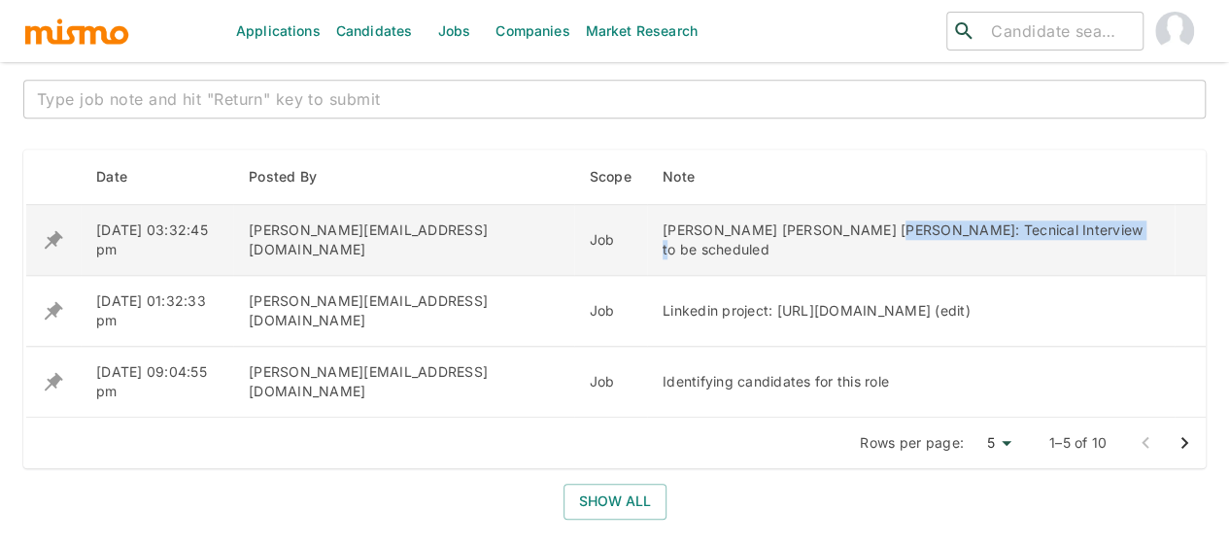
drag, startPoint x: 921, startPoint y: 236, endPoint x: 664, endPoint y: 233, distance: 256.4
click at [664, 233] on div "[PERSON_NAME] [PERSON_NAME] [PERSON_NAME]: Tecnical Interview to be scheduled" at bounding box center [910, 239] width 496 height 39
copy div "Tecnical Interview to be scheduled"
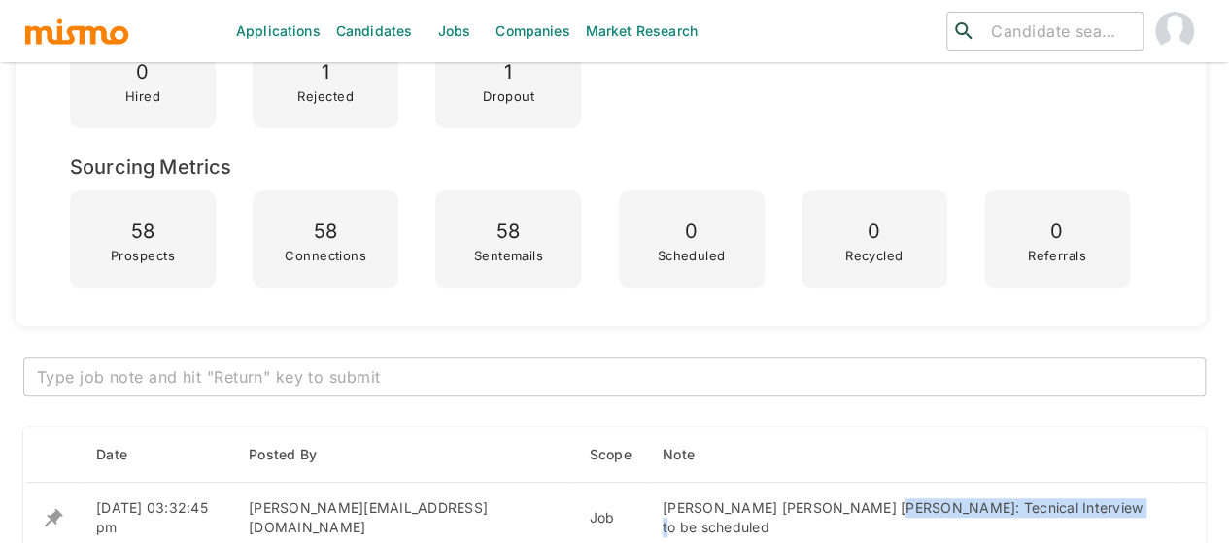
scroll to position [583, 0]
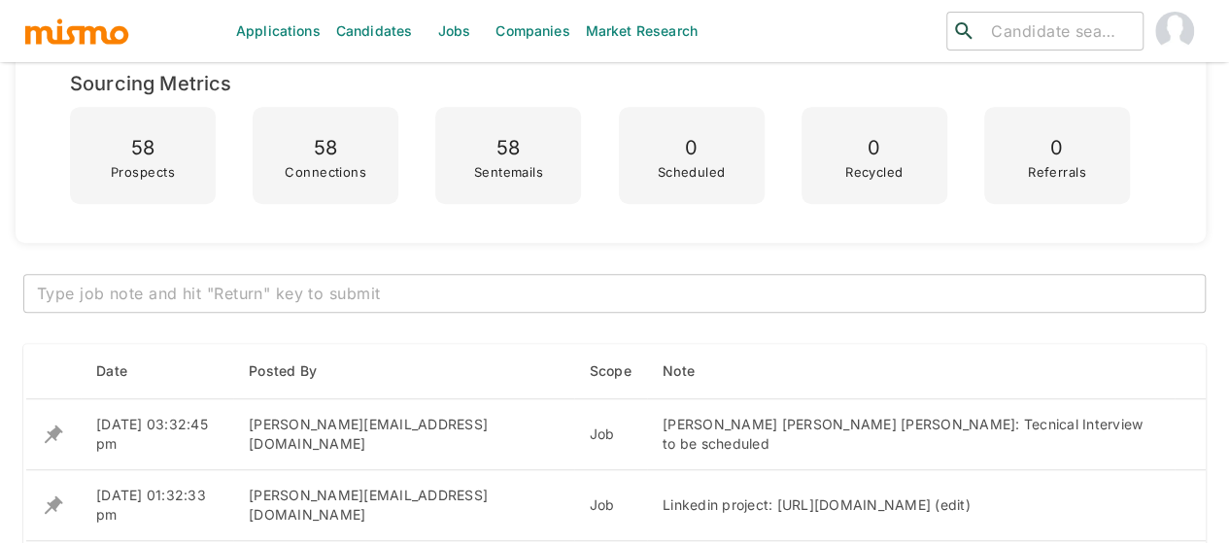
click at [306, 298] on textarea at bounding box center [614, 294] width 1155 height 22
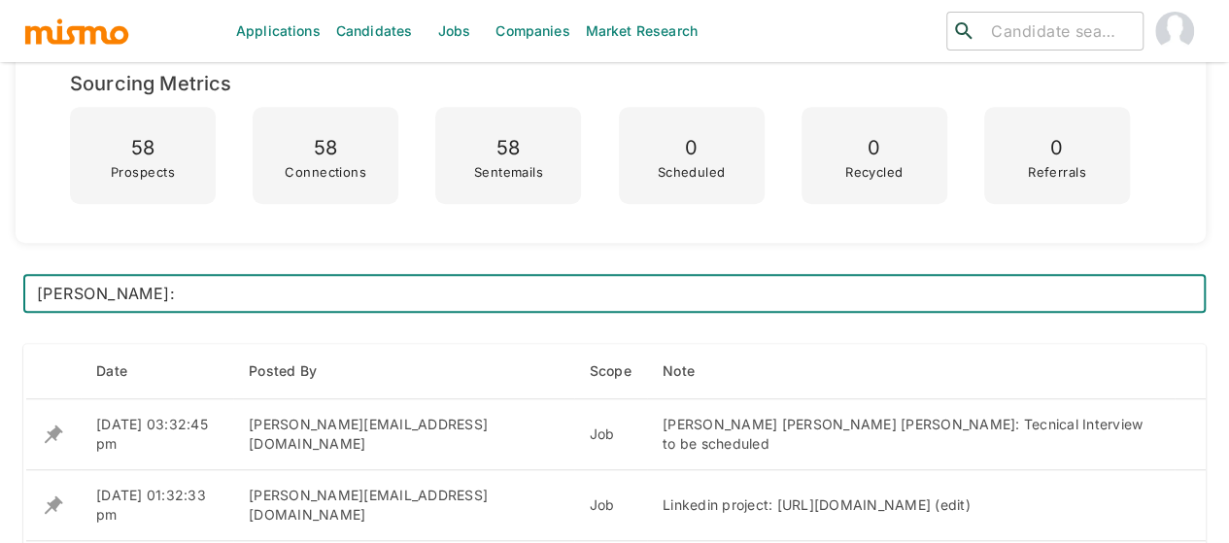
paste textarea "Tecnical Interview to be scheduled"
click at [193, 295] on textarea "Julian Guevara: Tecnical Interview to be scheduled" at bounding box center [614, 294] width 1155 height 22
type textarea "Julian Guevara: Technical Interview to be scheduled"
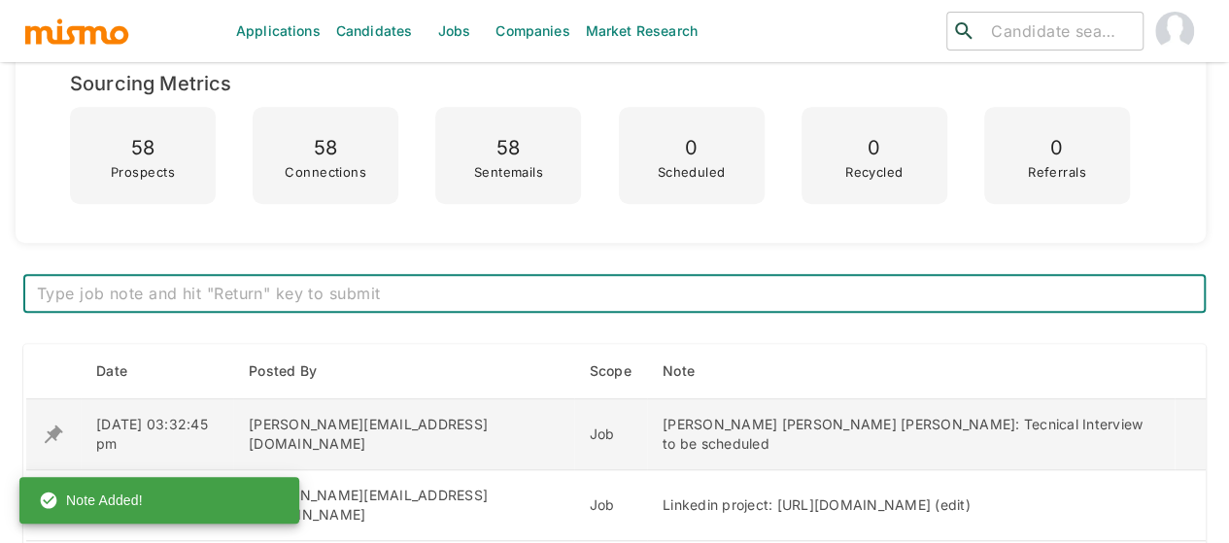
click at [47, 436] on icon "enhanced table" at bounding box center [53, 433] width 23 height 23
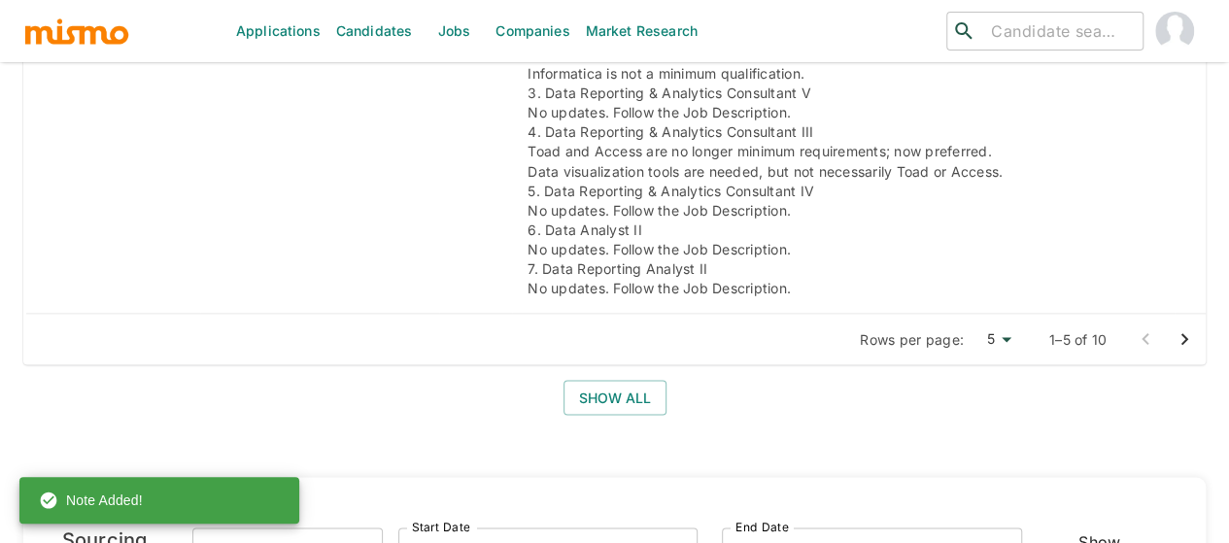
scroll to position [1748, 0]
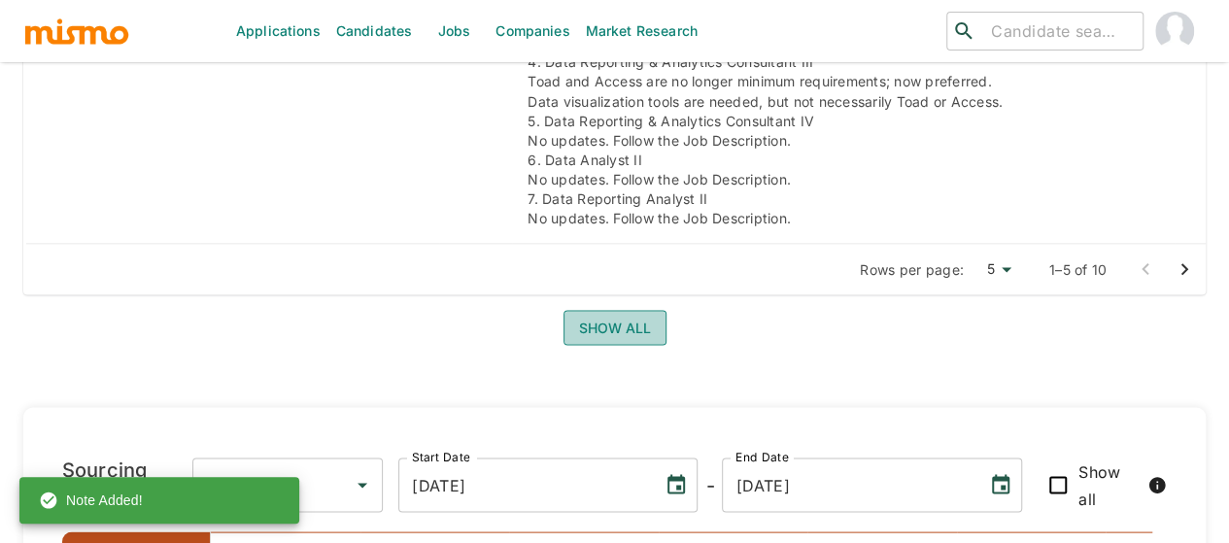
click at [599, 310] on button "Show all" at bounding box center [614, 328] width 103 height 36
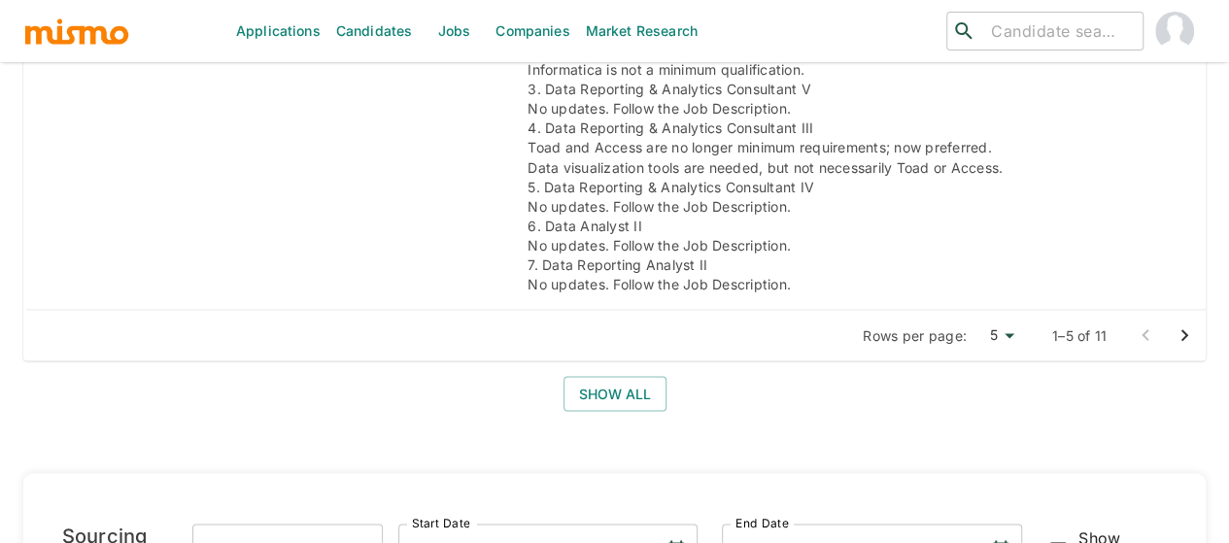
scroll to position [1845, 0]
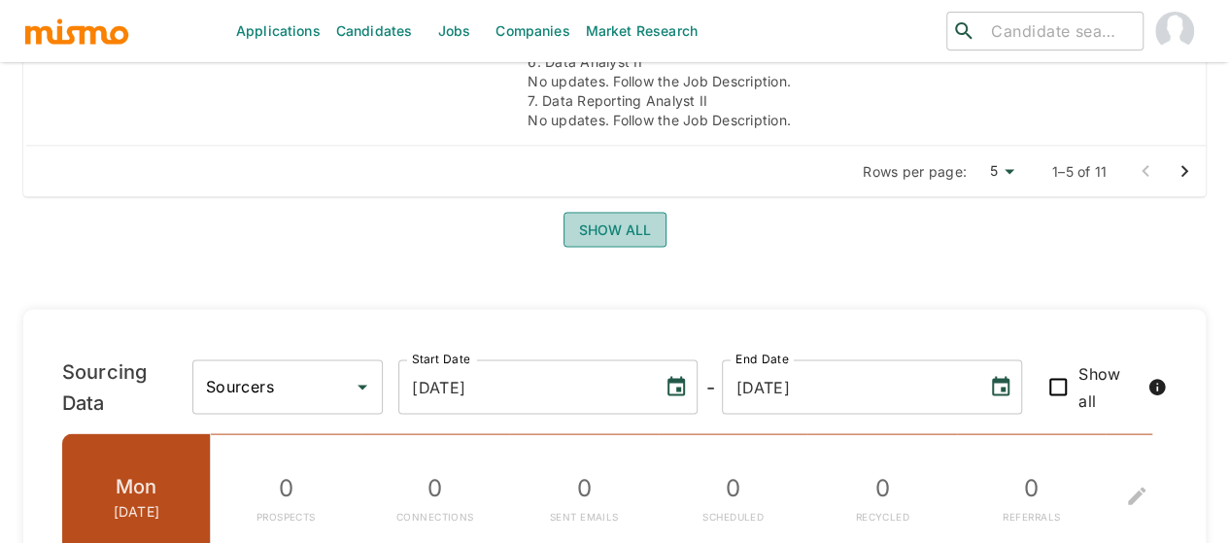
click at [599, 213] on button "Show all" at bounding box center [614, 231] width 103 height 36
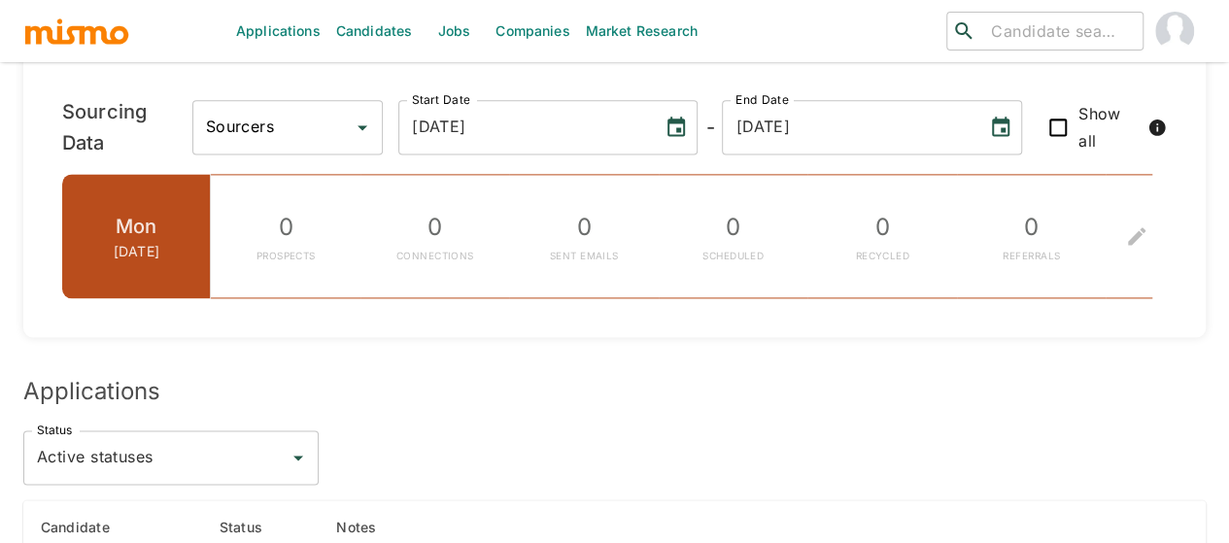
scroll to position [1651, 0]
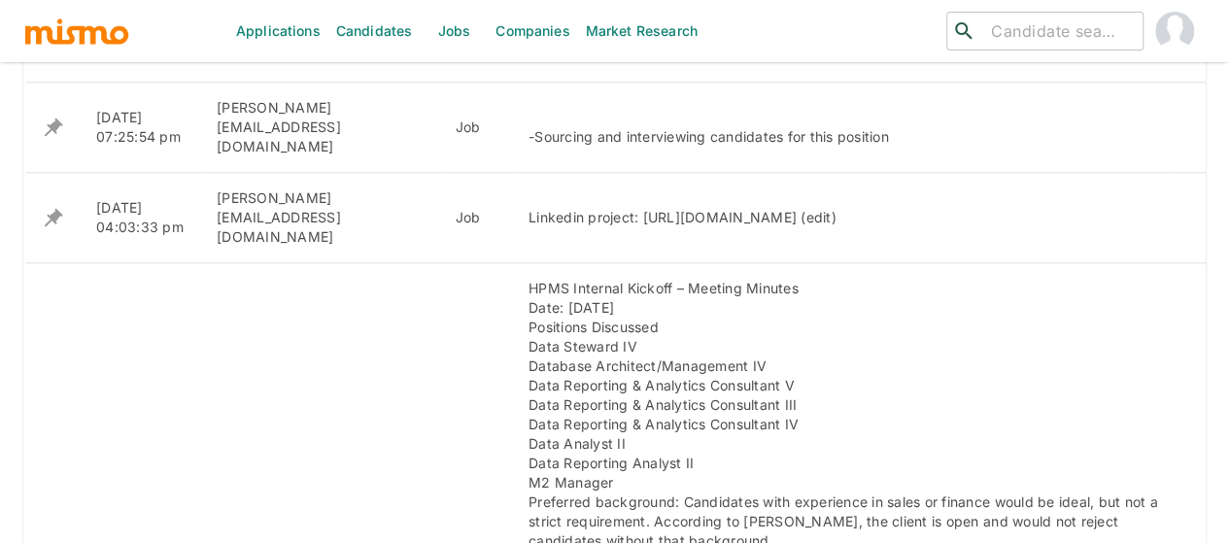
scroll to position [894, 0]
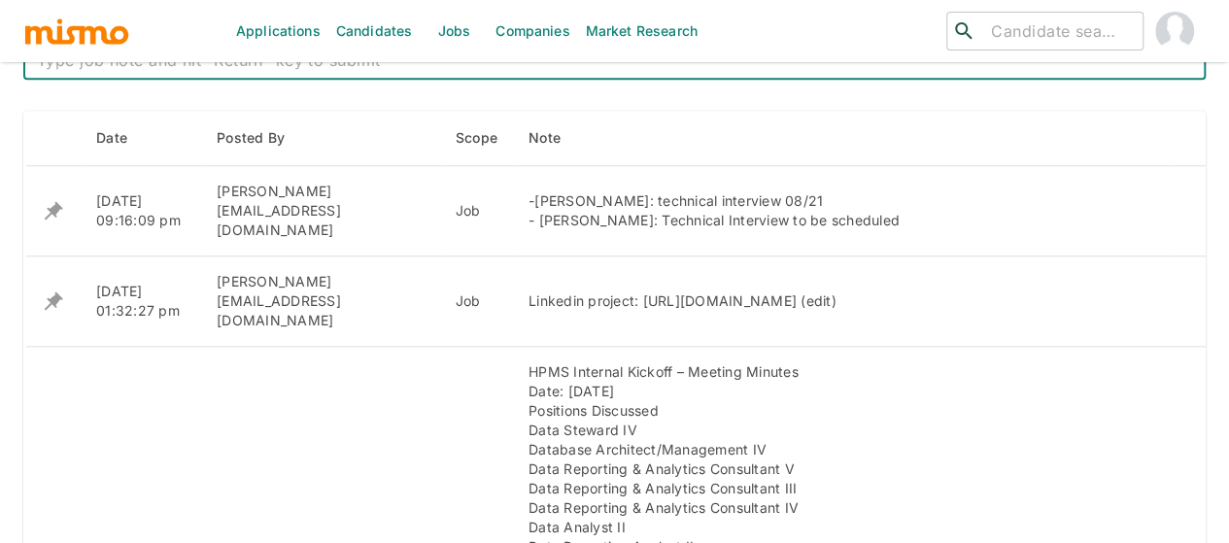
scroll to position [874, 0]
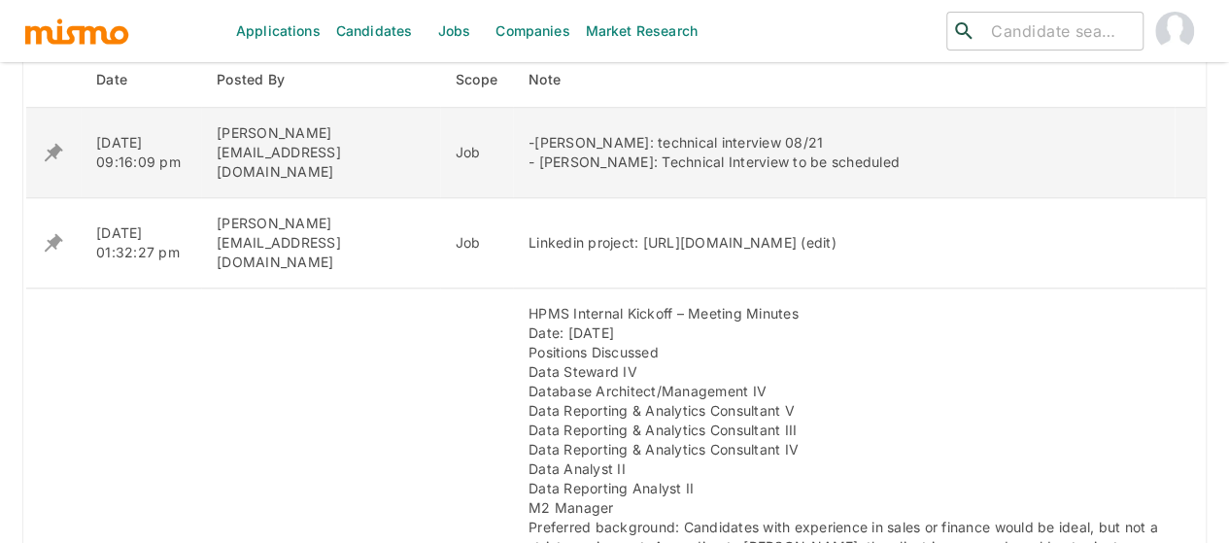
drag, startPoint x: 839, startPoint y: 154, endPoint x: 450, endPoint y: 150, distance: 389.5
click at [513, 150] on td "-Jorge Arrieta: technical interview 08/21 - Guillermo Angulo: Technical Intervi…" at bounding box center [843, 153] width 661 height 90
copy div "- [PERSON_NAME]: Technical Interview to be scheduled"
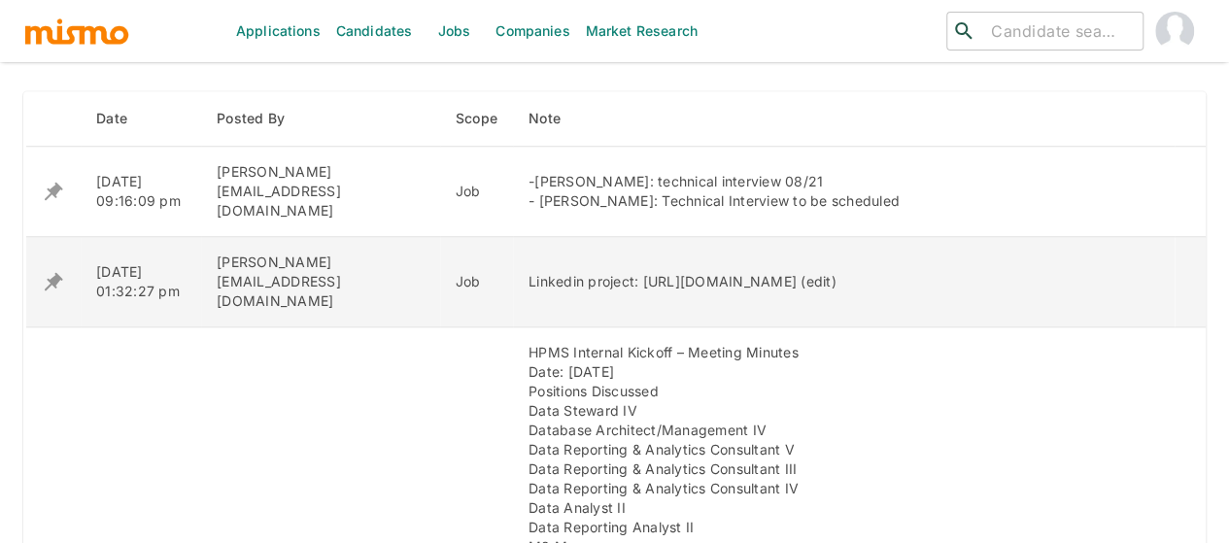
scroll to position [680, 0]
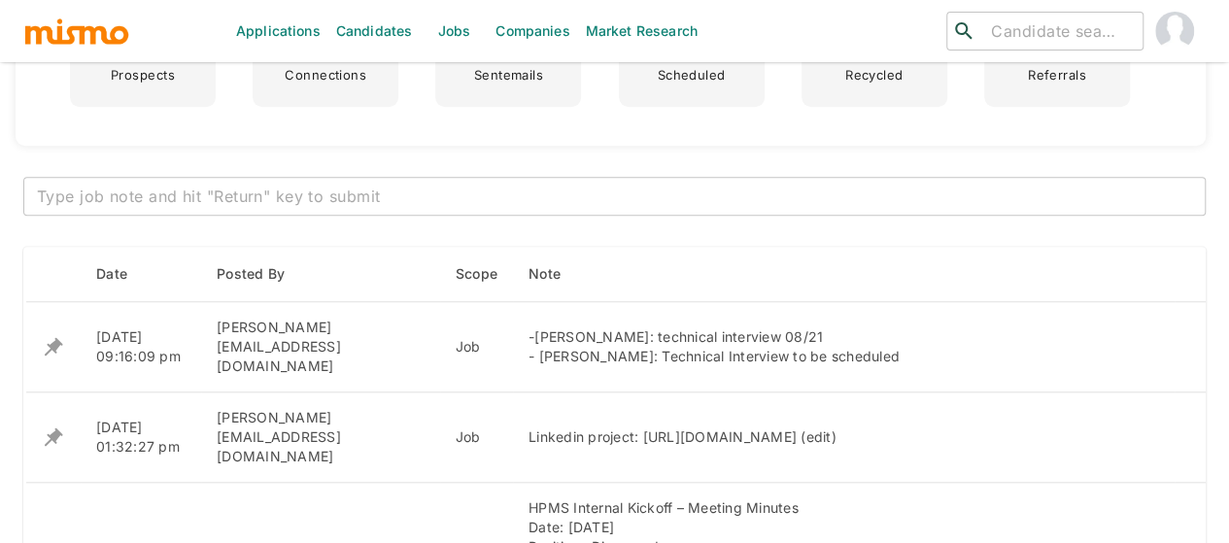
click at [142, 191] on textarea at bounding box center [614, 197] width 1155 height 22
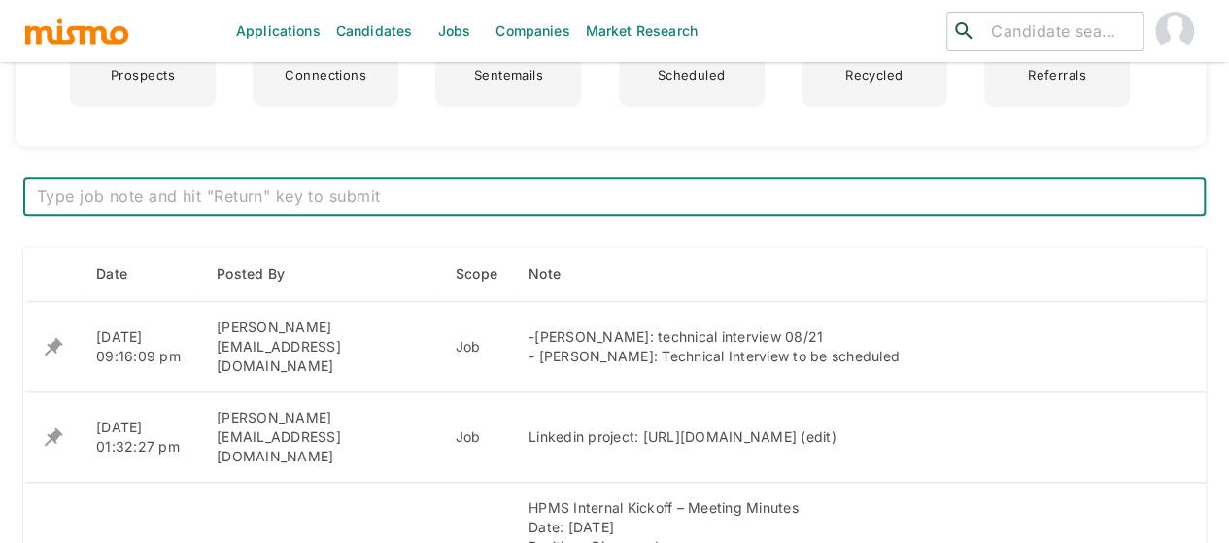
paste textarea "- [PERSON_NAME]: Technical Interview to be scheduled"
type textarea "- [PERSON_NAME]: Technical Interview to be scheduled"
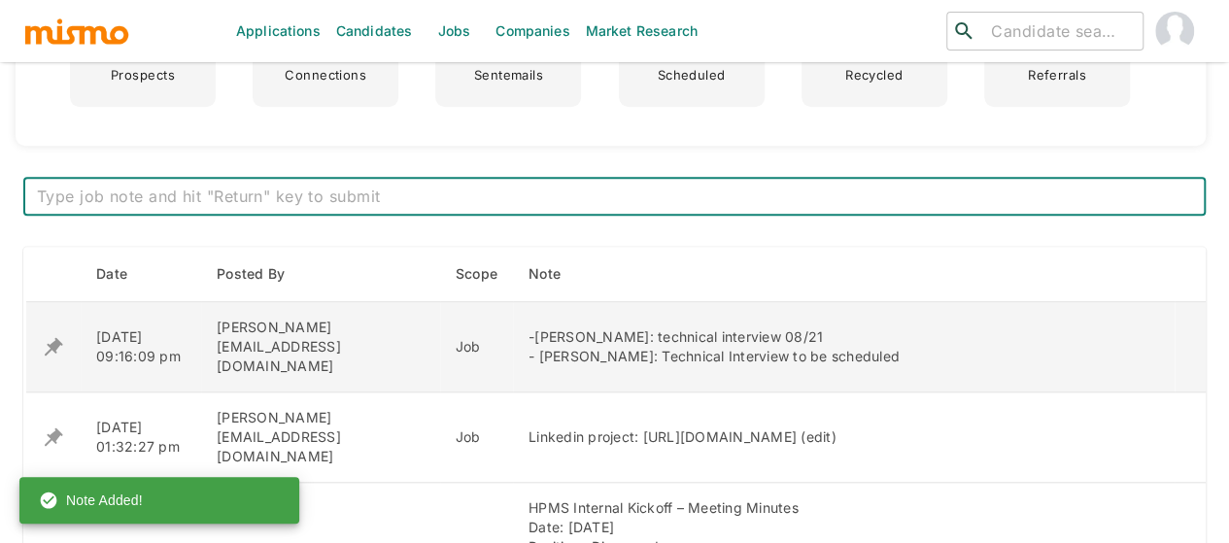
click at [54, 338] on icon "enhanced table" at bounding box center [54, 347] width 18 height 18
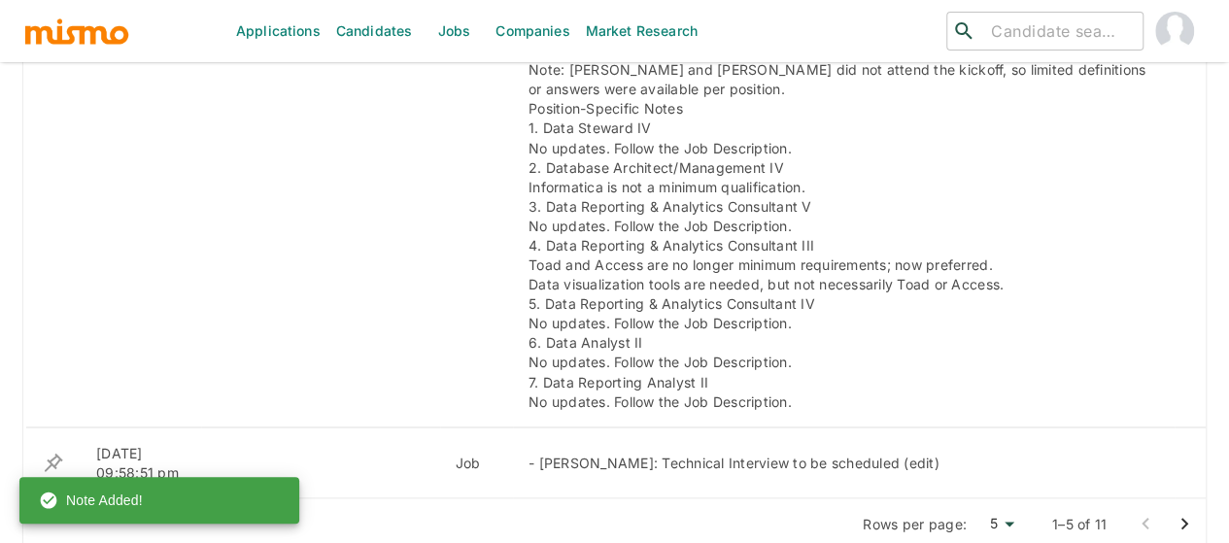
scroll to position [1554, 0]
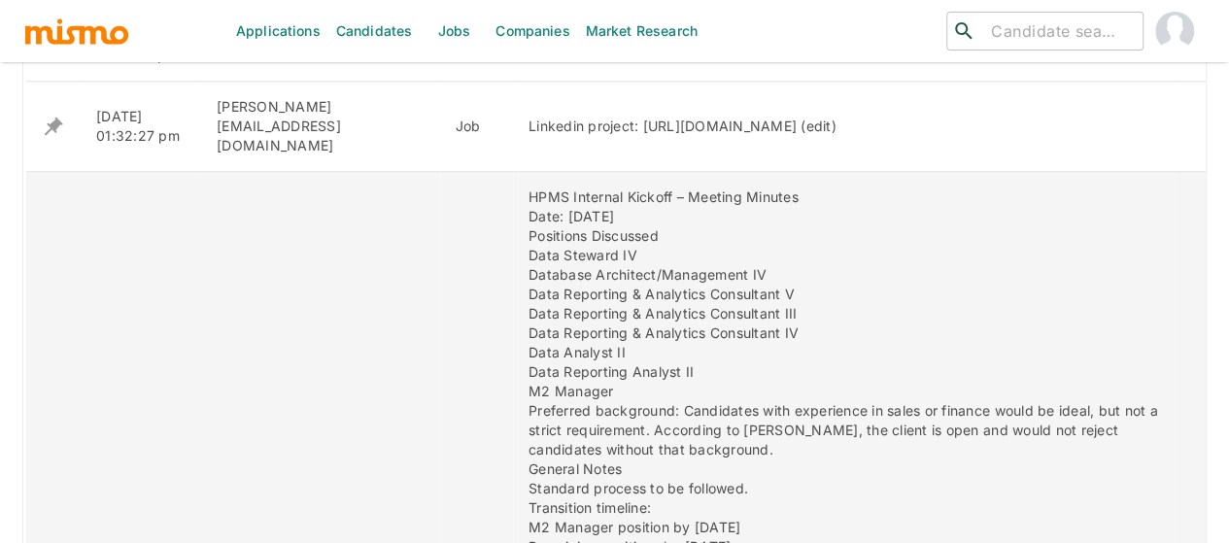
scroll to position [777, 0]
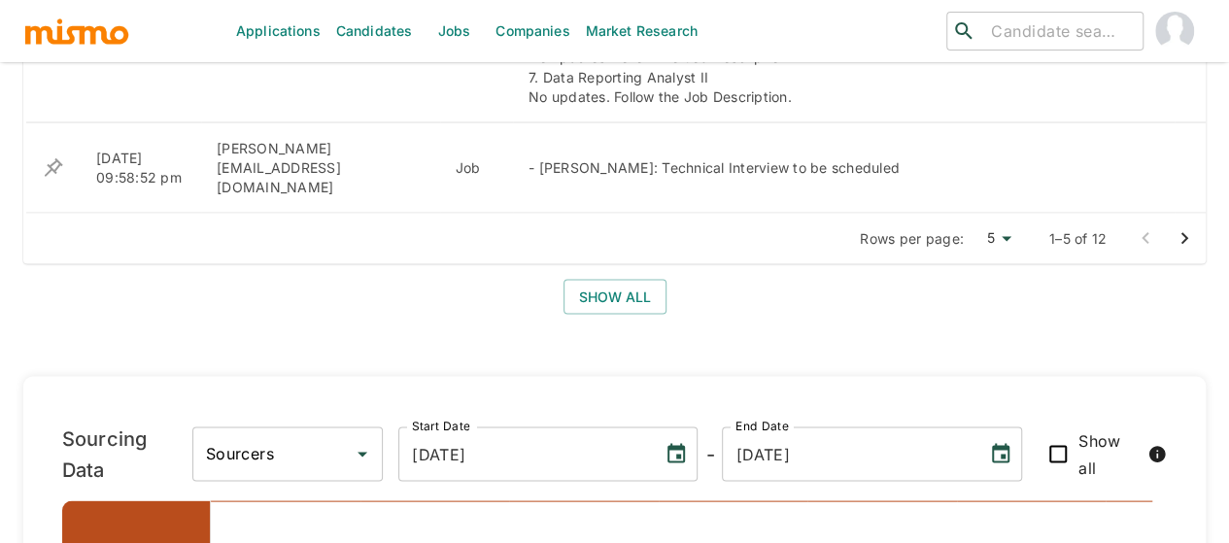
scroll to position [1777, 0]
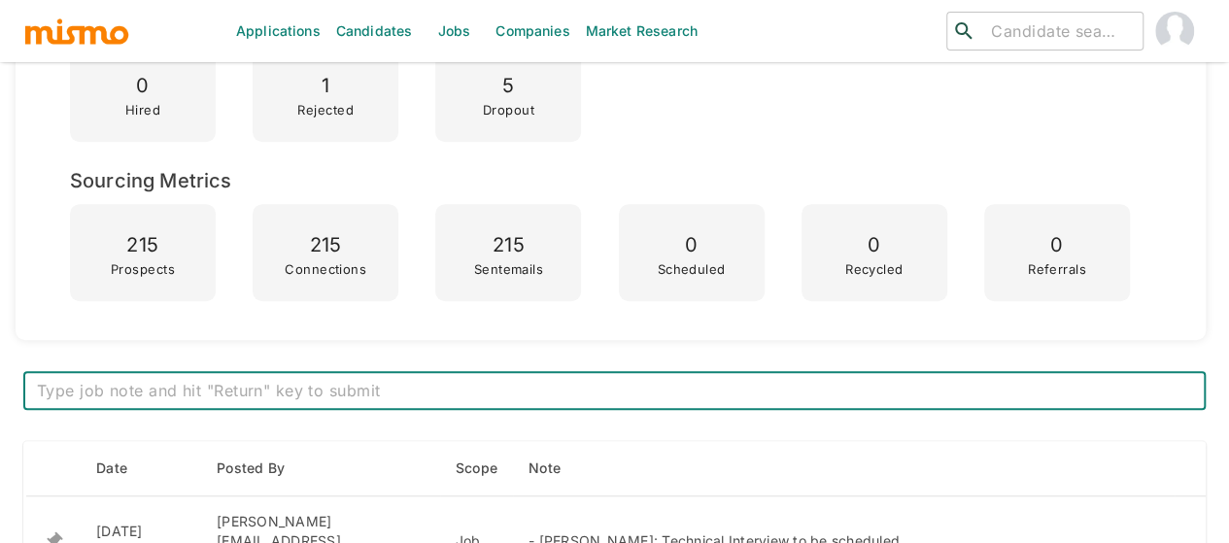
scroll to position [777, 0]
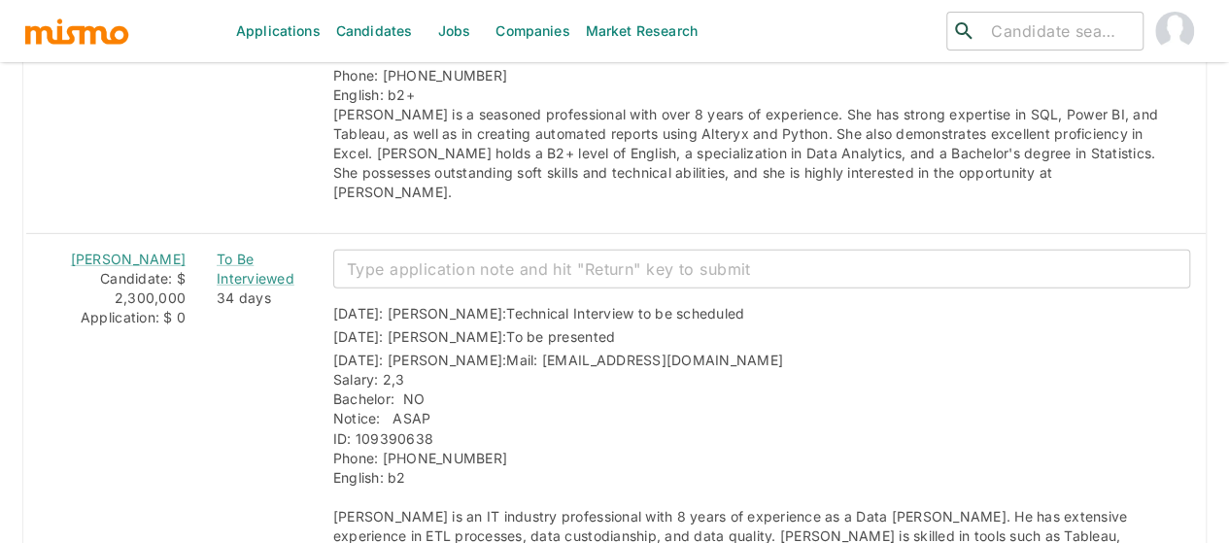
scroll to position [2846, 0]
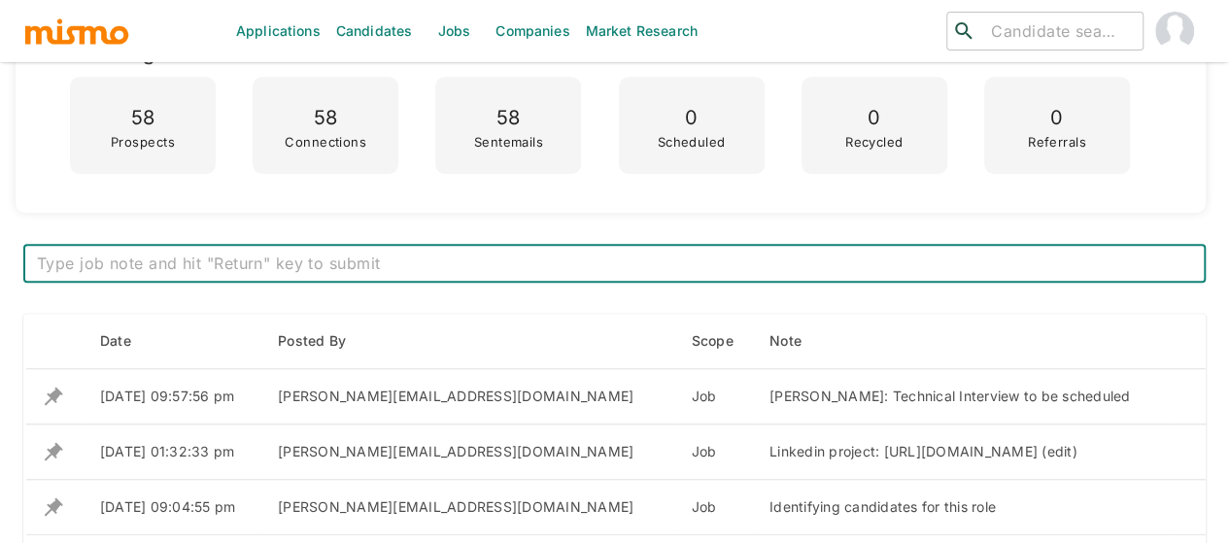
scroll to position [680, 0]
